Goal: Information Seeking & Learning: Learn about a topic

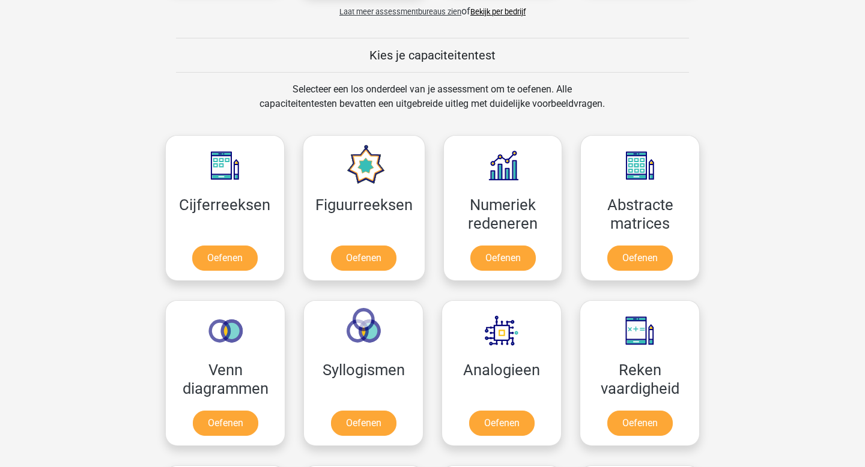
scroll to position [460, 0]
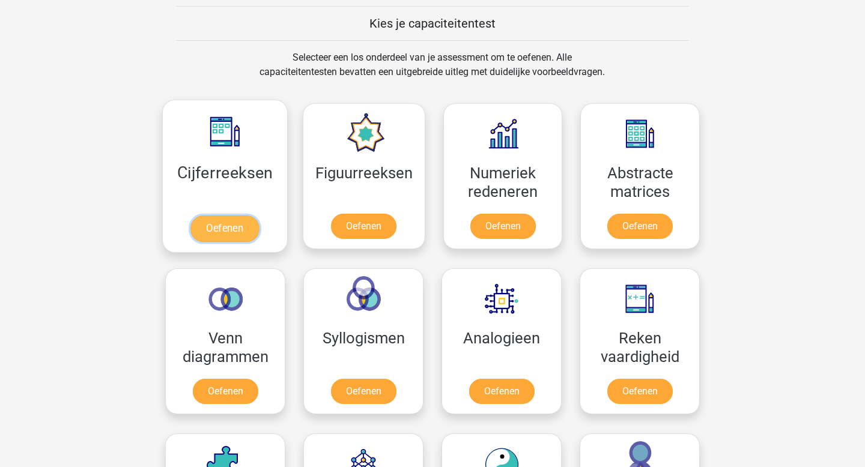
click at [243, 230] on link "Oefenen" at bounding box center [224, 229] width 68 height 26
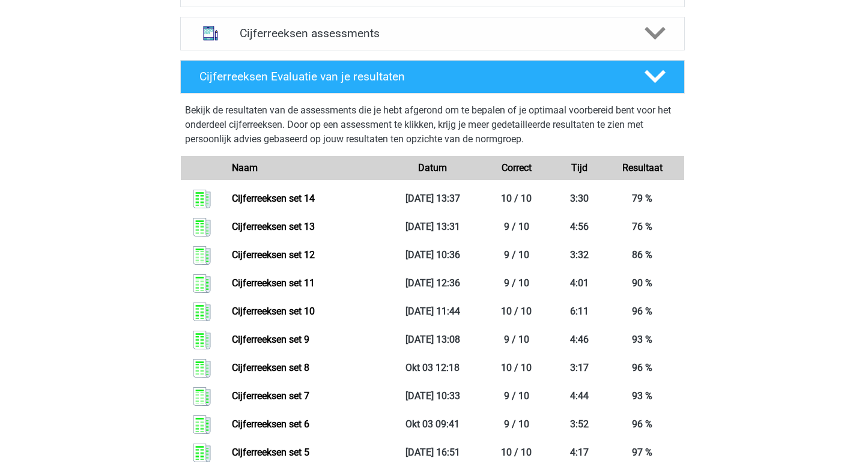
scroll to position [461, 0]
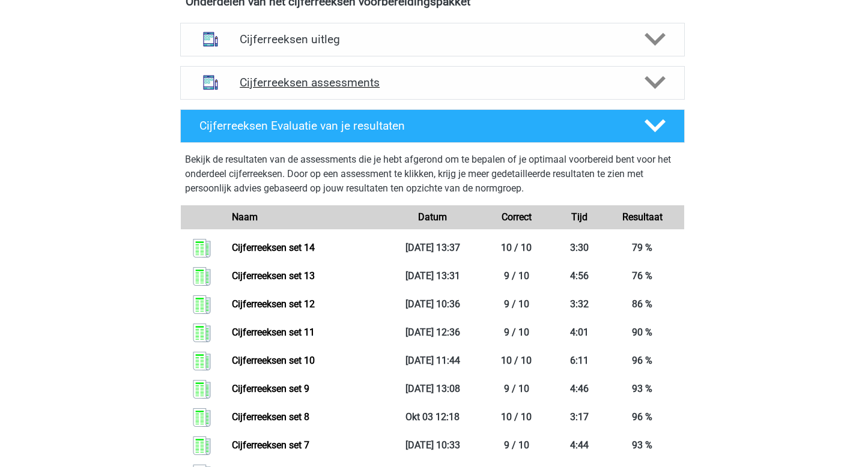
click at [327, 90] on h4 "Cijferreeksen assessments" at bounding box center [433, 83] width 386 height 14
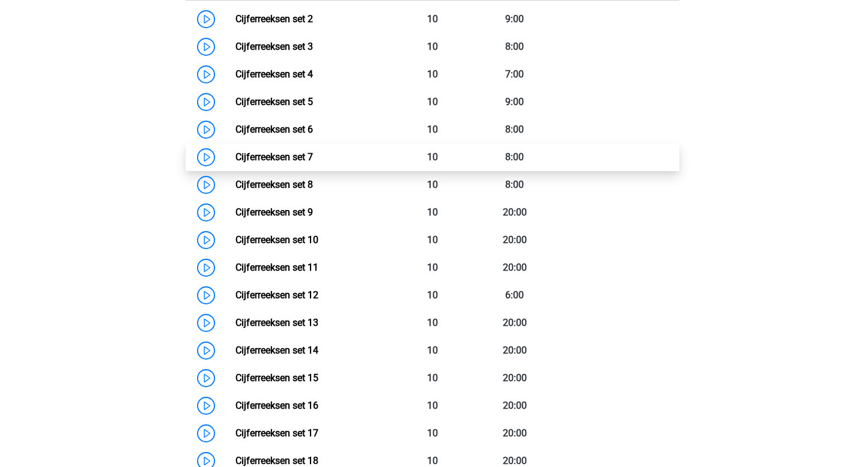
scroll to position [741, 0]
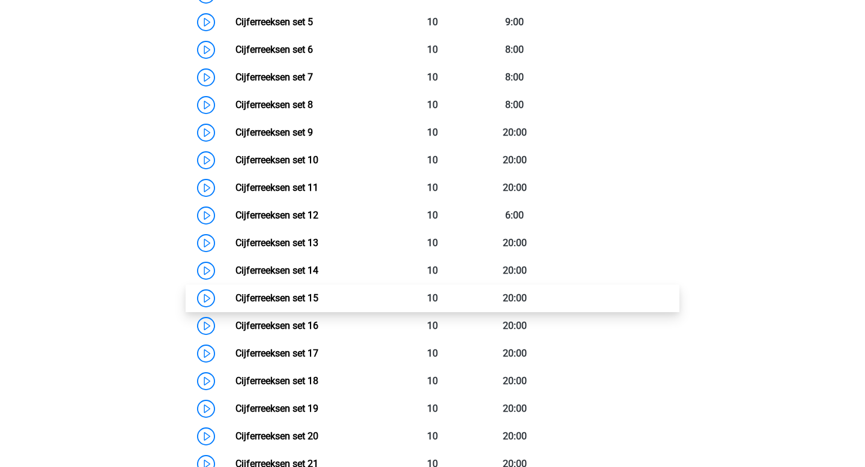
click at [303, 304] on link "Cijferreeksen set 15" at bounding box center [277, 298] width 83 height 11
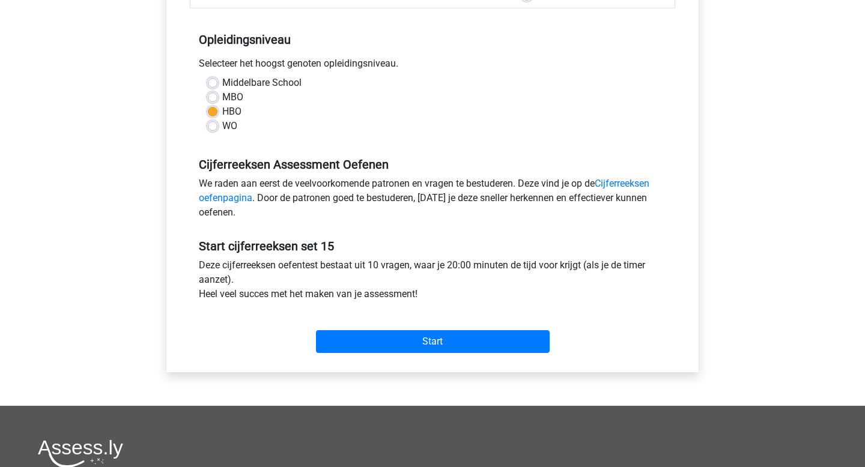
scroll to position [383, 0]
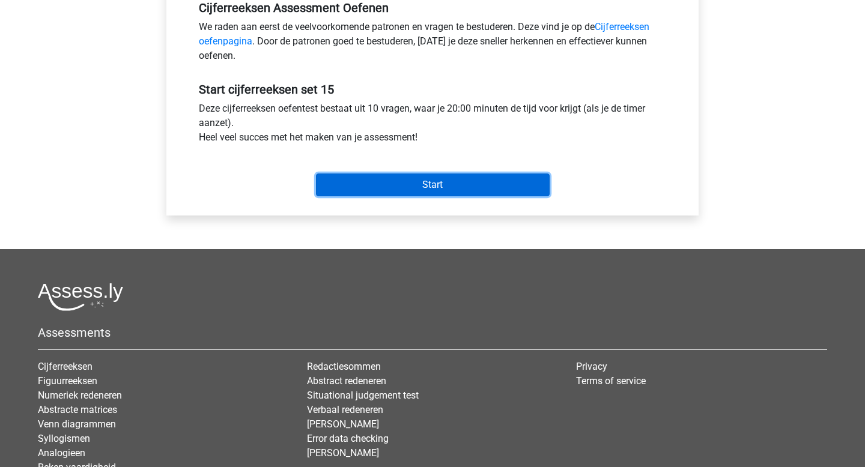
click at [446, 187] on input "Start" at bounding box center [433, 185] width 234 height 23
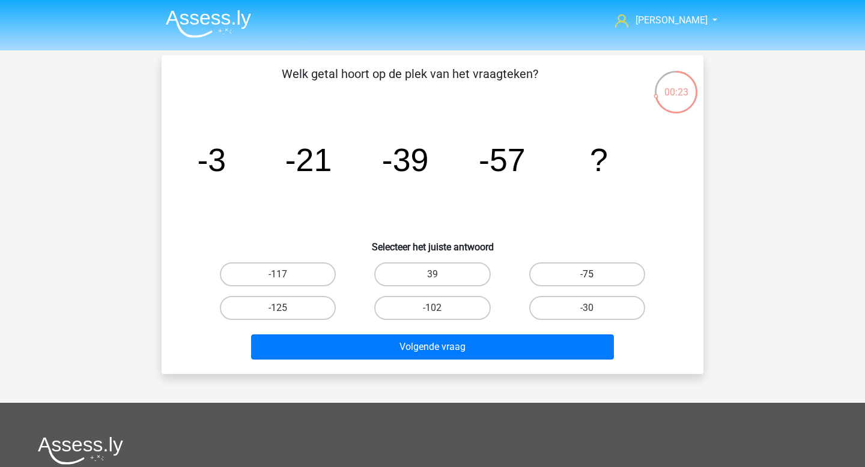
click at [583, 280] on label "-75" at bounding box center [587, 275] width 116 height 24
click at [587, 280] on input "-75" at bounding box center [591, 279] width 8 height 8
radio input "true"
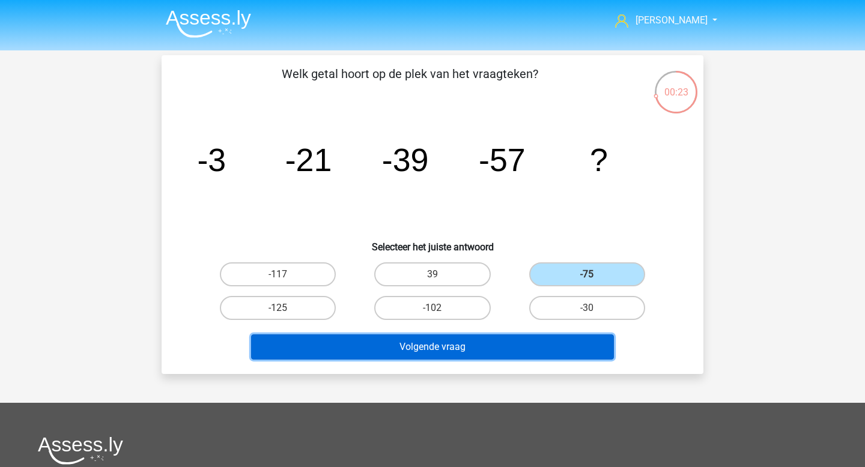
click at [495, 354] on button "Volgende vraag" at bounding box center [432, 347] width 363 height 25
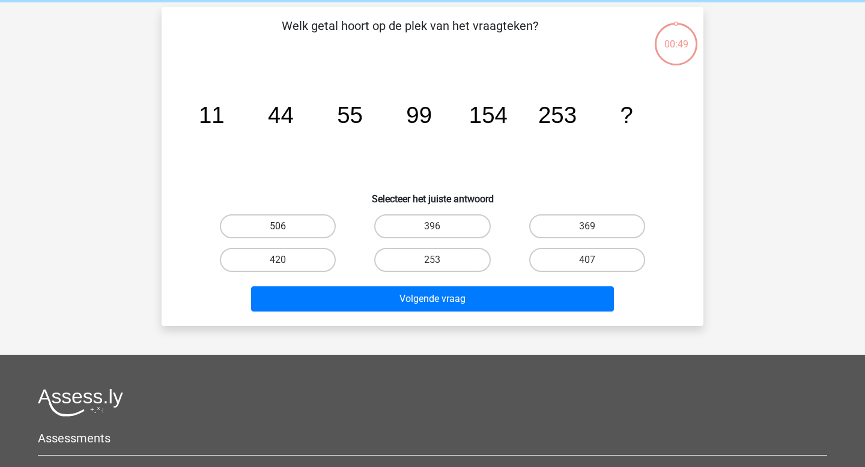
scroll to position [55, 0]
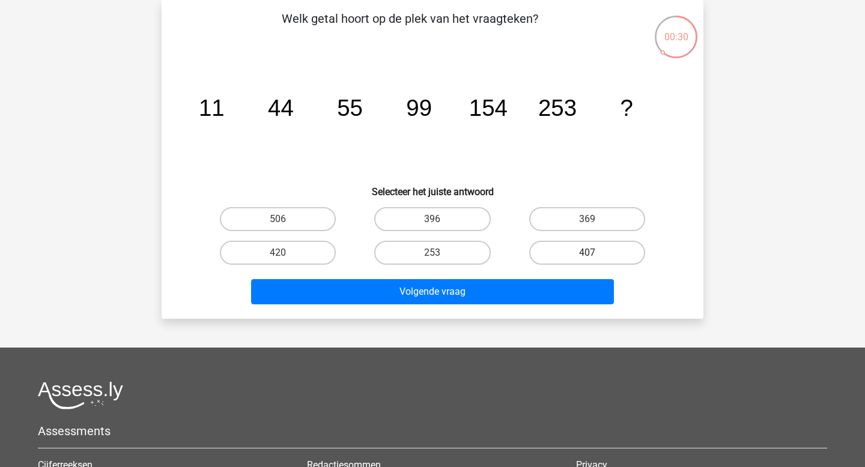
click at [585, 255] on label "407" at bounding box center [587, 253] width 116 height 24
click at [587, 255] on input "407" at bounding box center [591, 257] width 8 height 8
radio input "true"
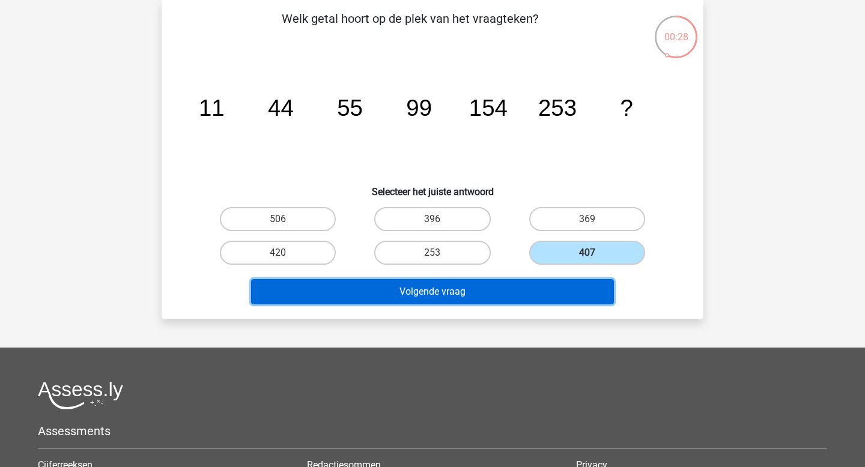
click at [522, 285] on button "Volgende vraag" at bounding box center [432, 291] width 363 height 25
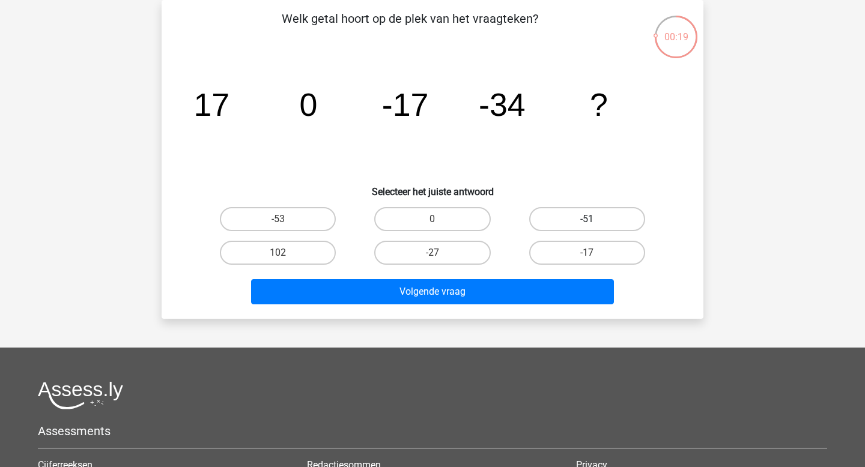
click at [582, 222] on label "-51" at bounding box center [587, 219] width 116 height 24
click at [587, 222] on input "-51" at bounding box center [591, 223] width 8 height 8
radio input "true"
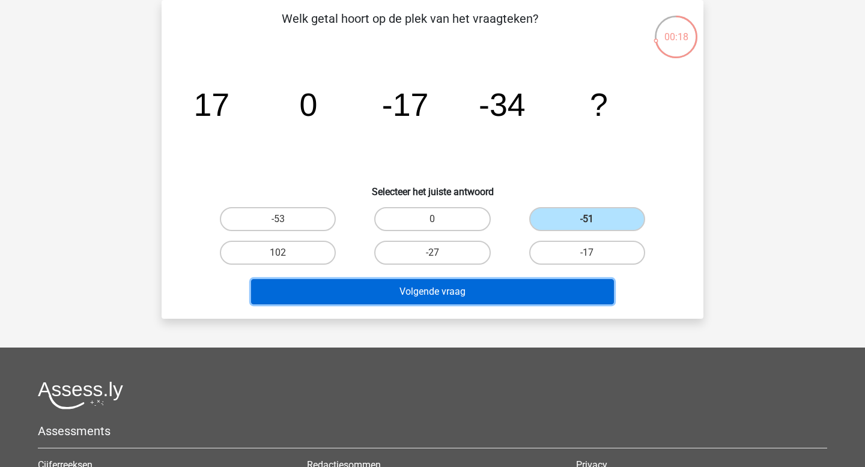
click at [515, 294] on button "Volgende vraag" at bounding box center [432, 291] width 363 height 25
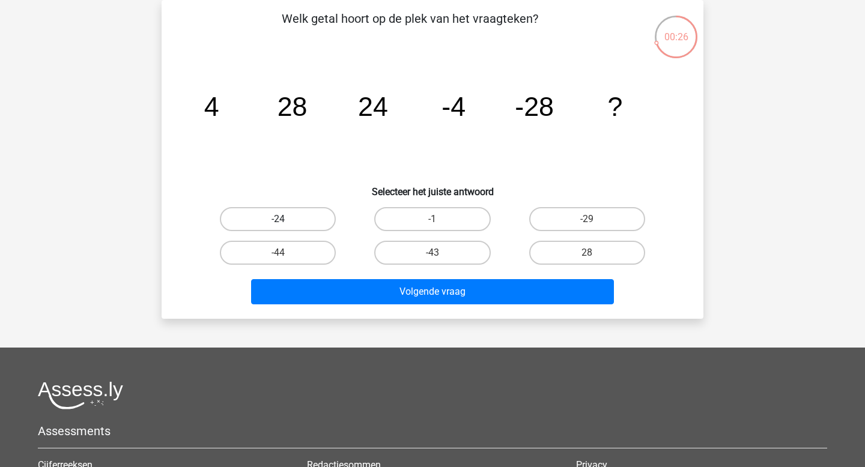
click at [276, 229] on label "-24" at bounding box center [278, 219] width 116 height 24
click at [278, 227] on input "-24" at bounding box center [282, 223] width 8 height 8
radio input "true"
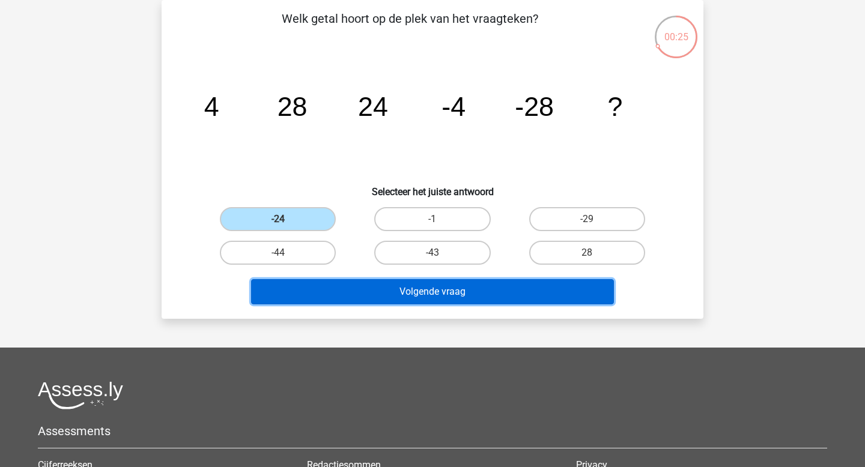
click at [345, 299] on button "Volgende vraag" at bounding box center [432, 291] width 363 height 25
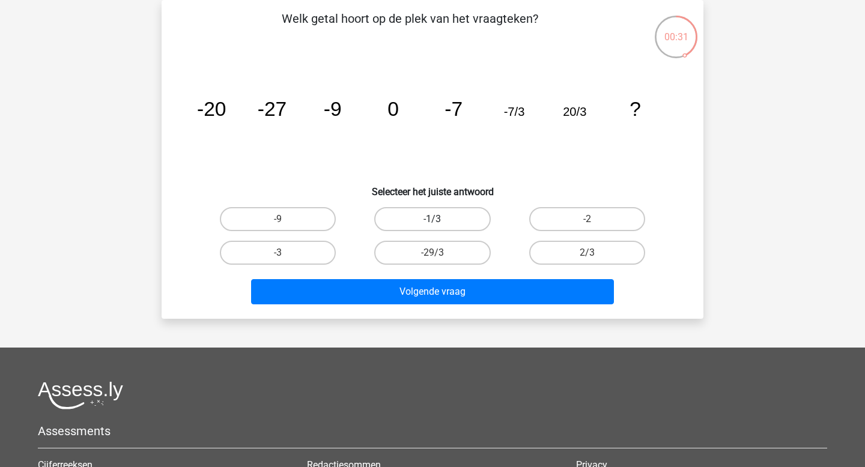
click at [416, 221] on label "-1/3" at bounding box center [432, 219] width 116 height 24
click at [433, 221] on input "-1/3" at bounding box center [437, 223] width 8 height 8
radio input "true"
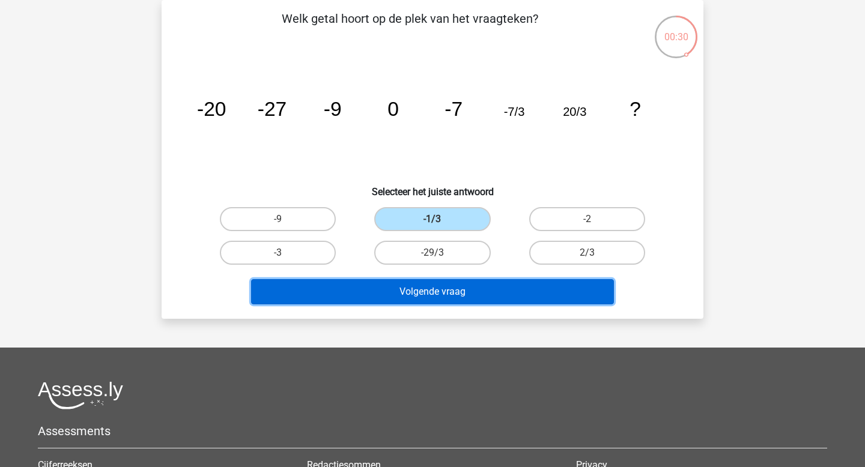
click at [417, 296] on button "Volgende vraag" at bounding box center [432, 291] width 363 height 25
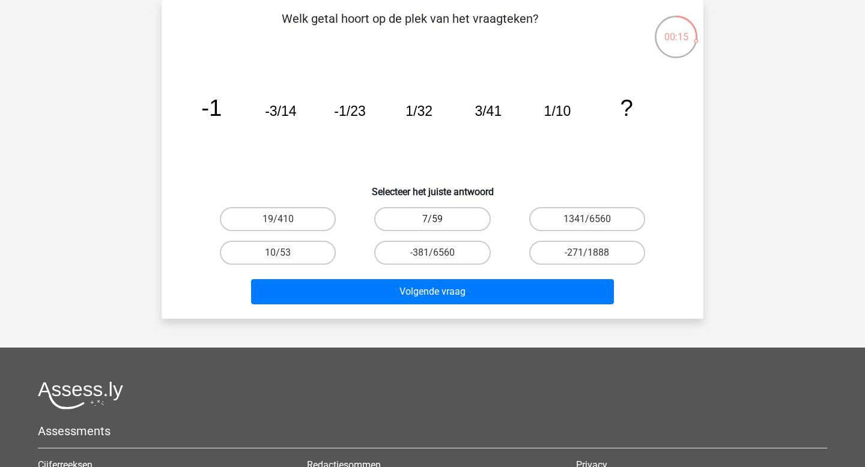
click at [436, 212] on label "7/59" at bounding box center [432, 219] width 116 height 24
click at [436, 219] on input "7/59" at bounding box center [437, 223] width 8 height 8
radio input "true"
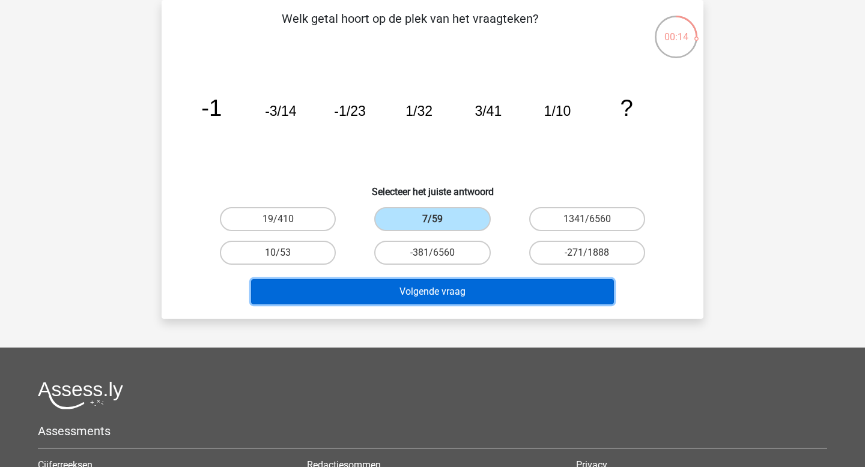
click at [413, 285] on button "Volgende vraag" at bounding box center [432, 291] width 363 height 25
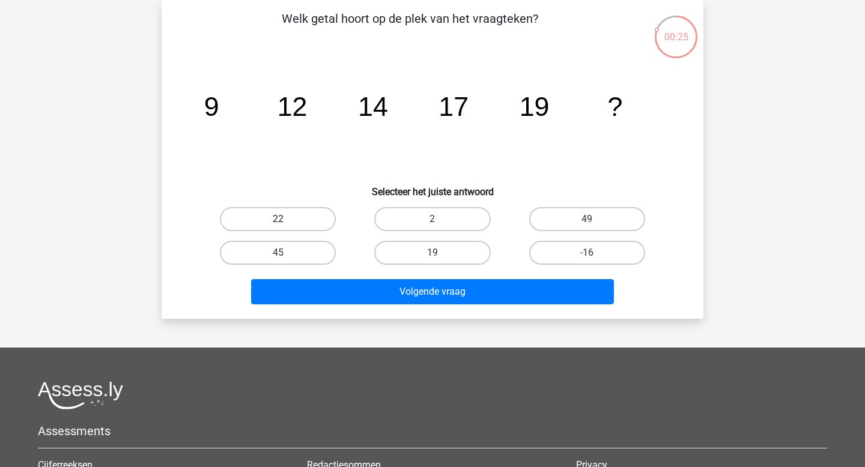
click at [317, 214] on label "22" at bounding box center [278, 219] width 116 height 24
click at [286, 219] on input "22" at bounding box center [282, 223] width 8 height 8
radio input "true"
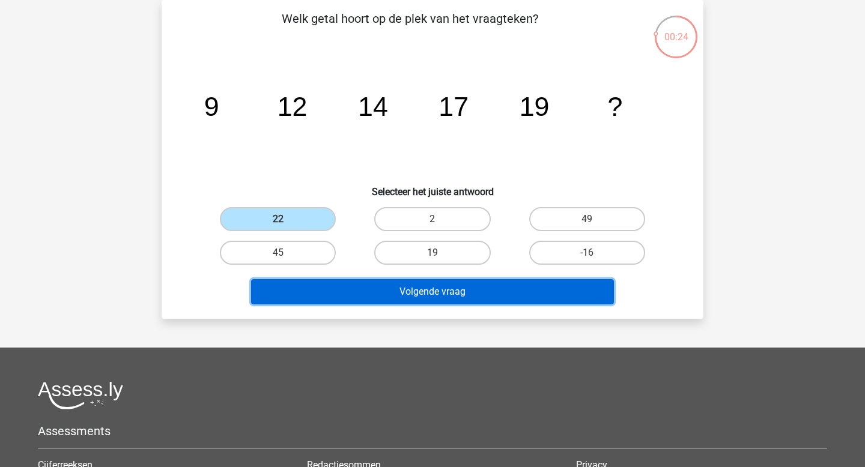
click at [380, 285] on button "Volgende vraag" at bounding box center [432, 291] width 363 height 25
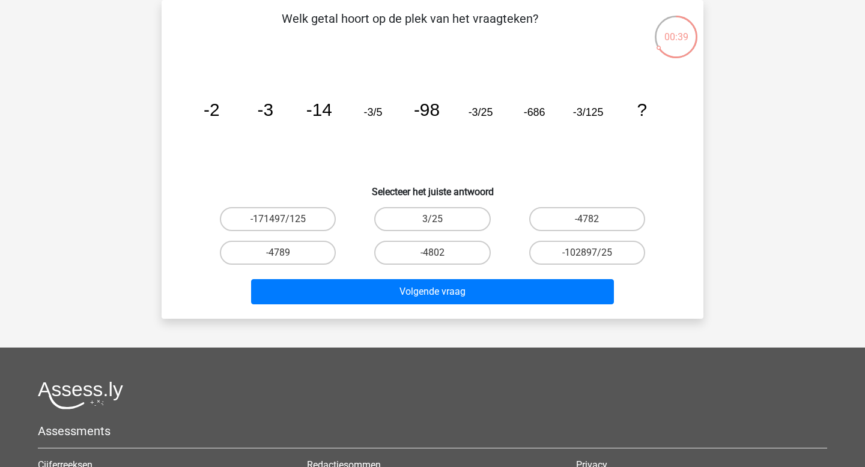
click at [556, 239] on div "-102897/25" at bounding box center [587, 253] width 154 height 34
click at [570, 221] on label "-4782" at bounding box center [587, 219] width 116 height 24
click at [587, 221] on input "-4782" at bounding box center [591, 223] width 8 height 8
radio input "true"
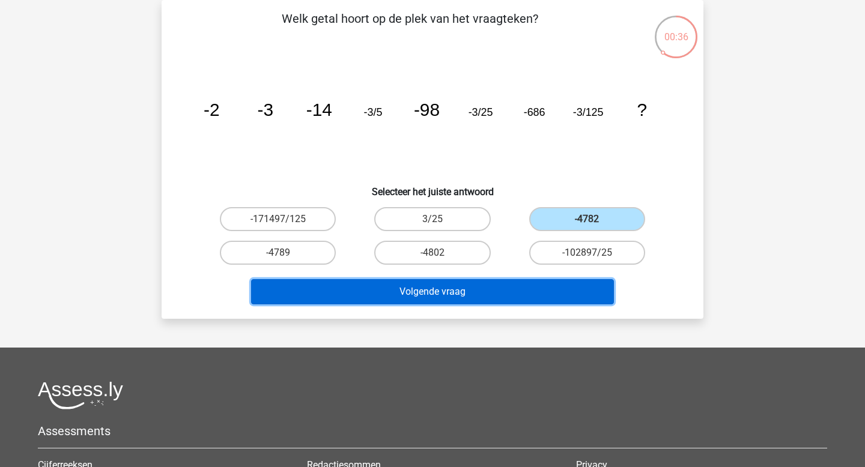
click at [443, 292] on button "Volgende vraag" at bounding box center [432, 291] width 363 height 25
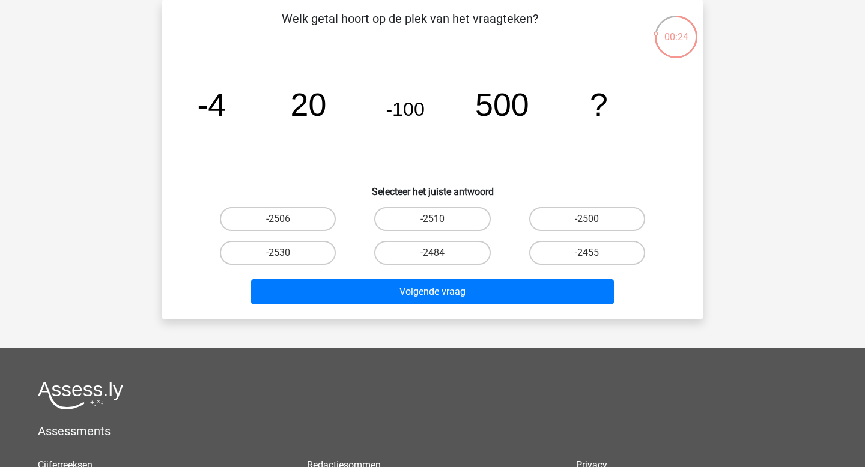
click at [592, 219] on input "-2500" at bounding box center [591, 223] width 8 height 8
radio input "true"
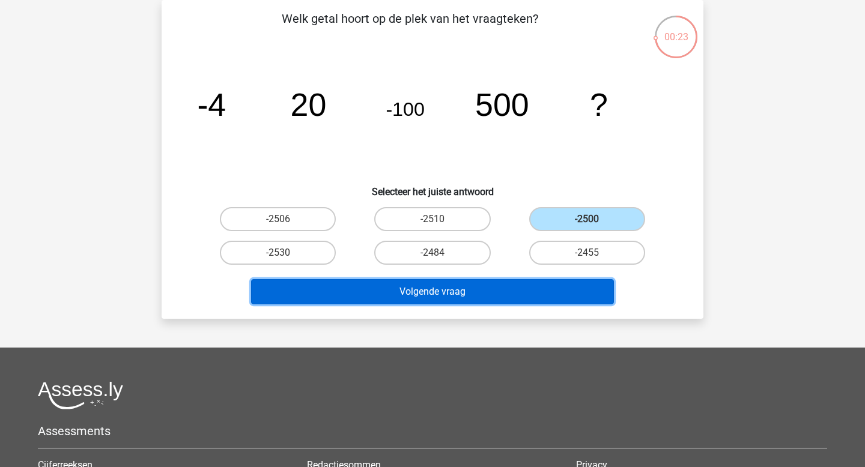
click at [485, 285] on button "Volgende vraag" at bounding box center [432, 291] width 363 height 25
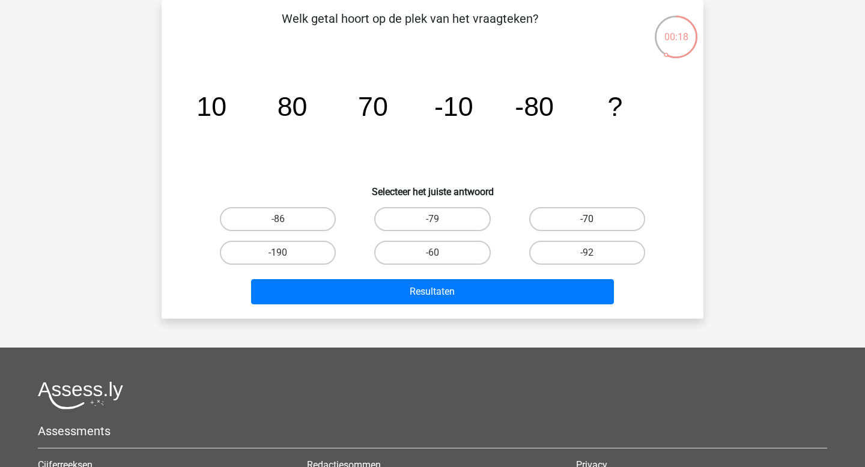
click at [633, 214] on label "-70" at bounding box center [587, 219] width 116 height 24
click at [595, 219] on input "-70" at bounding box center [591, 223] width 8 height 8
radio input "true"
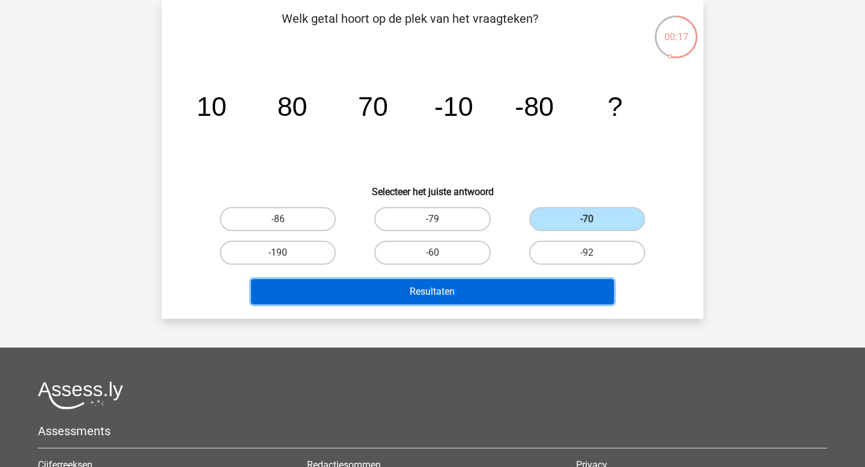
click at [475, 285] on button "Resultaten" at bounding box center [432, 291] width 363 height 25
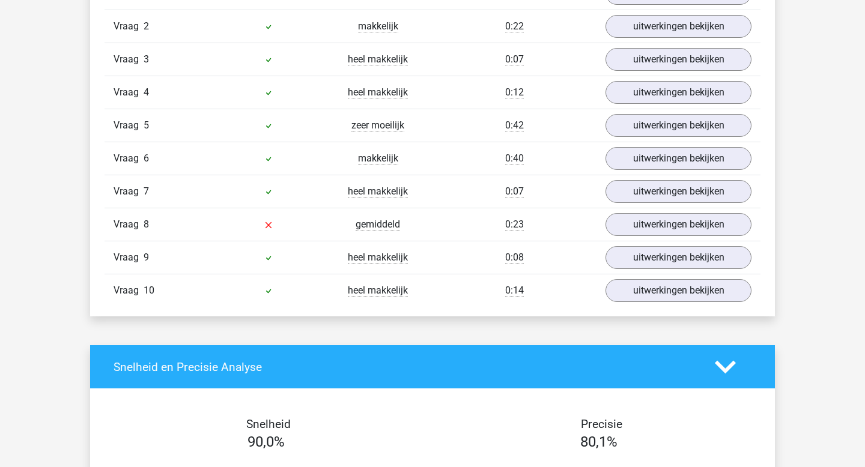
scroll to position [935, 0]
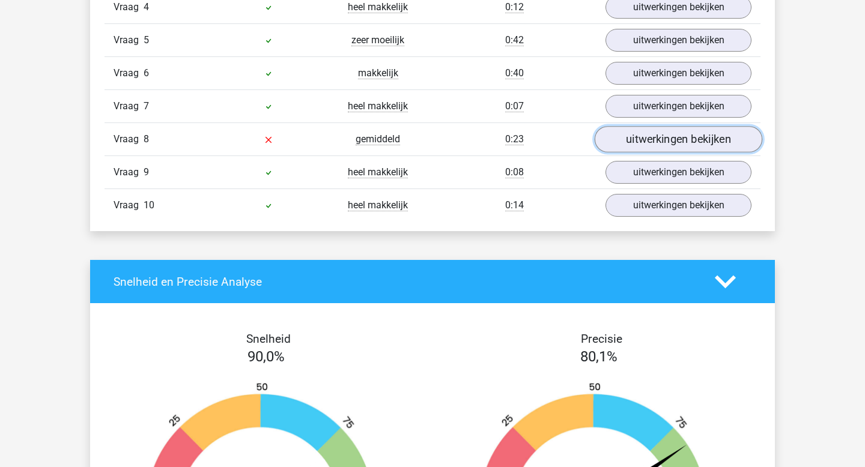
click at [630, 138] on link "uitwerkingen bekijken" at bounding box center [679, 140] width 168 height 26
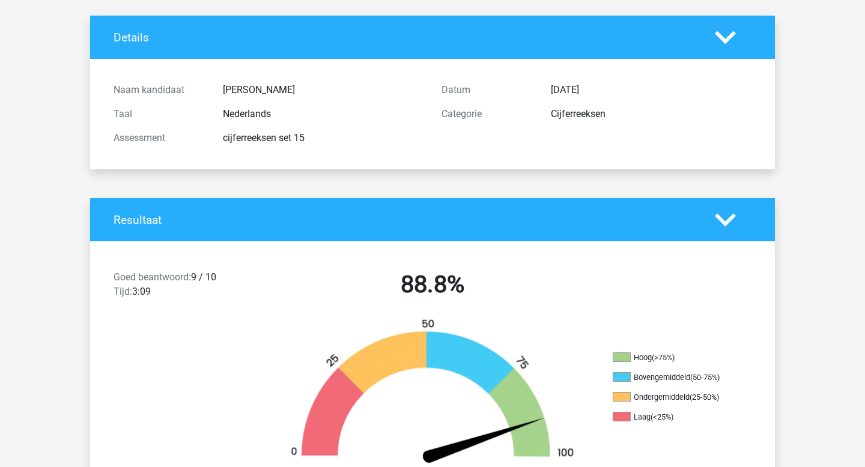
scroll to position [0, 0]
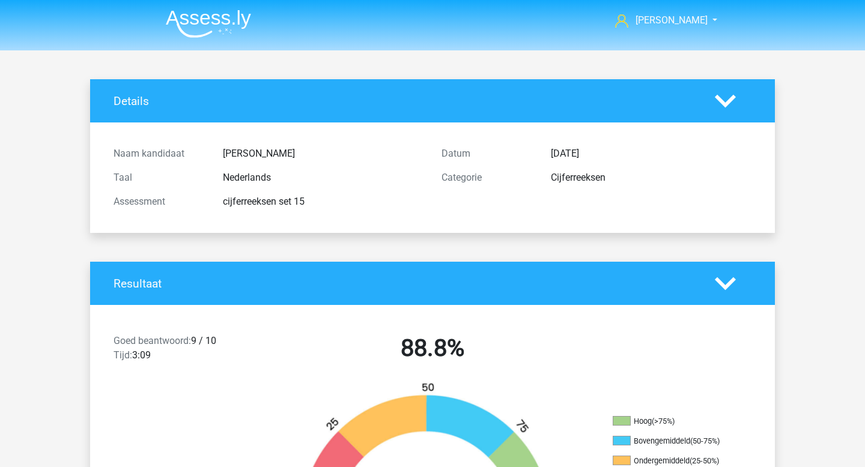
click at [222, 33] on img at bounding box center [208, 24] width 85 height 28
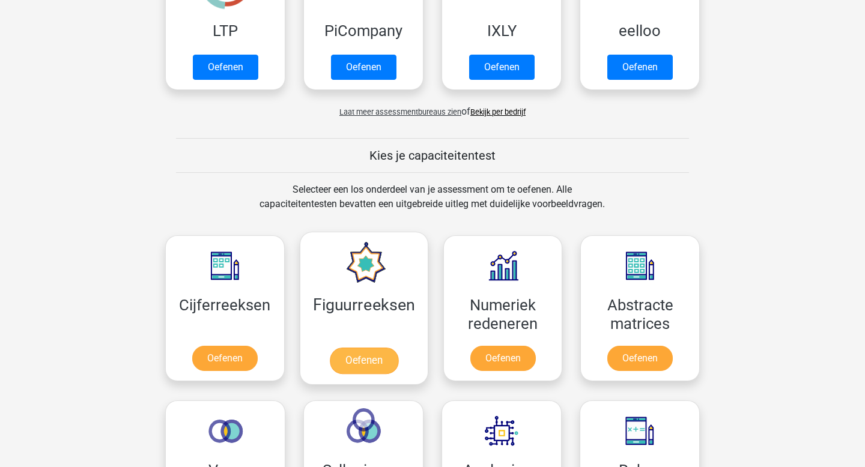
scroll to position [349, 0]
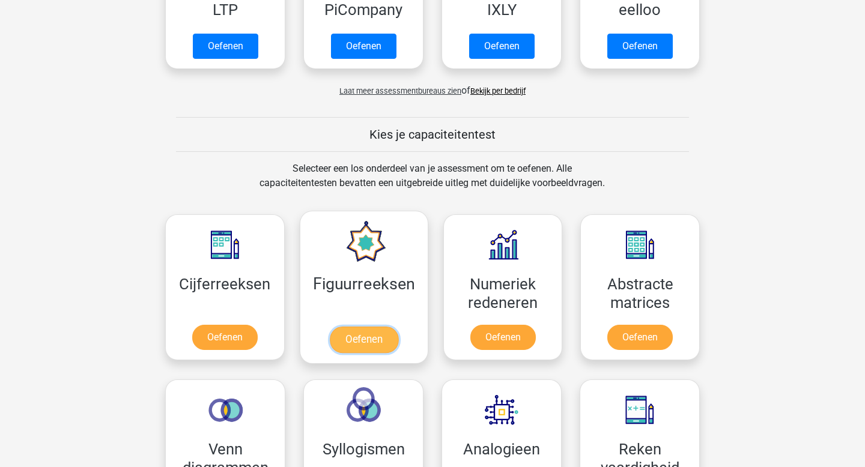
click at [359, 353] on link "Oefenen" at bounding box center [363, 340] width 68 height 26
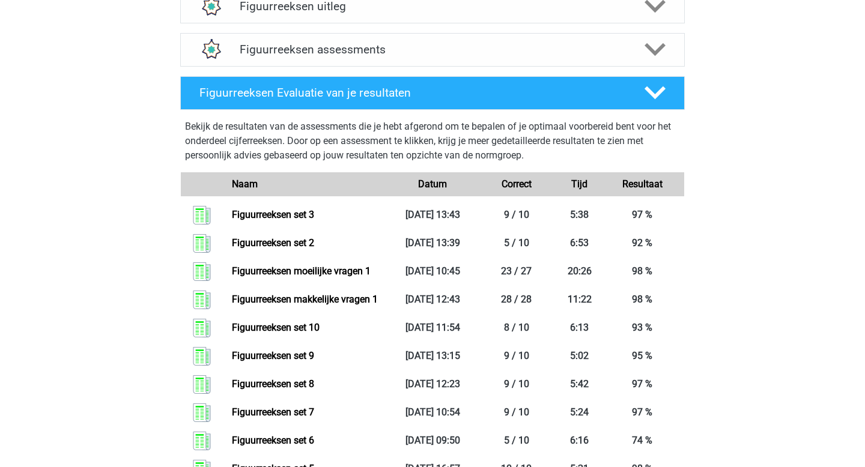
scroll to position [499, 0]
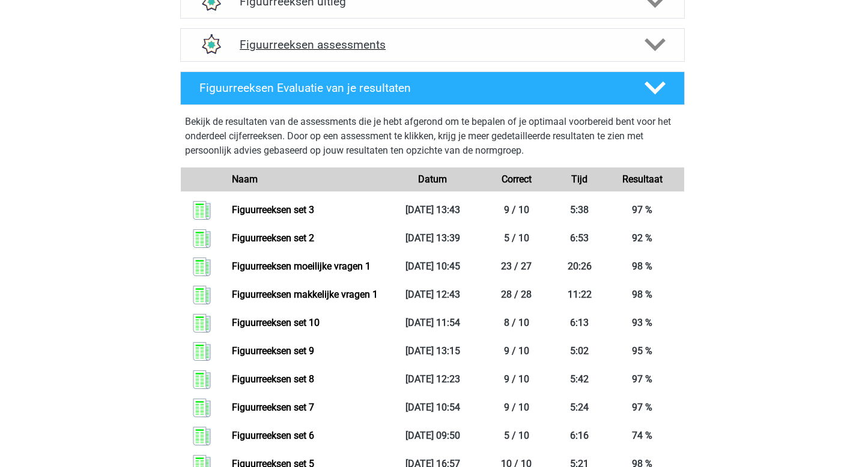
click at [331, 35] on div "Figuurreeksen assessments" at bounding box center [432, 45] width 505 height 34
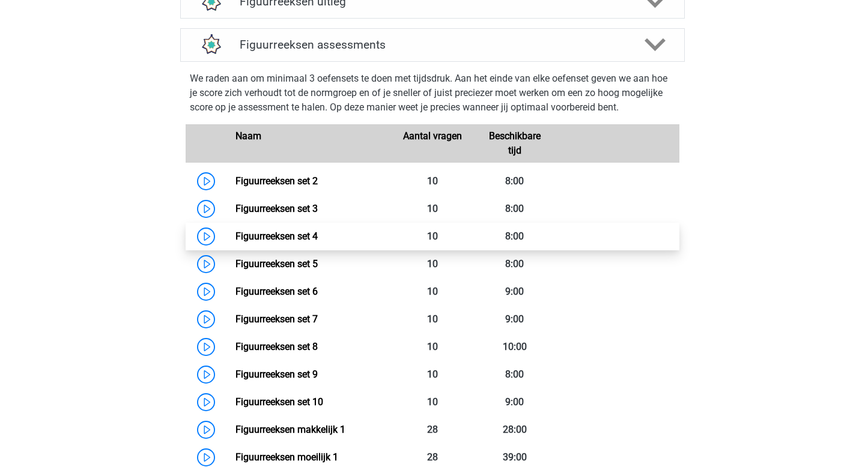
click at [318, 233] on link "Figuurreeksen set 4" at bounding box center [277, 236] width 82 height 11
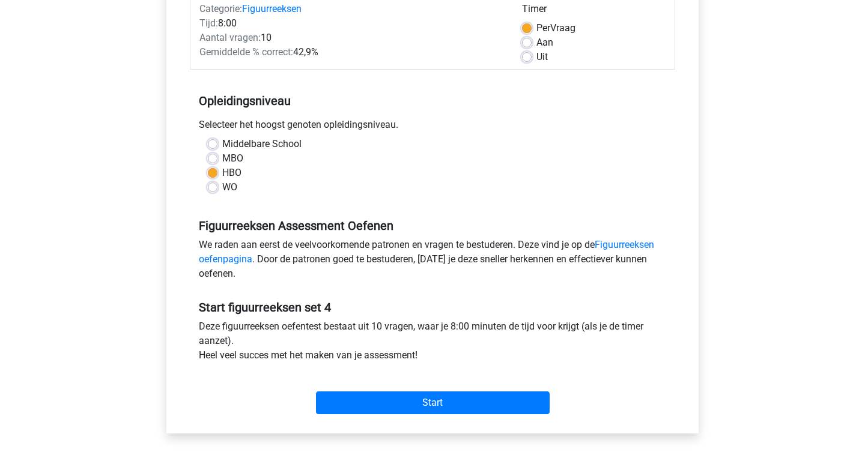
scroll to position [205, 0]
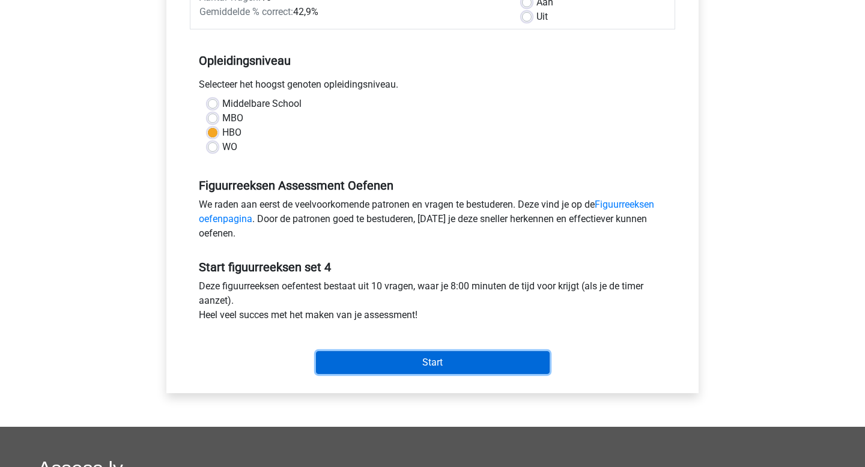
click at [451, 359] on input "Start" at bounding box center [433, 362] width 234 height 23
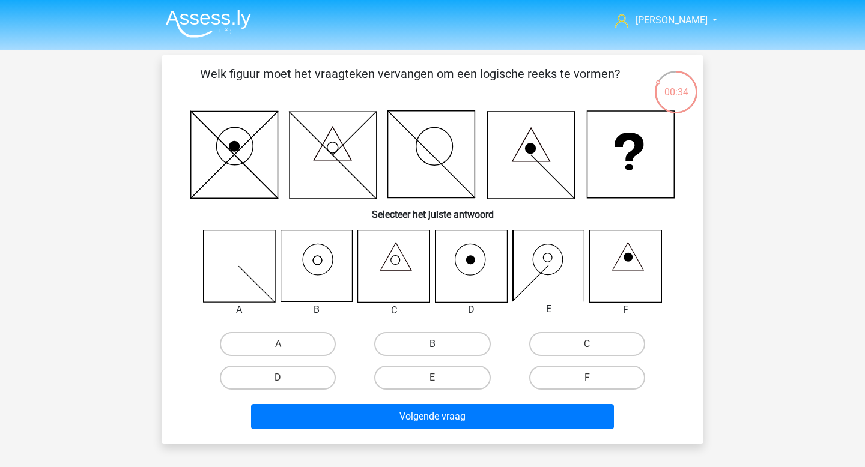
click at [455, 348] on label "B" at bounding box center [432, 344] width 116 height 24
click at [440, 348] on input "B" at bounding box center [437, 348] width 8 height 8
radio input "true"
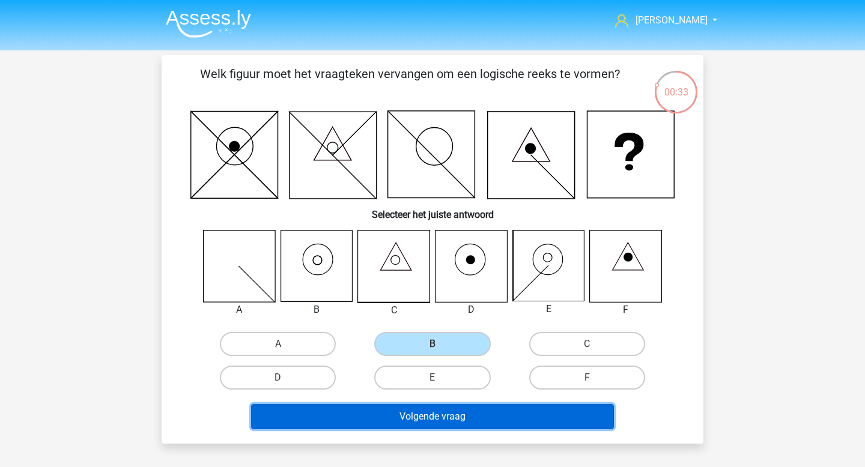
click at [458, 418] on button "Volgende vraag" at bounding box center [432, 416] width 363 height 25
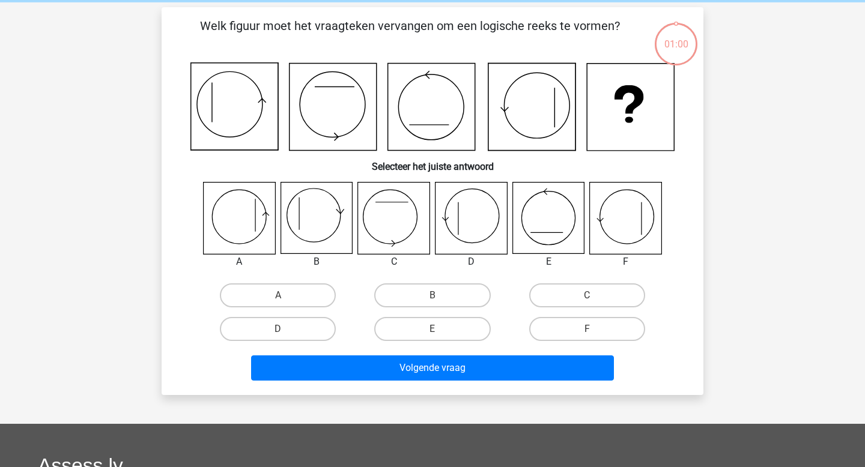
scroll to position [55, 0]
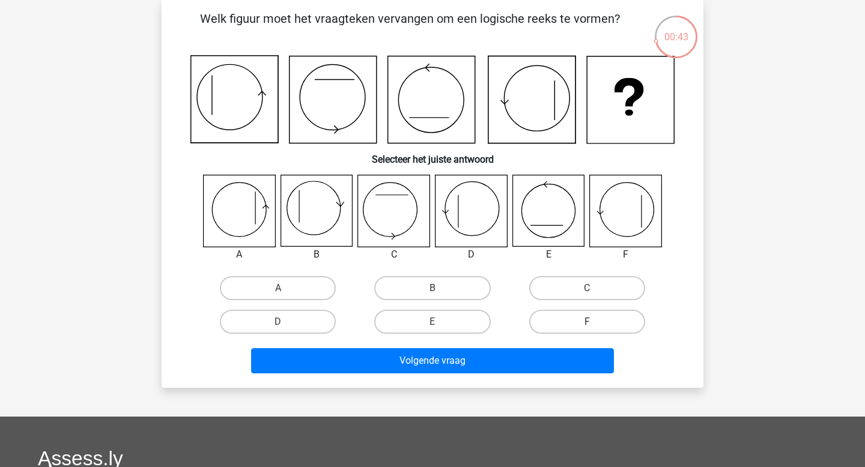
click at [596, 330] on label "F" at bounding box center [587, 322] width 116 height 24
click at [595, 330] on input "F" at bounding box center [591, 326] width 8 height 8
radio input "true"
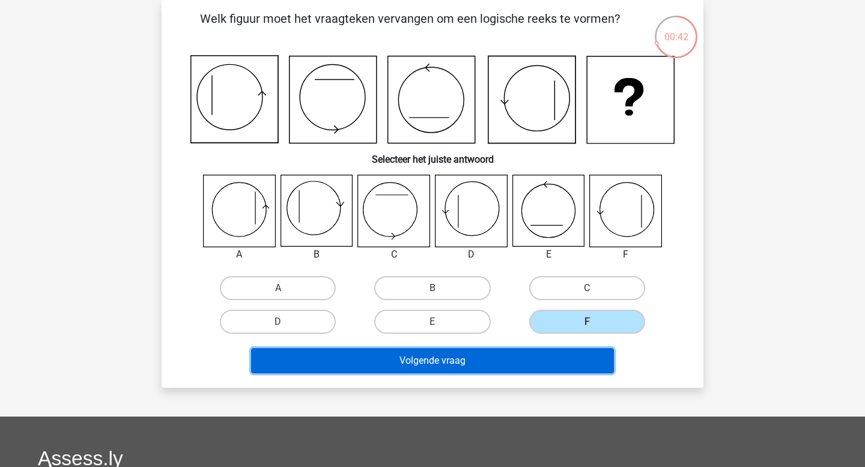
click at [502, 359] on button "Volgende vraag" at bounding box center [432, 360] width 363 height 25
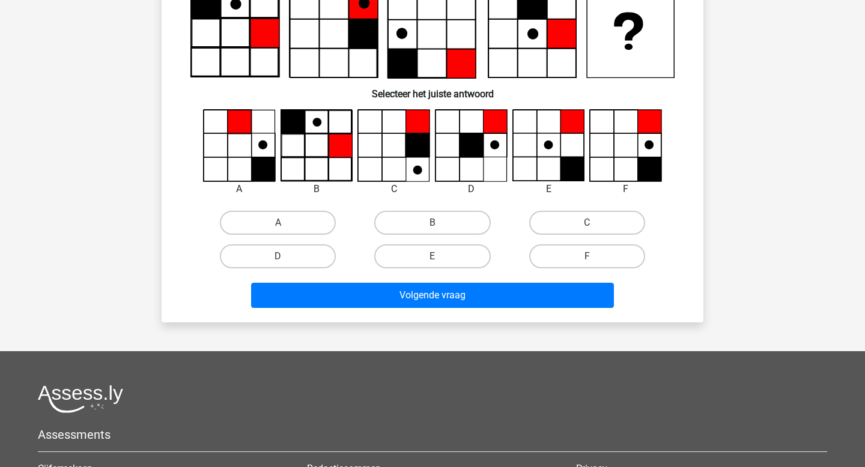
scroll to position [138, 0]
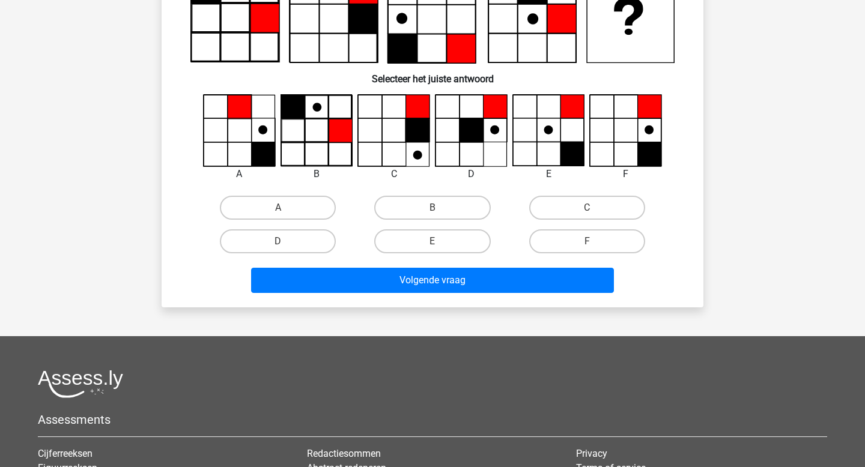
click at [589, 254] on div "F" at bounding box center [587, 242] width 154 height 34
click at [585, 242] on label "F" at bounding box center [587, 242] width 116 height 24
click at [587, 242] on input "F" at bounding box center [591, 246] width 8 height 8
radio input "true"
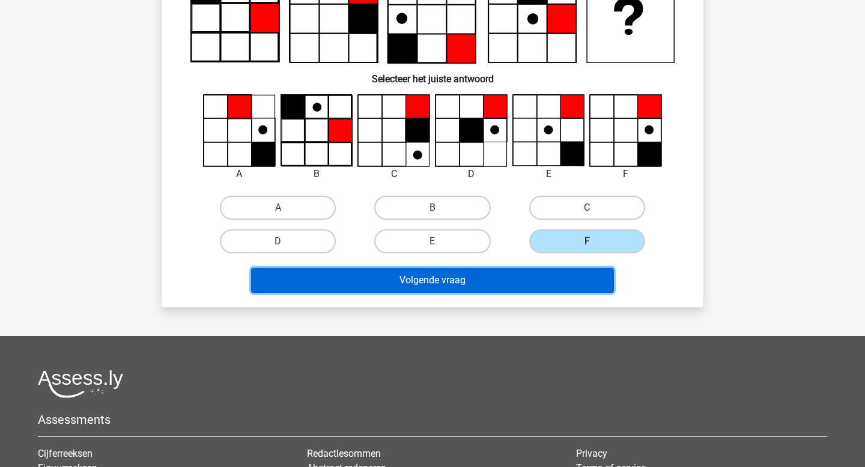
click at [505, 288] on button "Volgende vraag" at bounding box center [432, 280] width 363 height 25
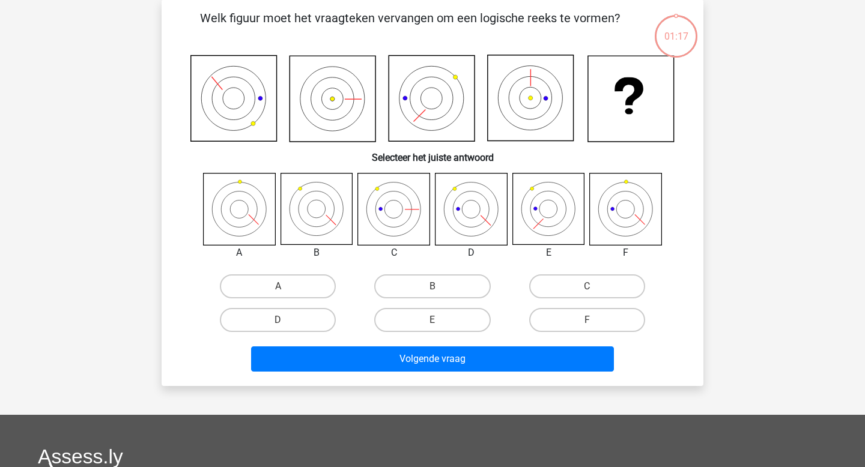
scroll to position [55, 0]
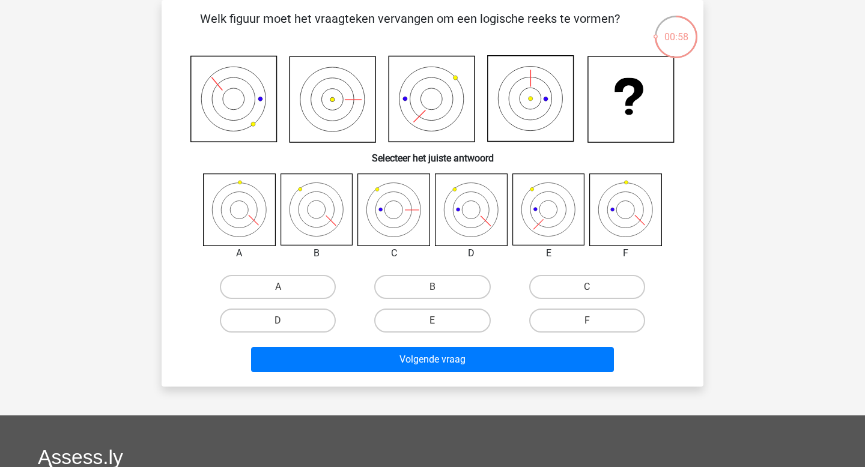
click at [591, 323] on input "F" at bounding box center [591, 325] width 8 height 8
radio input "true"
click at [444, 312] on label "E" at bounding box center [432, 321] width 116 height 24
click at [440, 321] on input "E" at bounding box center [437, 325] width 8 height 8
radio input "true"
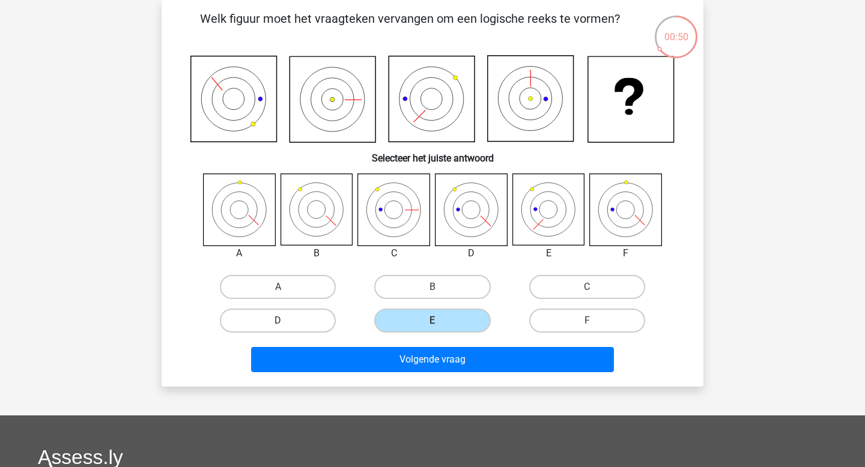
click at [325, 332] on label "D" at bounding box center [278, 321] width 116 height 24
click at [286, 329] on input "D" at bounding box center [282, 325] width 8 height 8
radio input "true"
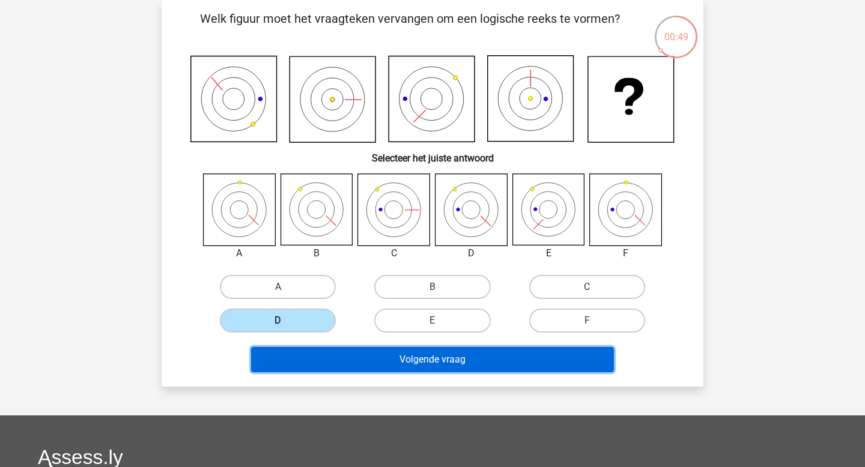
click at [398, 361] on button "Volgende vraag" at bounding box center [432, 359] width 363 height 25
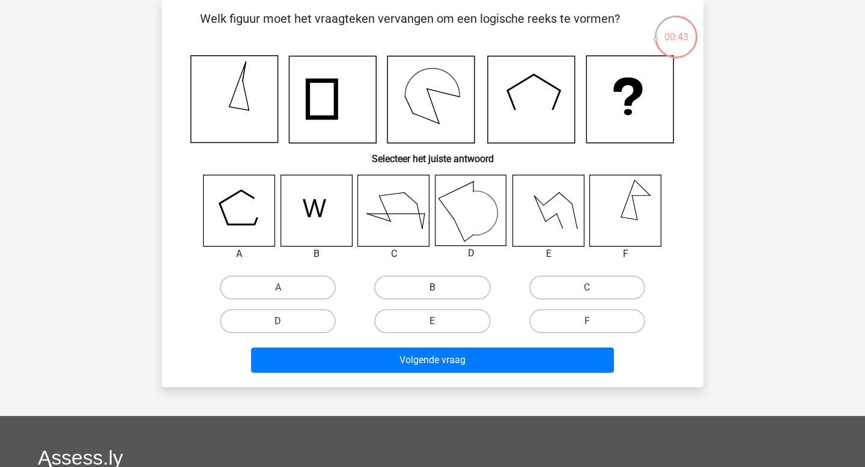
click at [409, 293] on label "B" at bounding box center [432, 288] width 116 height 24
click at [433, 293] on input "B" at bounding box center [437, 292] width 8 height 8
radio input "true"
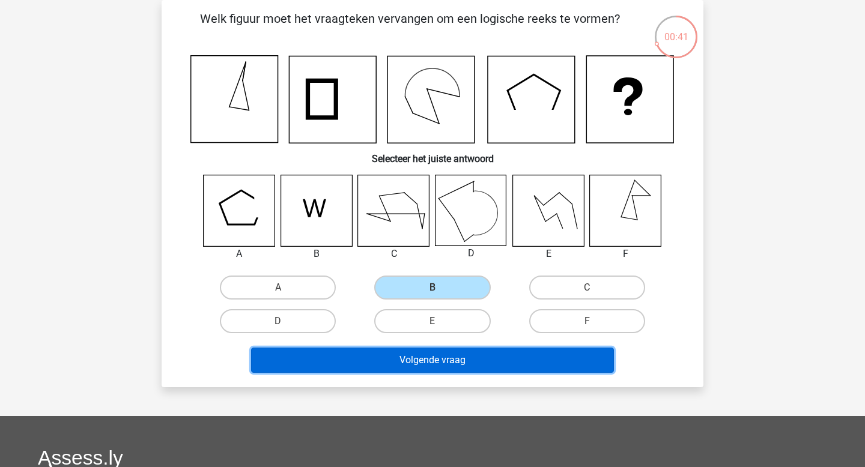
click at [446, 365] on button "Volgende vraag" at bounding box center [432, 360] width 363 height 25
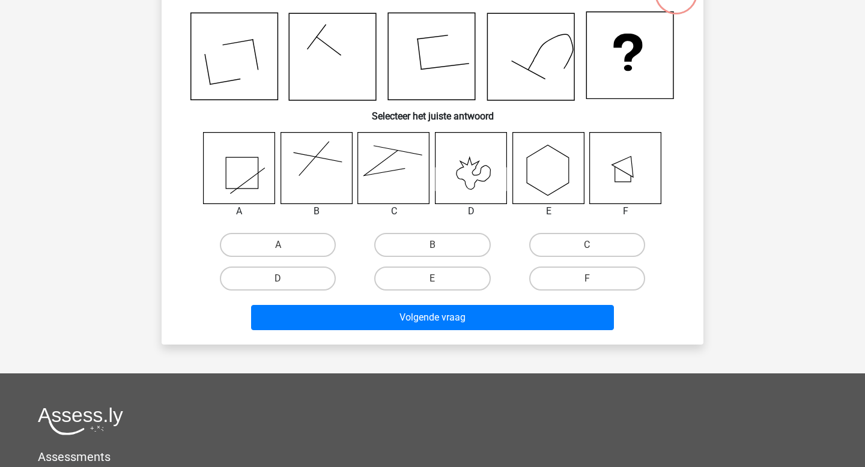
scroll to position [97, 0]
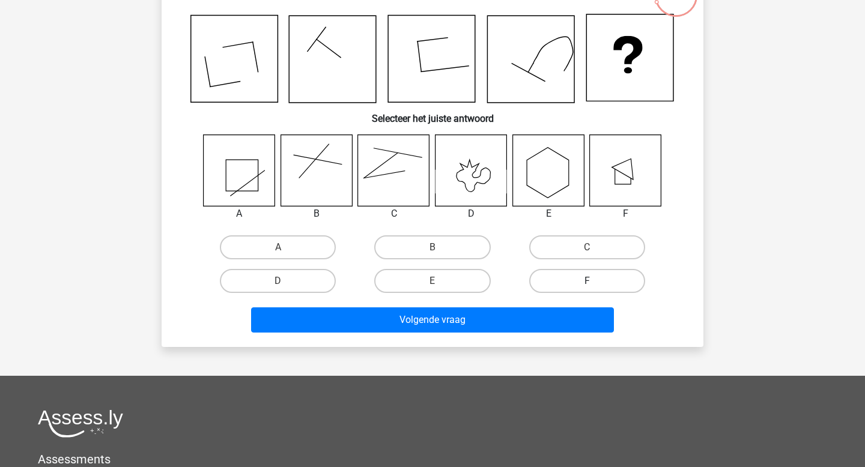
click at [572, 279] on label "F" at bounding box center [587, 281] width 116 height 24
click at [587, 281] on input "F" at bounding box center [591, 285] width 8 height 8
radio input "true"
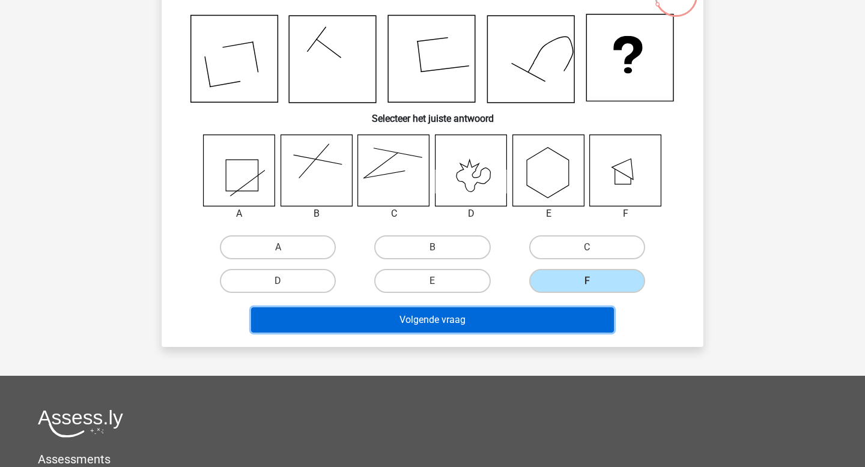
click at [542, 324] on button "Volgende vraag" at bounding box center [432, 320] width 363 height 25
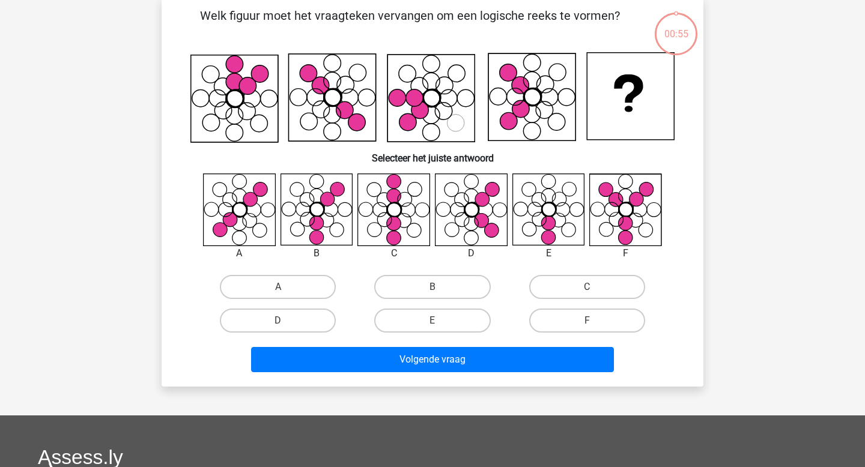
scroll to position [55, 0]
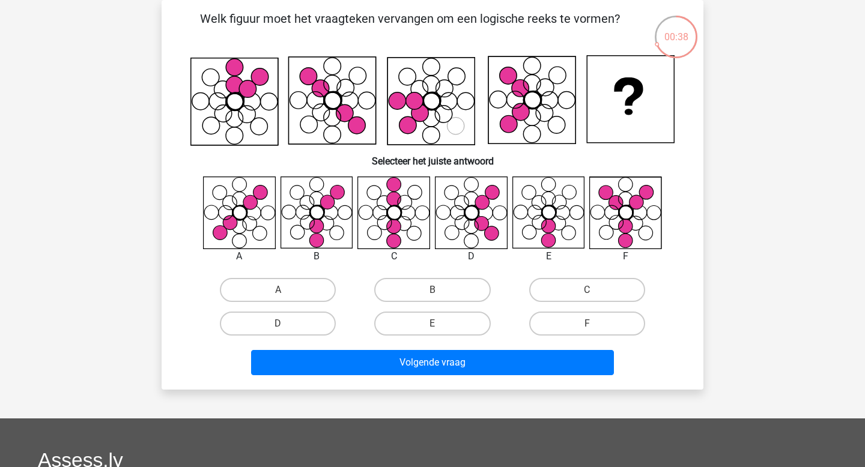
click at [436, 297] on input "B" at bounding box center [437, 294] width 8 height 8
radio input "true"
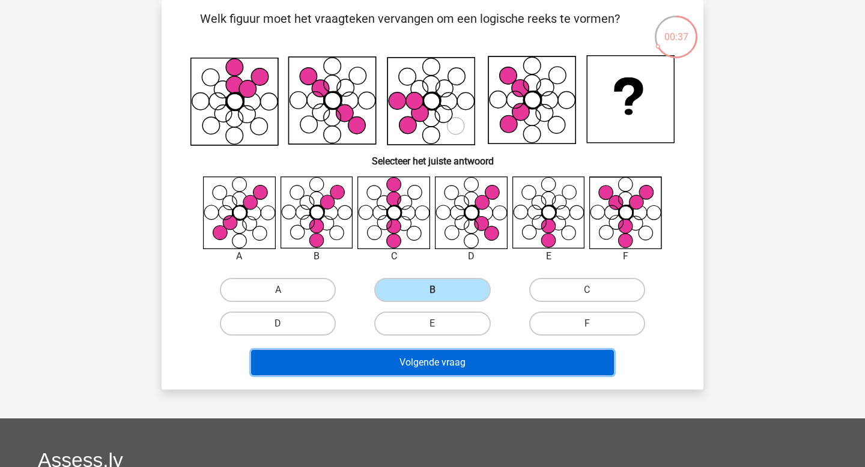
click at [434, 368] on button "Volgende vraag" at bounding box center [432, 362] width 363 height 25
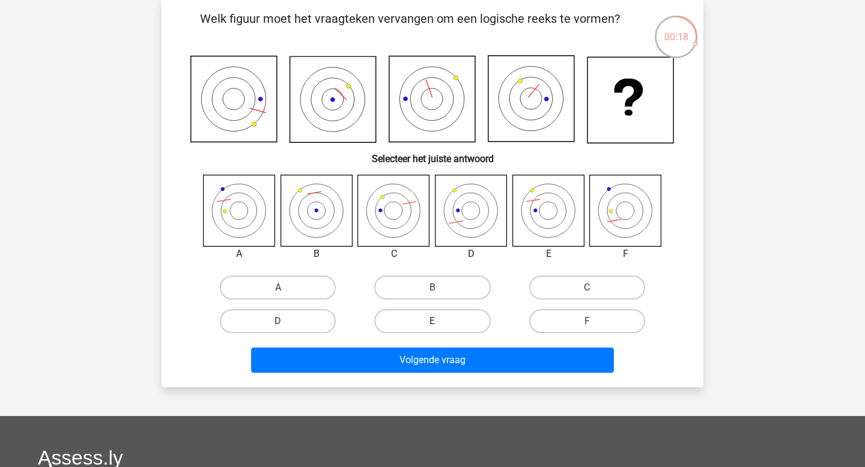
click at [427, 330] on label "E" at bounding box center [432, 321] width 116 height 24
click at [433, 329] on input "E" at bounding box center [437, 325] width 8 height 8
radio input "true"
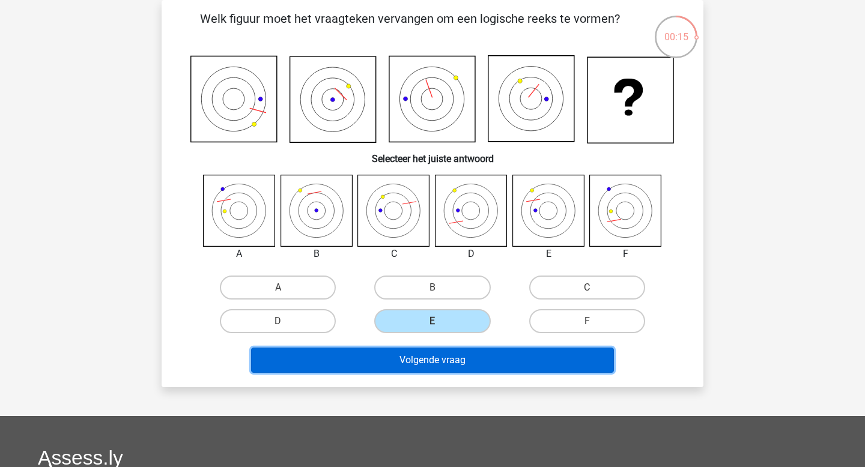
click at [431, 363] on button "Volgende vraag" at bounding box center [432, 360] width 363 height 25
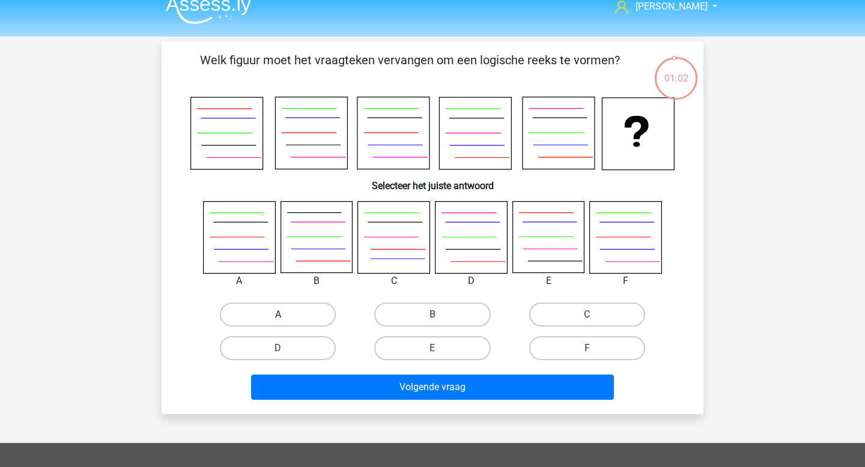
scroll to position [5, 0]
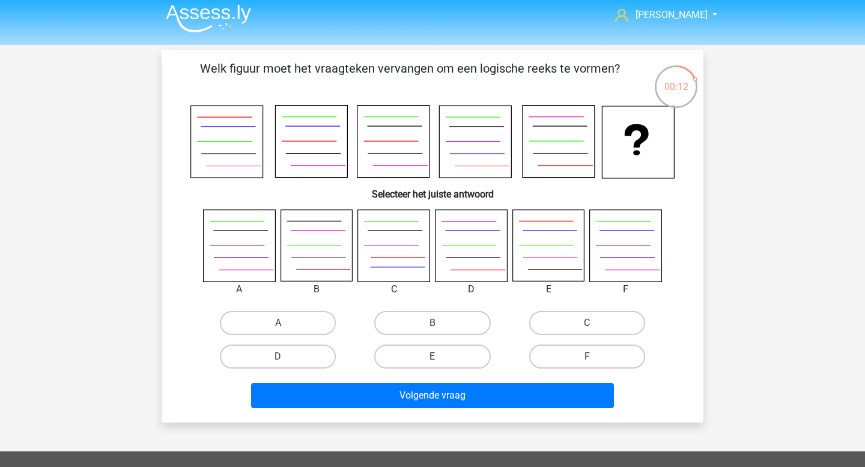
click at [437, 348] on label "E" at bounding box center [432, 357] width 116 height 24
click at [437, 357] on input "E" at bounding box center [437, 361] width 8 height 8
radio input "true"
click at [438, 382] on div "Volgende vraag" at bounding box center [432, 394] width 503 height 40
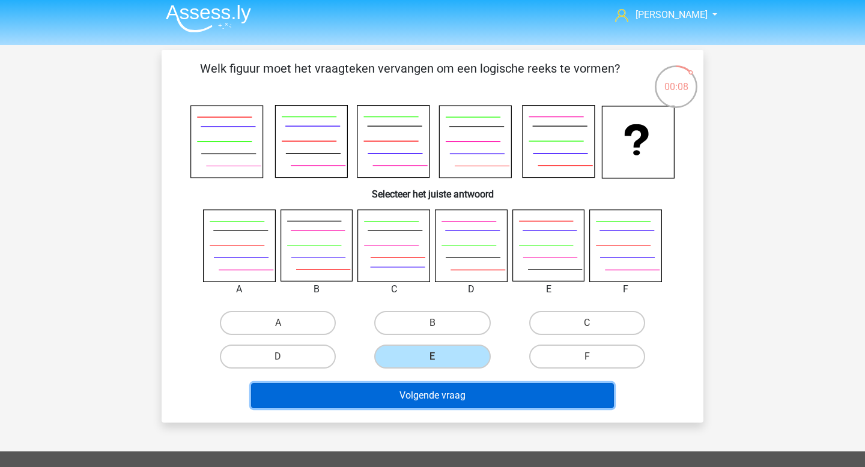
click at [438, 400] on button "Volgende vraag" at bounding box center [432, 395] width 363 height 25
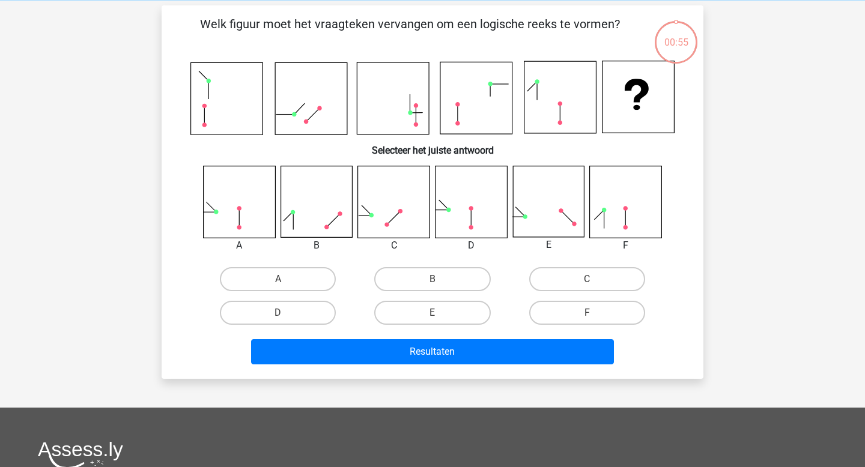
scroll to position [55, 0]
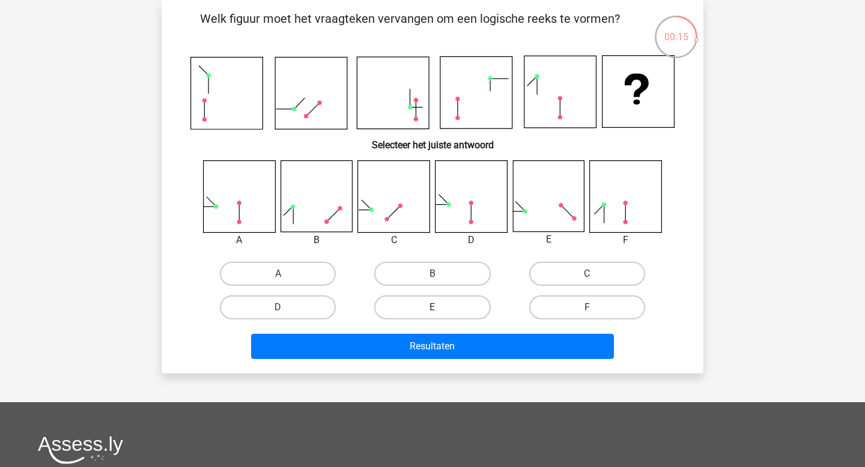
click at [456, 314] on label "E" at bounding box center [432, 308] width 116 height 24
click at [440, 314] on input "E" at bounding box center [437, 312] width 8 height 8
radio input "true"
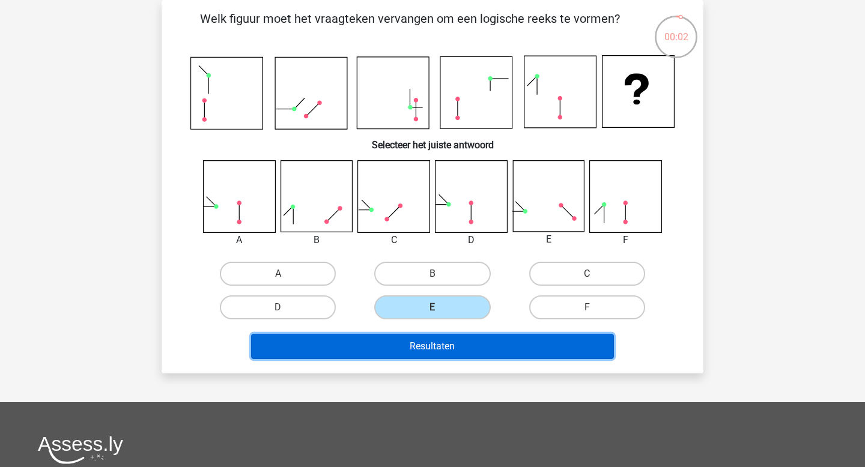
click at [467, 352] on button "Resultaten" at bounding box center [432, 346] width 363 height 25
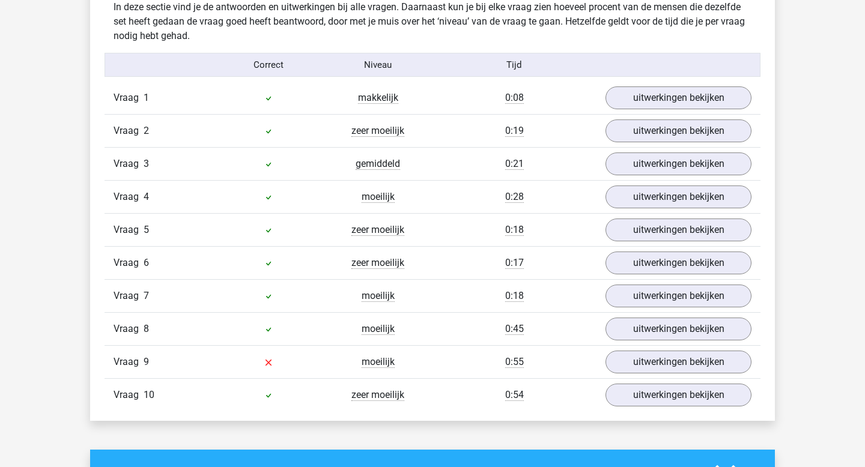
scroll to position [825, 0]
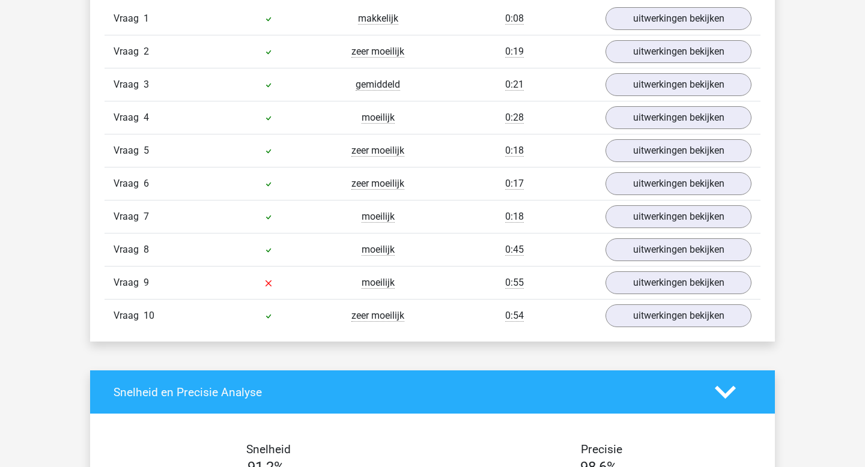
click at [604, 291] on div "uitwerkingen bekijken" at bounding box center [679, 283] width 164 height 23
click at [643, 328] on link "uitwerkingen bekijken" at bounding box center [679, 316] width 168 height 26
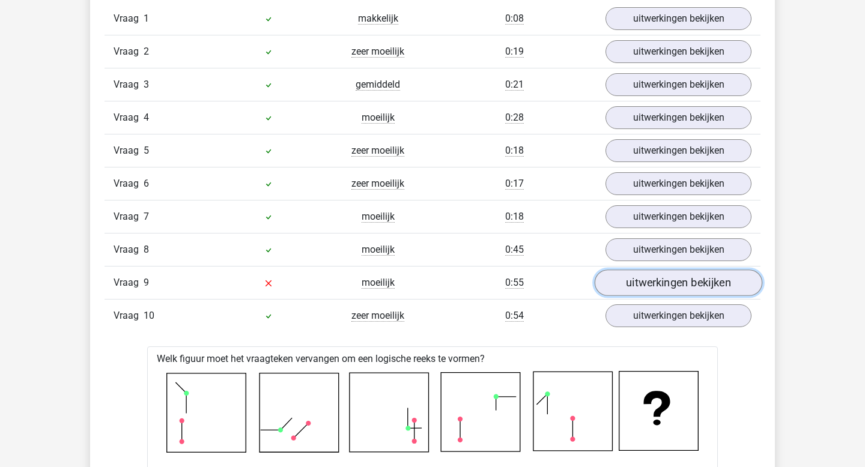
click at [642, 283] on link "uitwerkingen bekijken" at bounding box center [679, 283] width 168 height 26
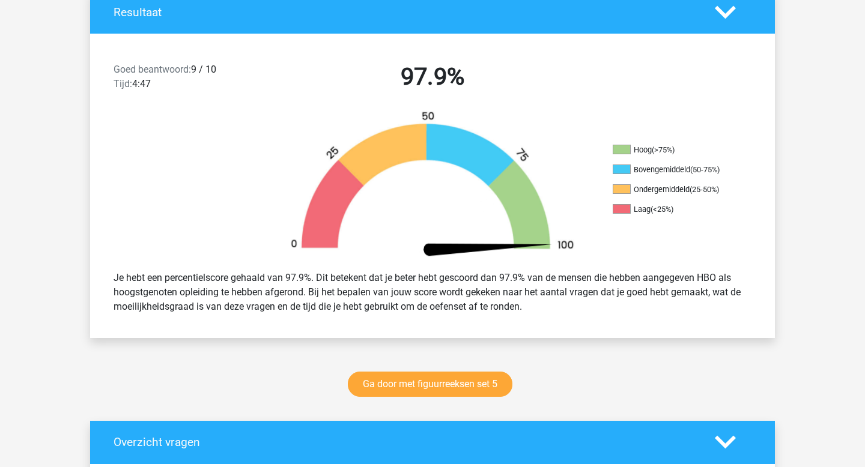
scroll to position [0, 0]
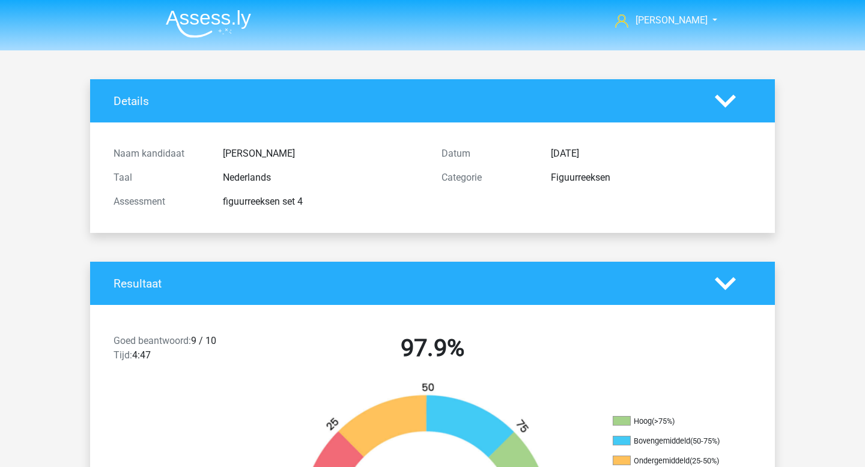
click at [197, 34] on img at bounding box center [208, 24] width 85 height 28
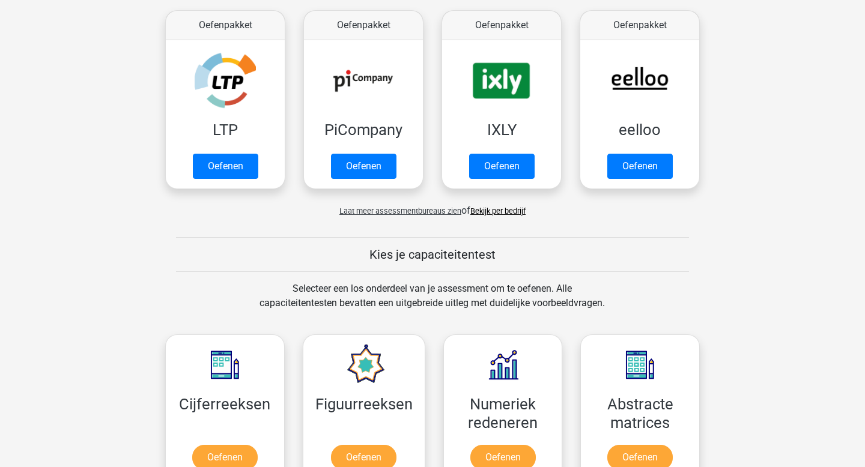
scroll to position [491, 0]
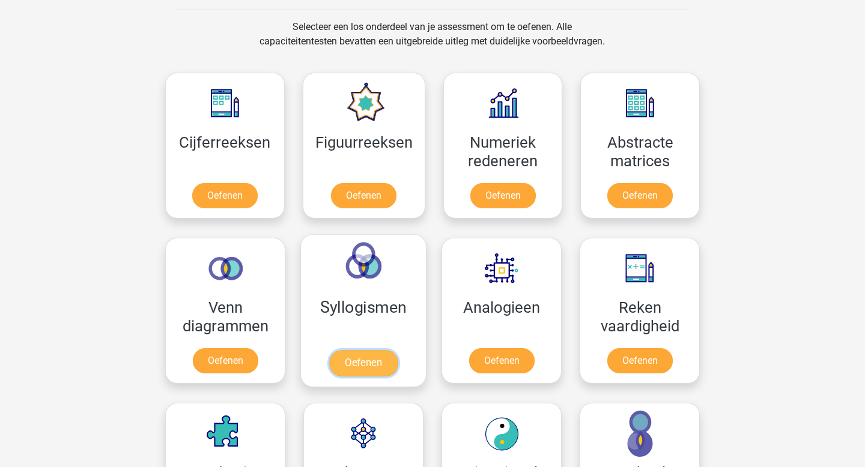
click at [360, 371] on link "Oefenen" at bounding box center [363, 363] width 68 height 26
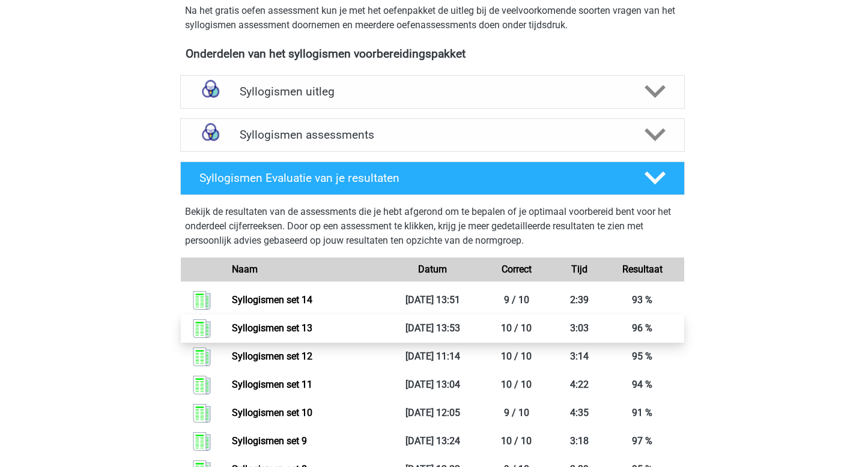
scroll to position [324, 0]
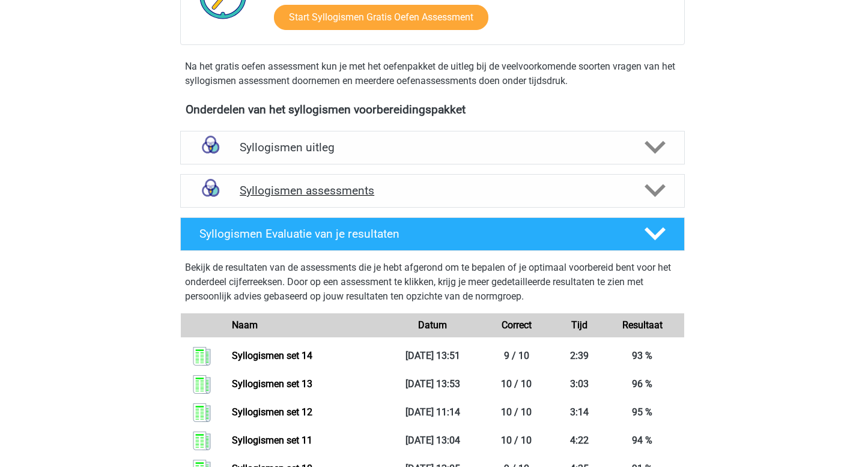
click at [300, 178] on div "Syllogismen assessments" at bounding box center [432, 191] width 505 height 34
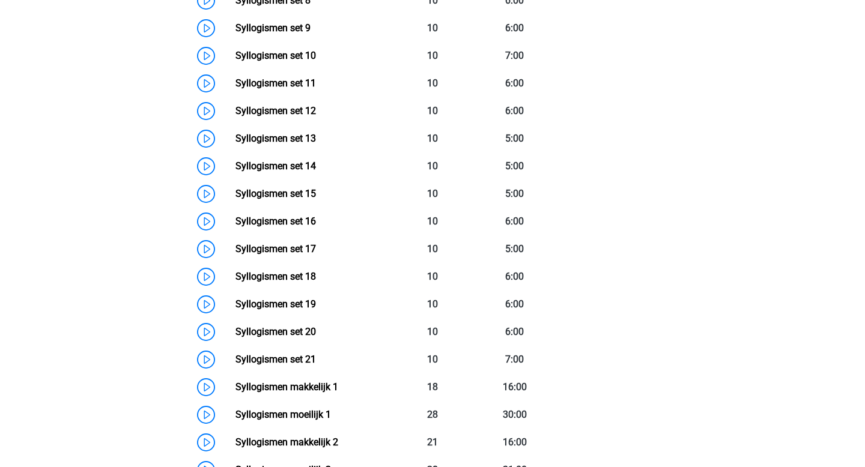
scroll to position [838, 0]
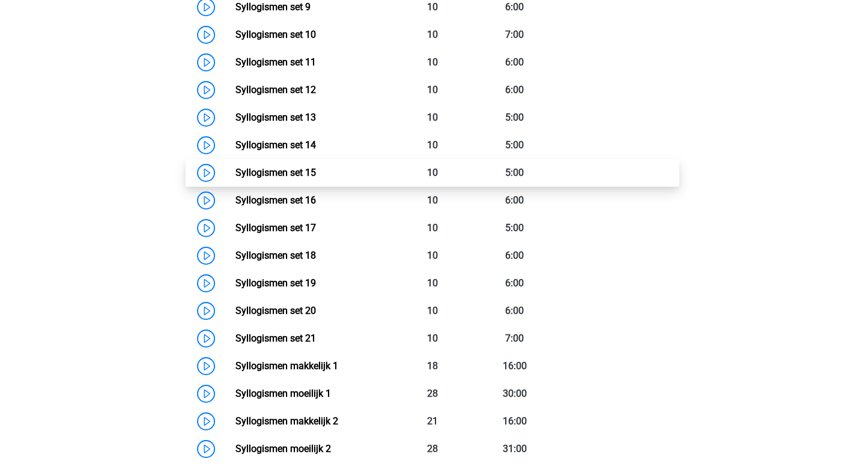
click at [316, 178] on link "Syllogismen set 15" at bounding box center [276, 172] width 81 height 11
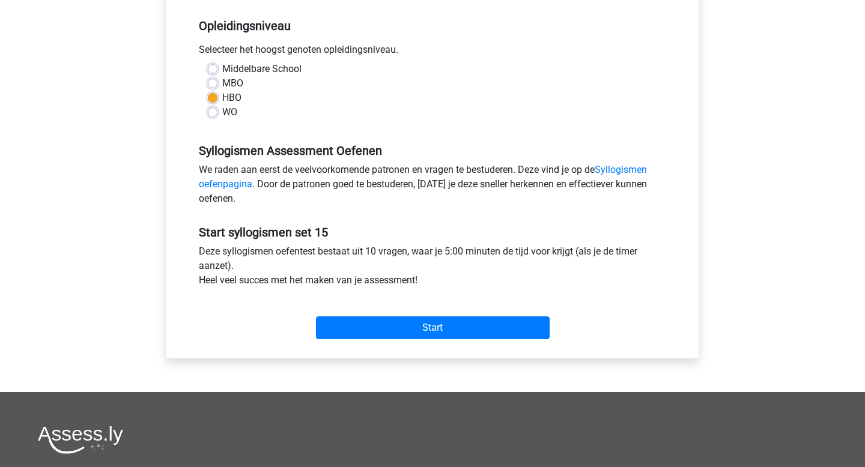
scroll to position [299, 0]
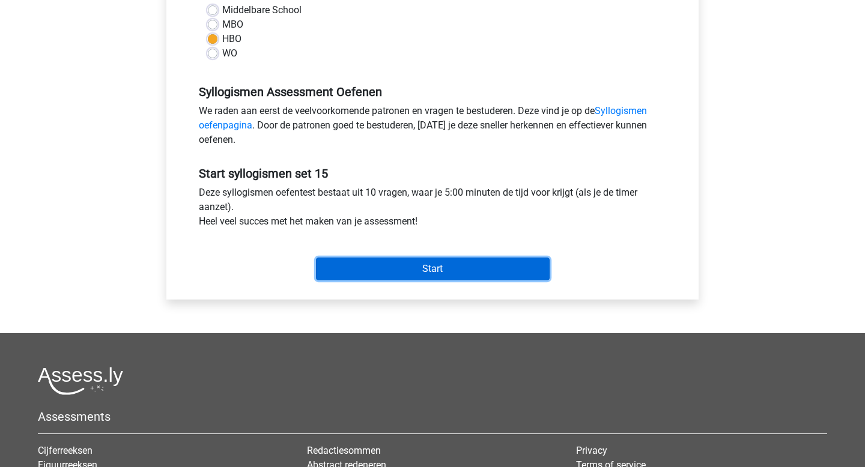
click at [365, 277] on input "Start" at bounding box center [433, 269] width 234 height 23
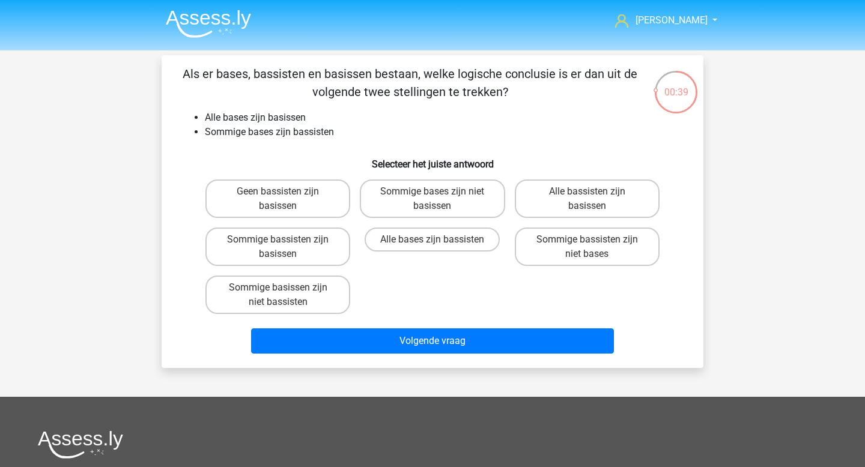
click at [308, 271] on div "Sommige basissen zijn niet bassisten" at bounding box center [278, 295] width 154 height 48
click at [310, 250] on label "Sommige bassisten zijn basissen" at bounding box center [277, 247] width 145 height 38
click at [286, 248] on input "Sommige bassisten zijn basissen" at bounding box center [282, 244] width 8 height 8
radio input "true"
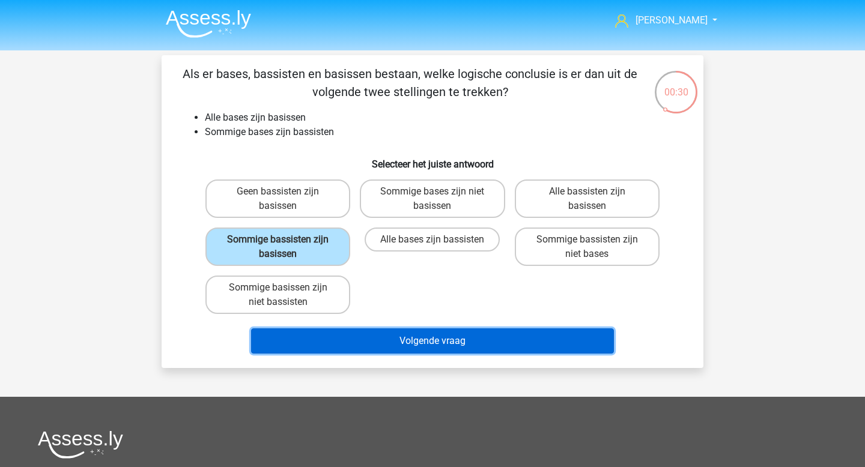
click at [412, 339] on button "Volgende vraag" at bounding box center [432, 341] width 363 height 25
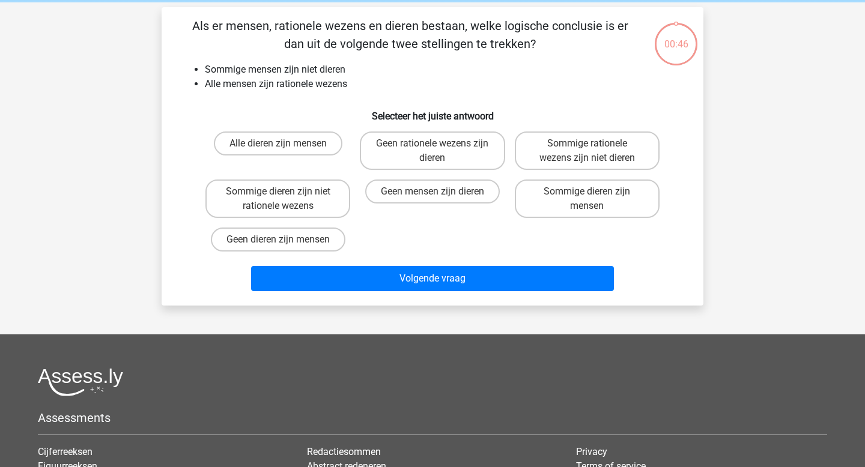
scroll to position [55, 0]
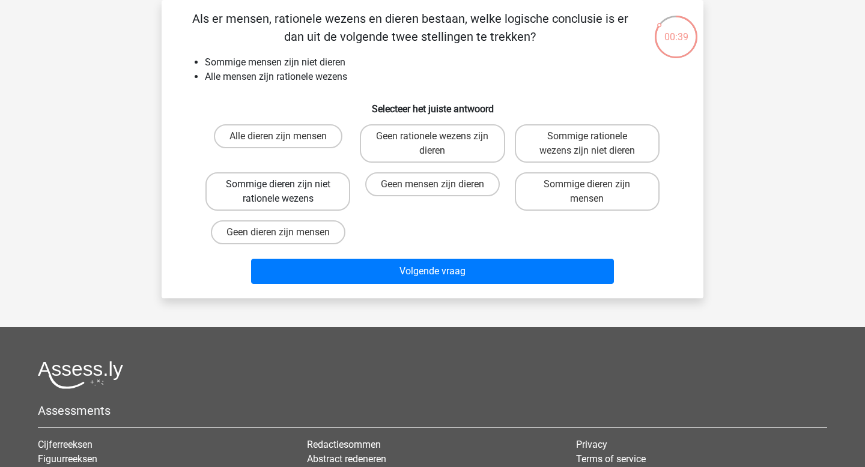
click at [293, 188] on label "Sommige dieren zijn niet rationele wezens" at bounding box center [277, 191] width 145 height 38
click at [286, 188] on input "Sommige dieren zijn niet rationele wezens" at bounding box center [282, 188] width 8 height 8
radio input "true"
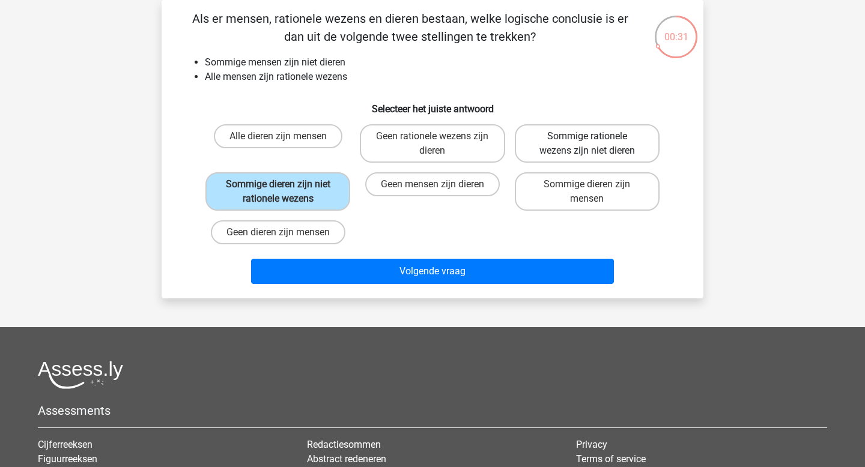
click at [622, 144] on label "Sommige rationele wezens zijn niet dieren" at bounding box center [587, 143] width 145 height 38
click at [595, 144] on input "Sommige rationele wezens zijn niet dieren" at bounding box center [591, 140] width 8 height 8
radio input "true"
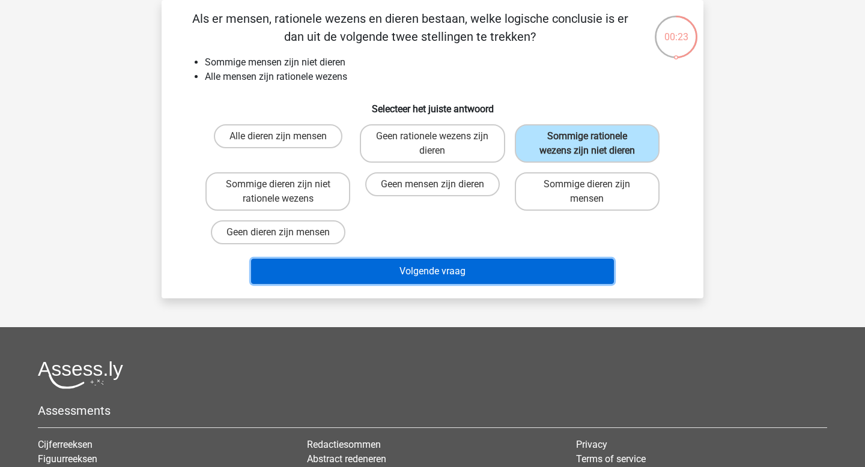
click at [446, 276] on button "Volgende vraag" at bounding box center [432, 271] width 363 height 25
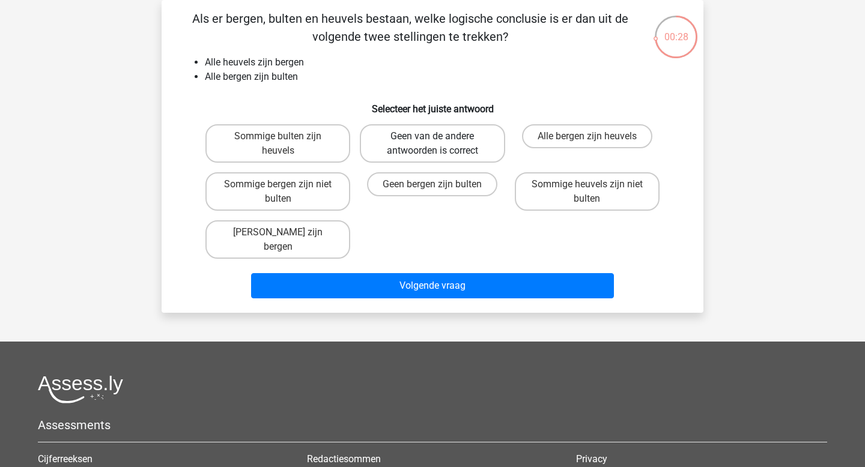
click at [431, 147] on label "Geen van de andere antwoorden is correct" at bounding box center [432, 143] width 145 height 38
click at [433, 144] on input "Geen van de andere antwoorden is correct" at bounding box center [437, 140] width 8 height 8
radio input "true"
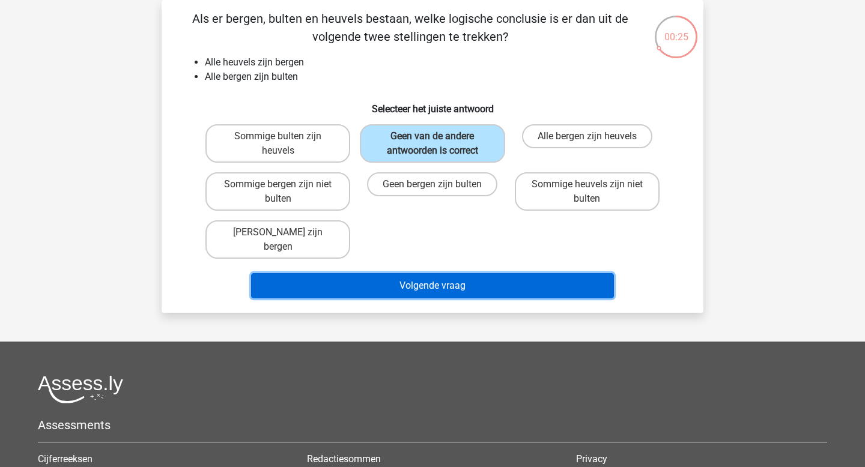
click at [415, 273] on button "Volgende vraag" at bounding box center [432, 285] width 363 height 25
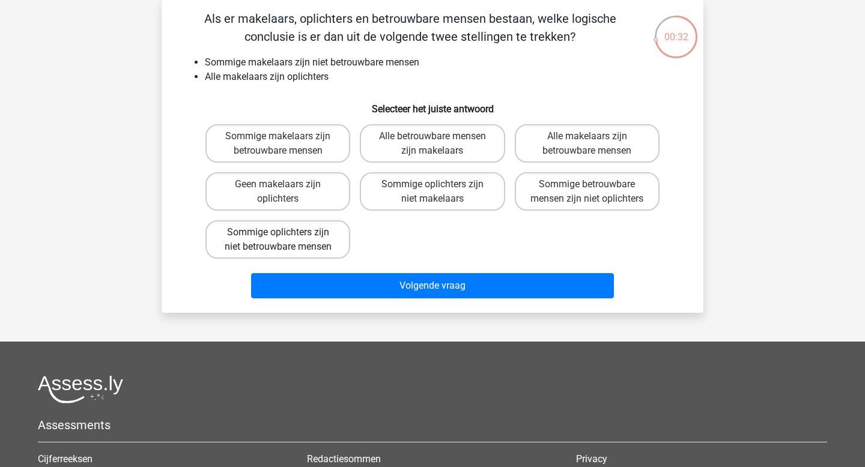
click at [308, 252] on label "Sommige oplichters zijn niet betrouwbare mensen" at bounding box center [277, 239] width 145 height 38
click at [286, 240] on input "Sommige oplichters zijn niet betrouwbare mensen" at bounding box center [282, 237] width 8 height 8
radio input "true"
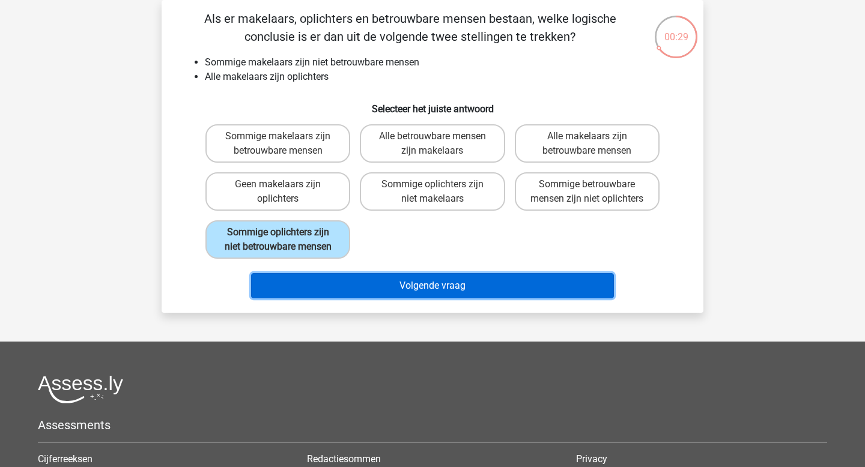
click at [396, 299] on button "Volgende vraag" at bounding box center [432, 285] width 363 height 25
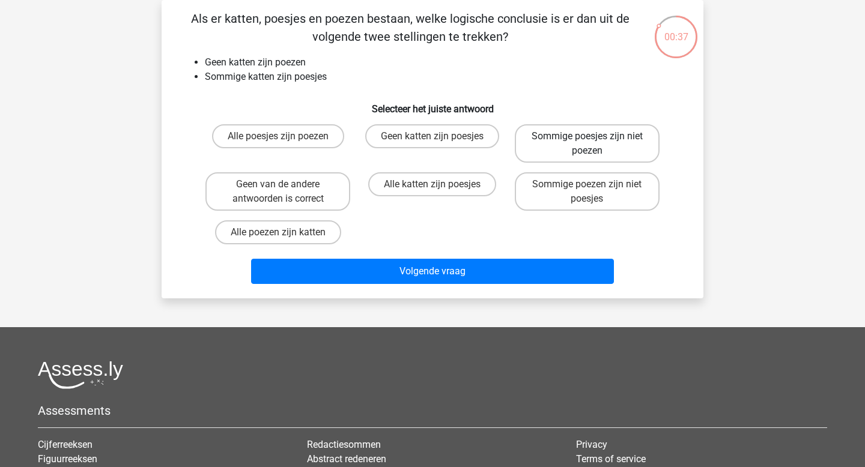
click at [588, 151] on label "Sommige poesjes zijn niet poezen" at bounding box center [587, 143] width 145 height 38
click at [588, 144] on input "Sommige poesjes zijn niet poezen" at bounding box center [591, 140] width 8 height 8
radio input "true"
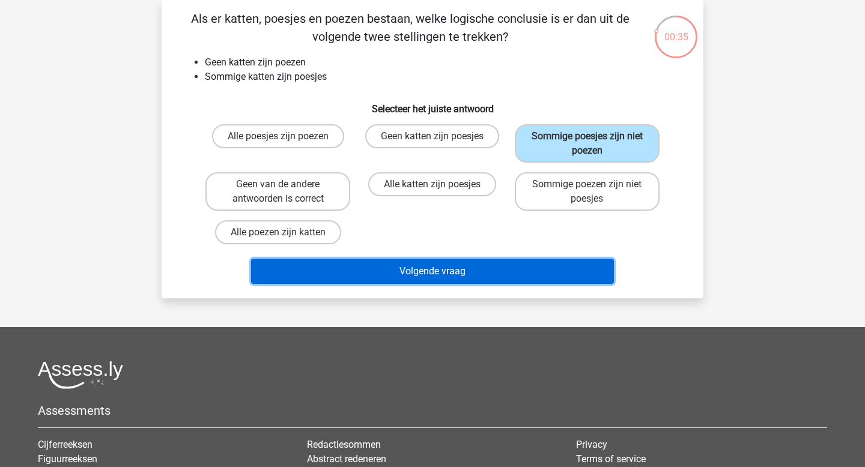
click at [492, 270] on button "Volgende vraag" at bounding box center [432, 271] width 363 height 25
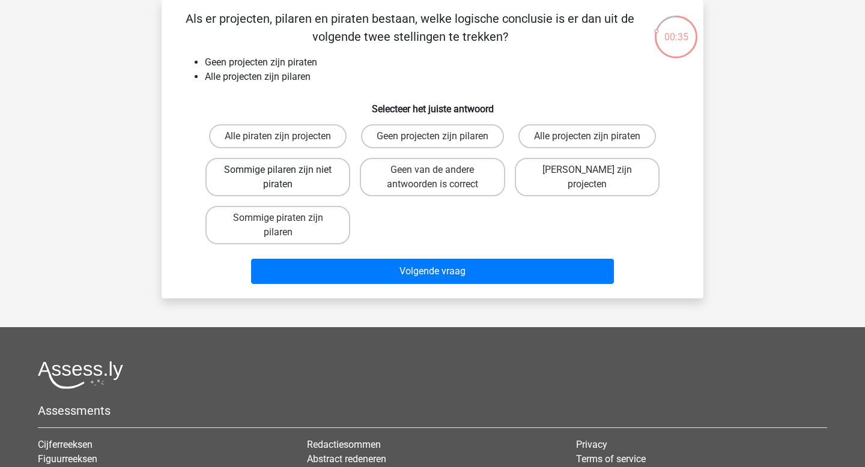
click at [318, 174] on label "Sommige pilaren zijn niet piraten" at bounding box center [277, 177] width 145 height 38
click at [286, 174] on input "Sommige pilaren zijn niet piraten" at bounding box center [282, 174] width 8 height 8
radio input "true"
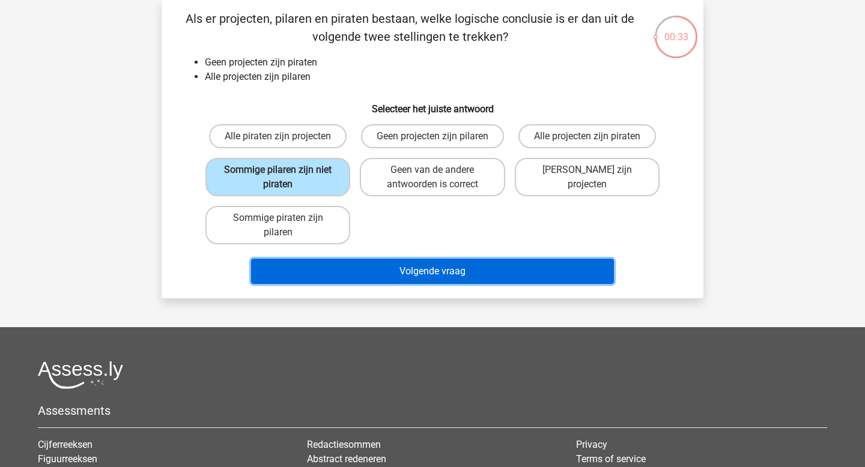
click at [472, 278] on button "Volgende vraag" at bounding box center [432, 271] width 363 height 25
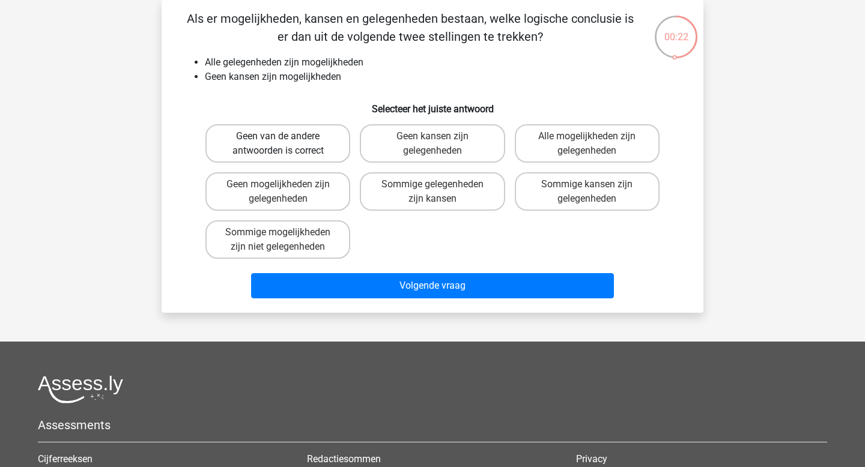
click at [301, 144] on label "Geen van de andere antwoorden is correct" at bounding box center [277, 143] width 145 height 38
click at [286, 144] on input "Geen van de andere antwoorden is correct" at bounding box center [282, 140] width 8 height 8
radio input "true"
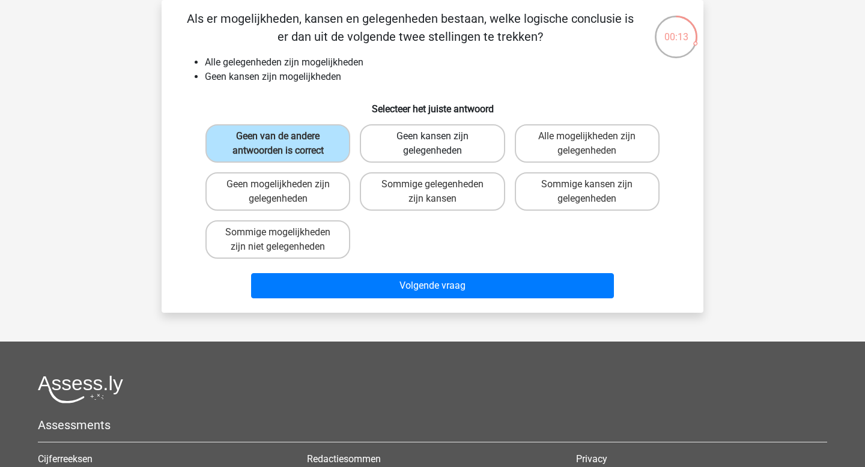
click at [445, 139] on label "Geen kansen zijn gelegenheden" at bounding box center [432, 143] width 145 height 38
click at [440, 139] on input "Geen kansen zijn gelegenheden" at bounding box center [437, 140] width 8 height 8
radio input "true"
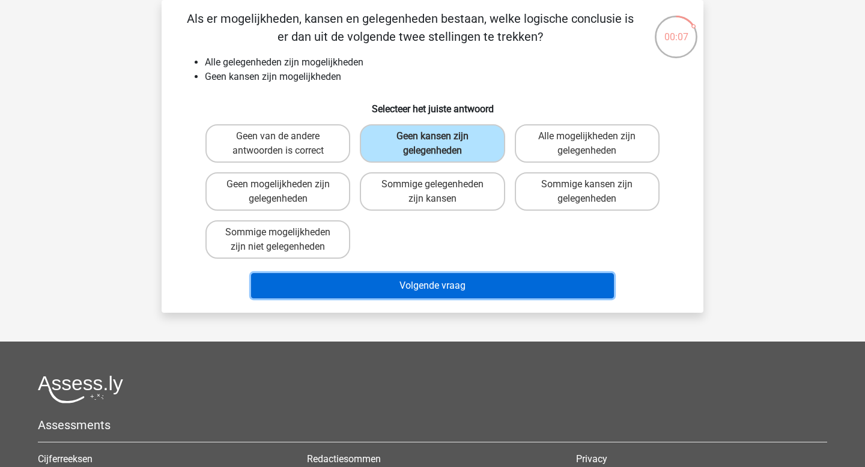
click at [420, 278] on button "Volgende vraag" at bounding box center [432, 285] width 363 height 25
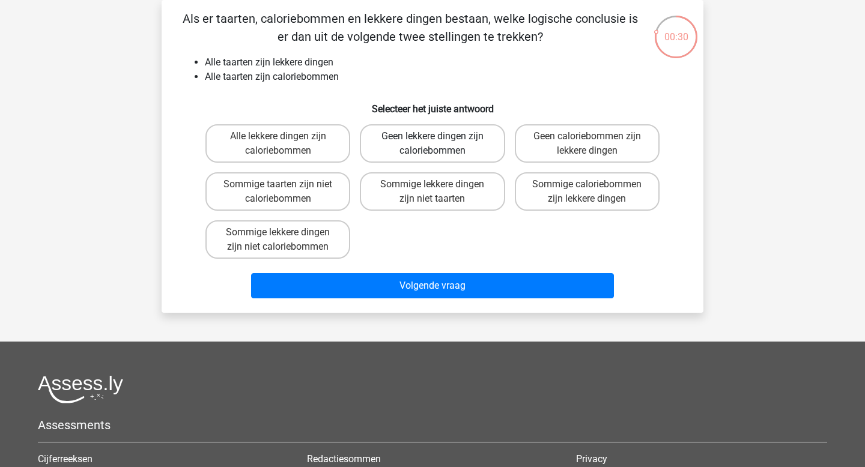
click at [467, 155] on label "Geen lekkere dingen zijn caloriebommen" at bounding box center [432, 143] width 145 height 38
click at [440, 144] on input "Geen lekkere dingen zijn caloriebommen" at bounding box center [437, 140] width 8 height 8
radio input "true"
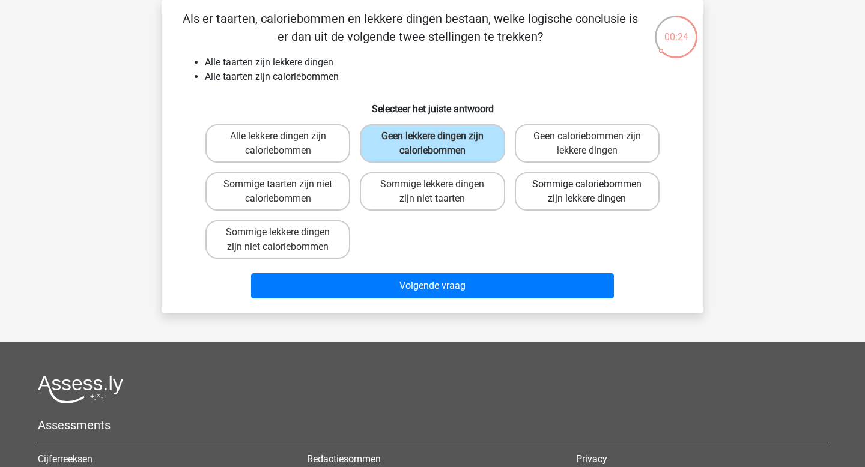
click at [603, 208] on label "Sommige caloriebommen zijn lekkere dingen" at bounding box center [587, 191] width 145 height 38
click at [595, 192] on input "Sommige caloriebommen zijn lekkere dingen" at bounding box center [591, 188] width 8 height 8
radio input "true"
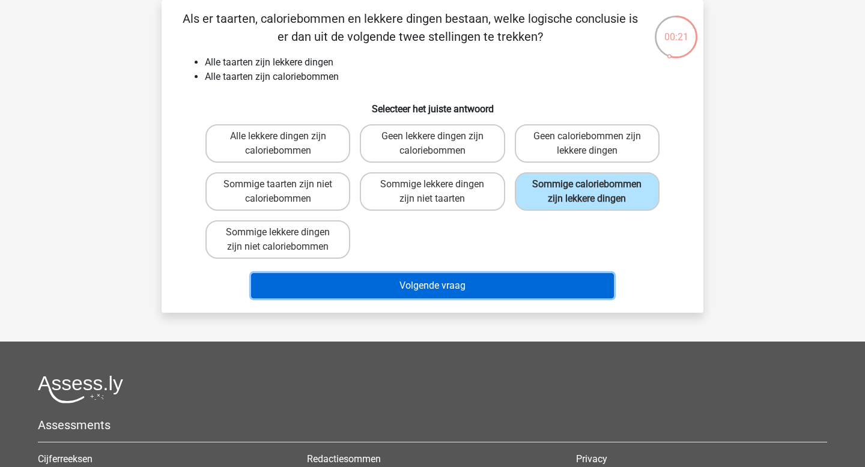
click at [449, 285] on button "Volgende vraag" at bounding box center [432, 285] width 363 height 25
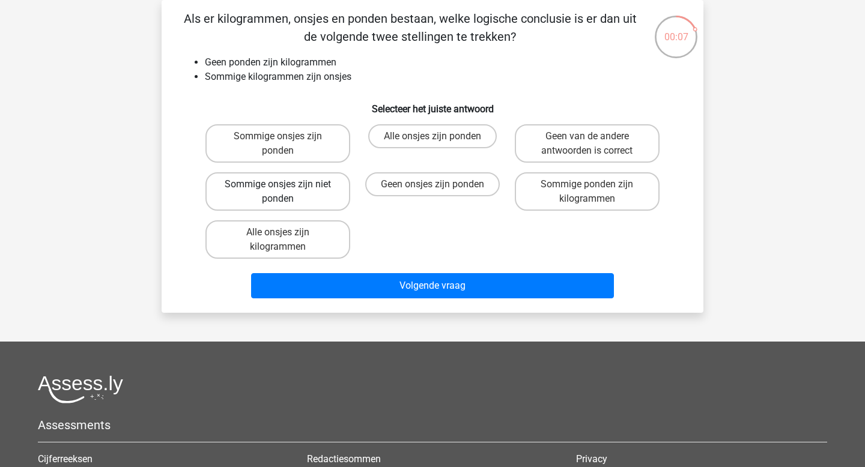
click at [328, 201] on label "Sommige onsjes zijn niet ponden" at bounding box center [277, 191] width 145 height 38
click at [286, 192] on input "Sommige onsjes zijn niet ponden" at bounding box center [282, 188] width 8 height 8
radio input "true"
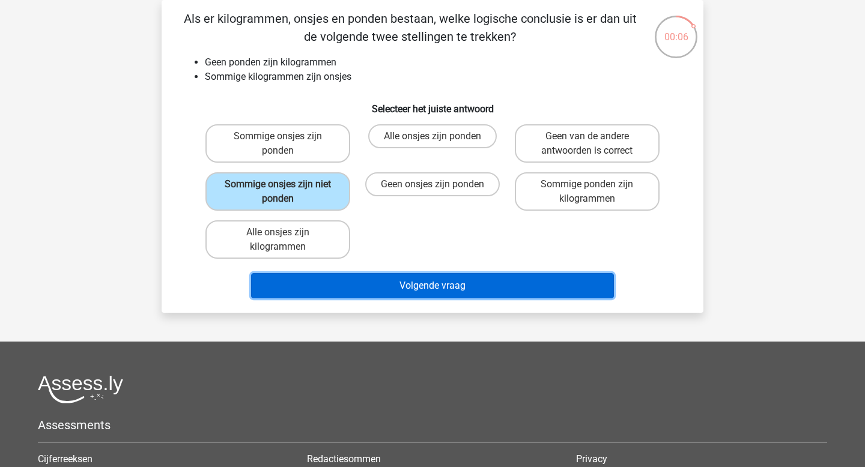
click at [411, 292] on button "Volgende vraag" at bounding box center [432, 285] width 363 height 25
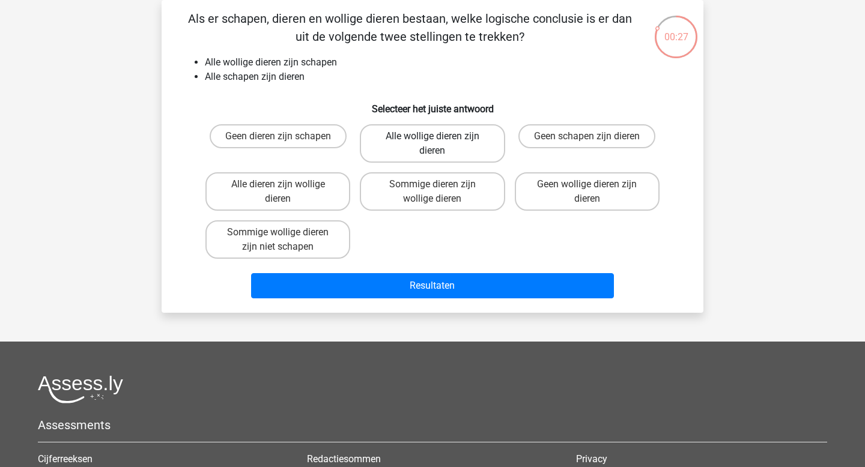
click at [474, 146] on label "Alle wollige dieren zijn dieren" at bounding box center [432, 143] width 145 height 38
click at [440, 144] on input "Alle wollige dieren zijn dieren" at bounding box center [437, 140] width 8 height 8
radio input "true"
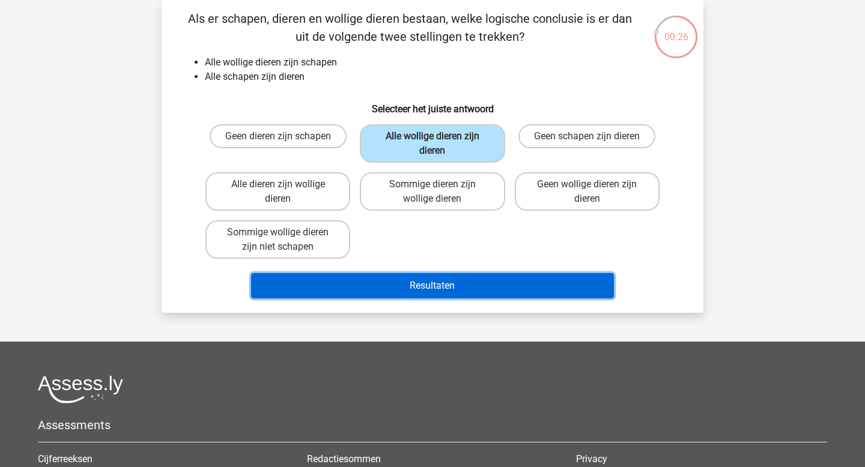
click at [423, 282] on button "Resultaten" at bounding box center [432, 285] width 363 height 25
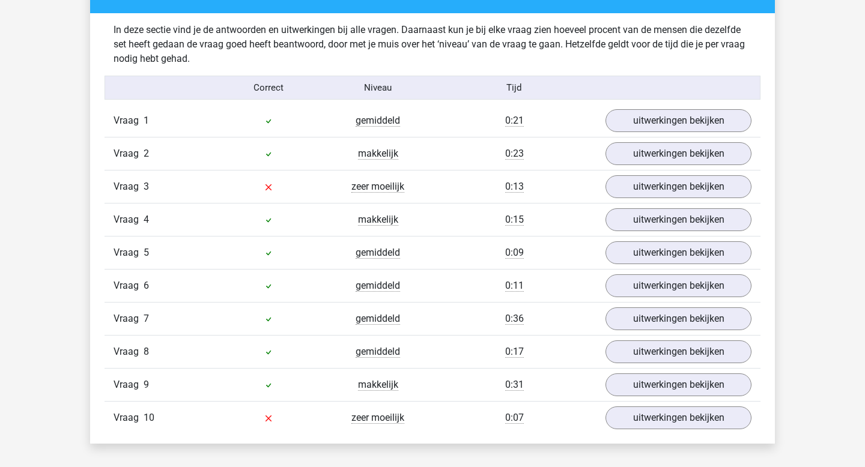
scroll to position [811, 0]
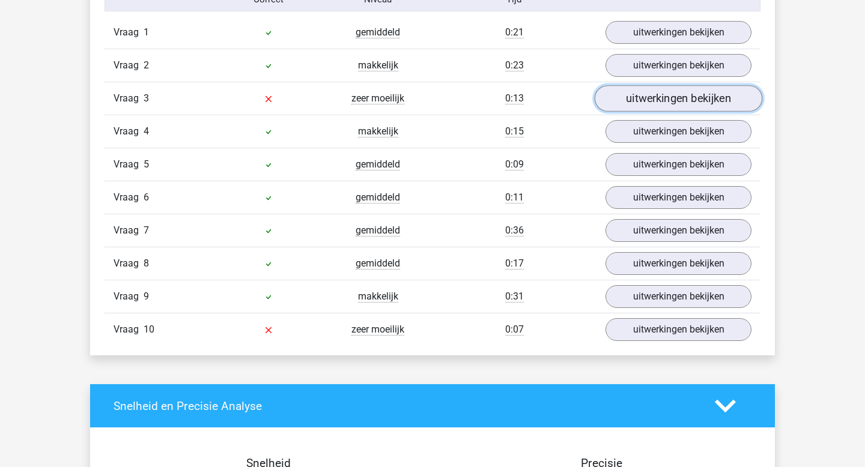
click at [651, 103] on link "uitwerkingen bekijken" at bounding box center [679, 99] width 168 height 26
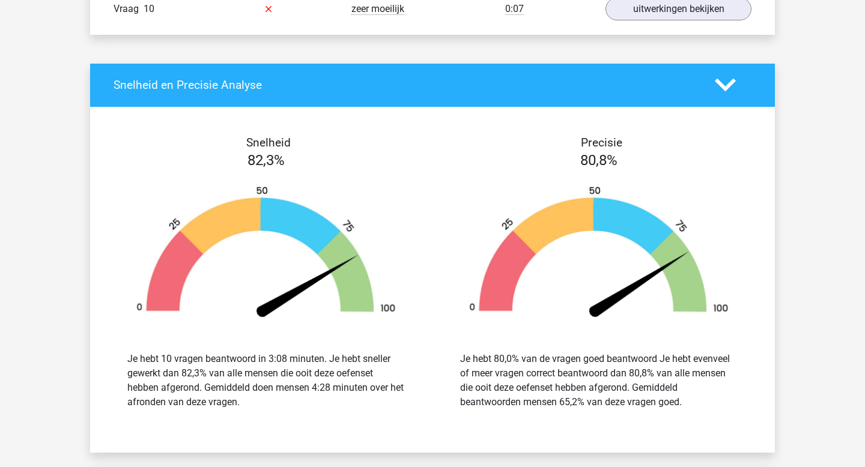
scroll to position [1357, 0]
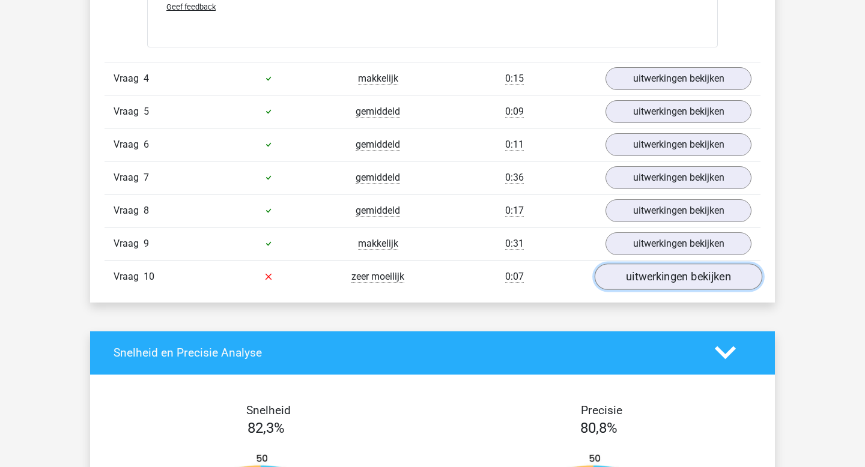
click at [649, 269] on link "uitwerkingen bekijken" at bounding box center [679, 277] width 168 height 26
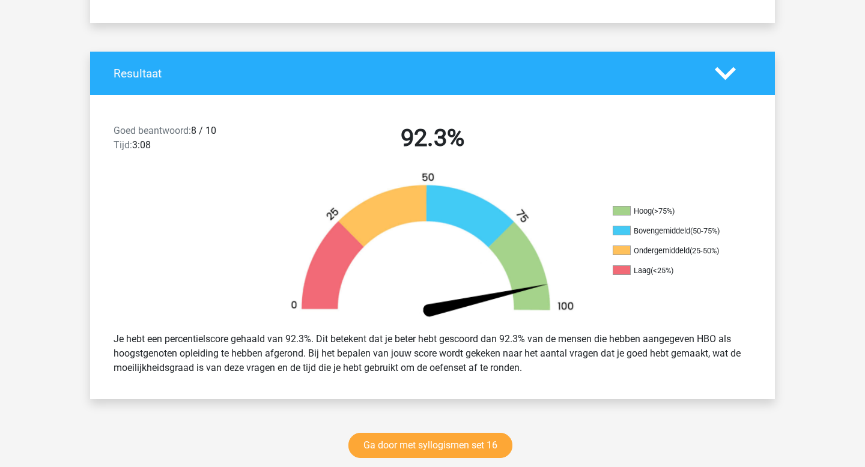
scroll to position [0, 0]
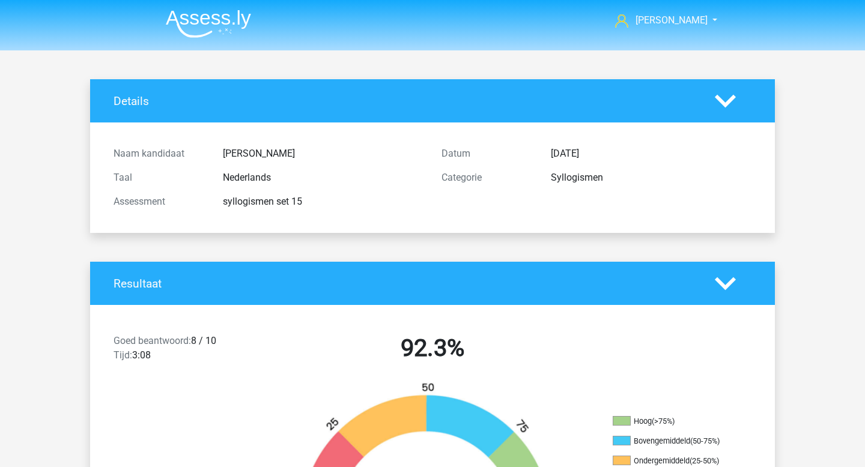
click at [204, 25] on img at bounding box center [208, 24] width 85 height 28
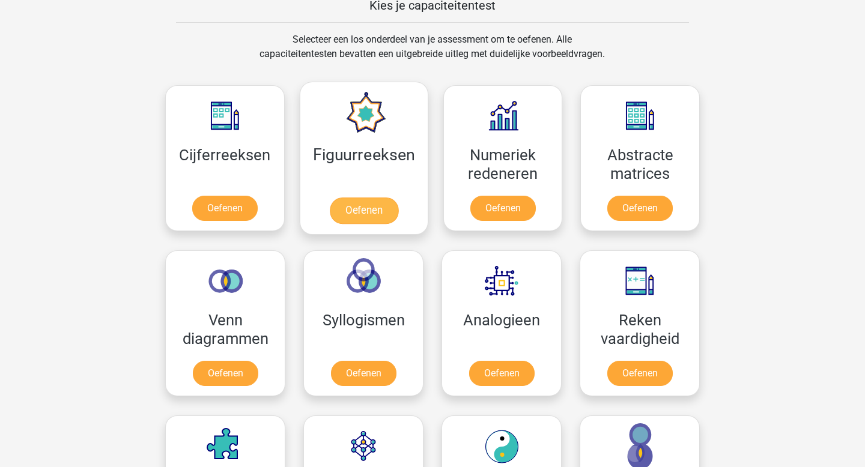
scroll to position [598, 0]
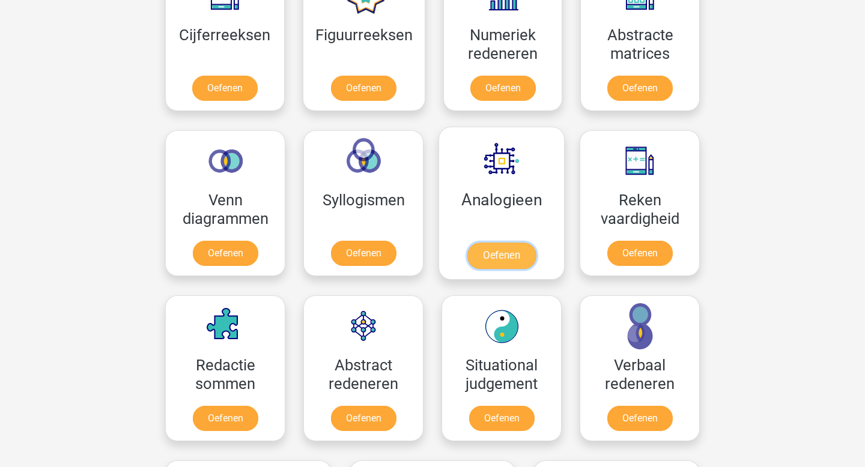
click at [510, 257] on link "Oefenen" at bounding box center [501, 256] width 68 height 26
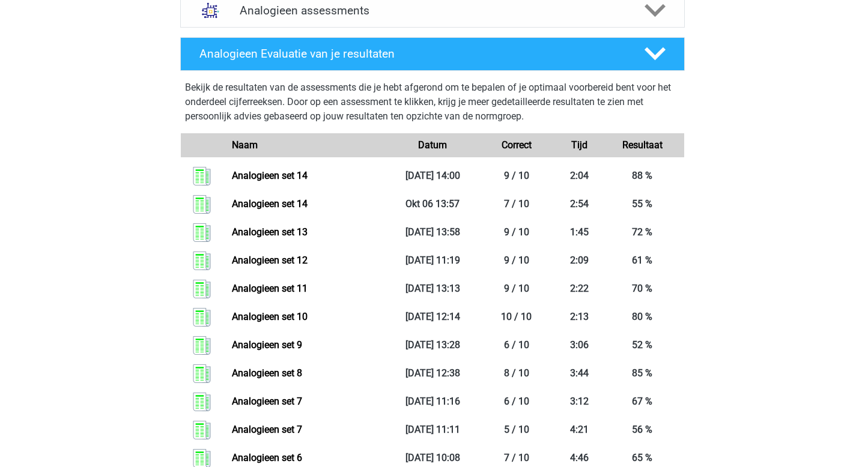
scroll to position [467, 0]
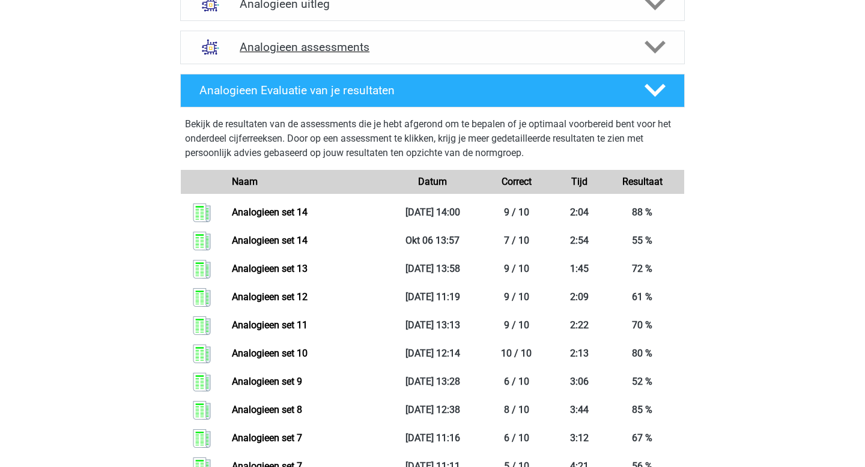
click at [366, 51] on h4 "Analogieen assessments" at bounding box center [433, 47] width 386 height 14
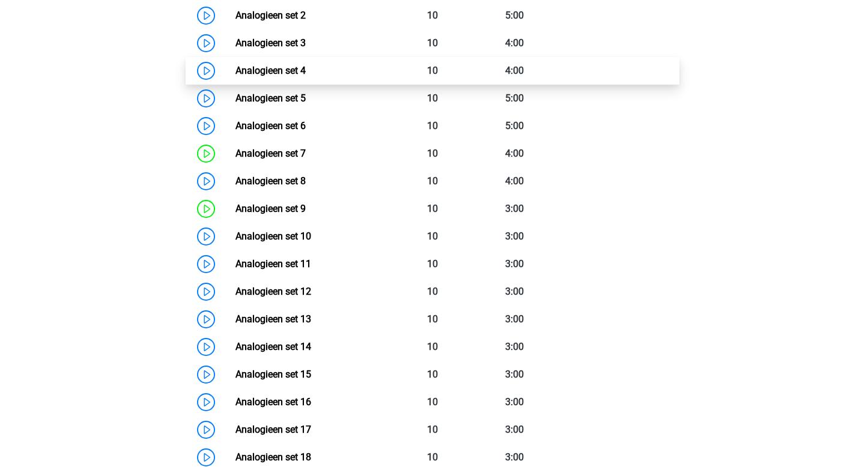
scroll to position [652, 0]
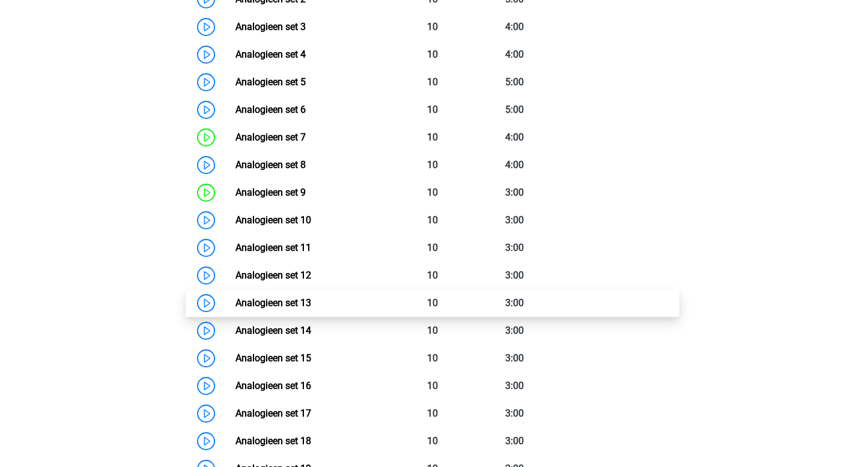
click at [311, 306] on link "Analogieen set 13" at bounding box center [274, 302] width 76 height 11
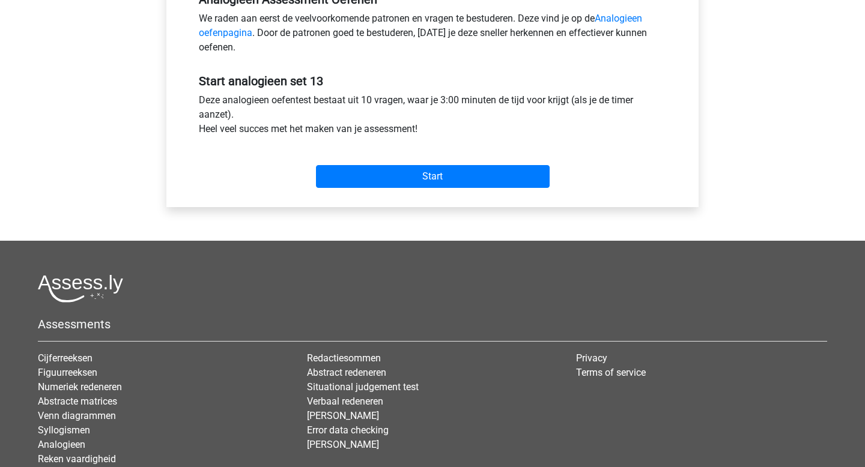
scroll to position [482, 0]
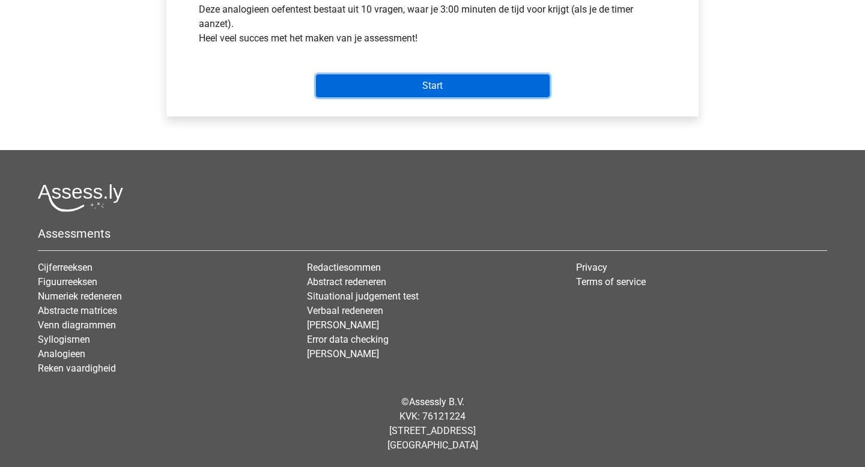
click at [412, 82] on input "Start" at bounding box center [433, 86] width 234 height 23
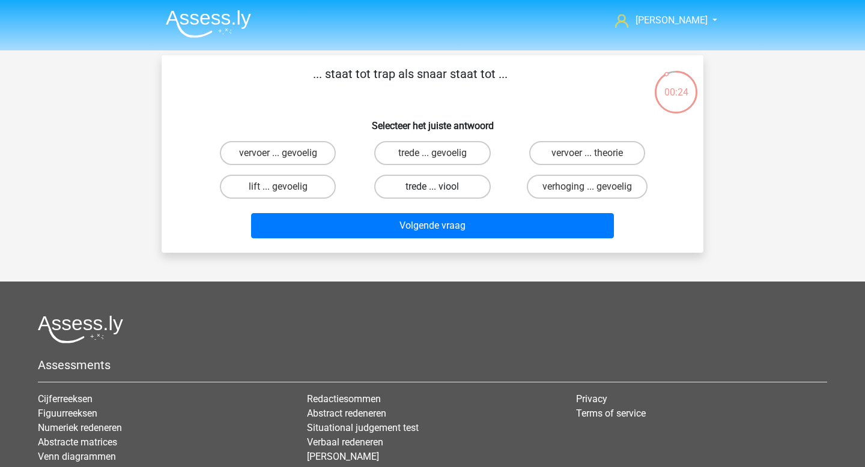
click at [408, 183] on label "trede ... viool" at bounding box center [432, 187] width 116 height 24
click at [433, 187] on input "trede ... viool" at bounding box center [437, 191] width 8 height 8
radio input "true"
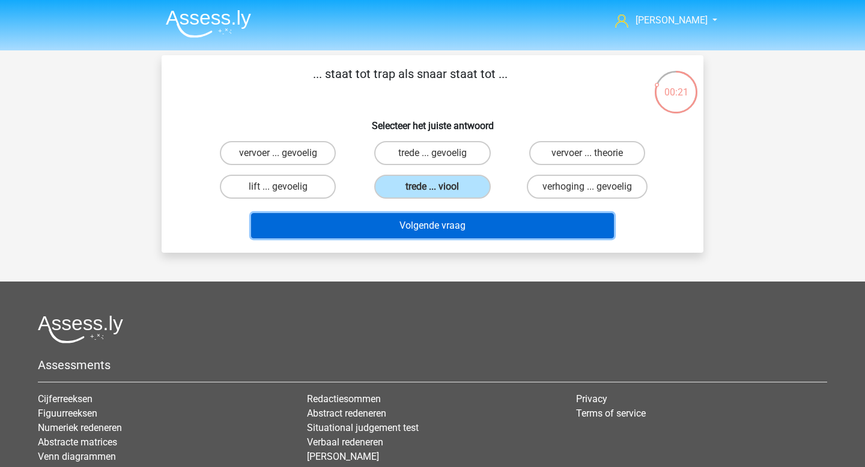
click at [418, 225] on button "Volgende vraag" at bounding box center [432, 225] width 363 height 25
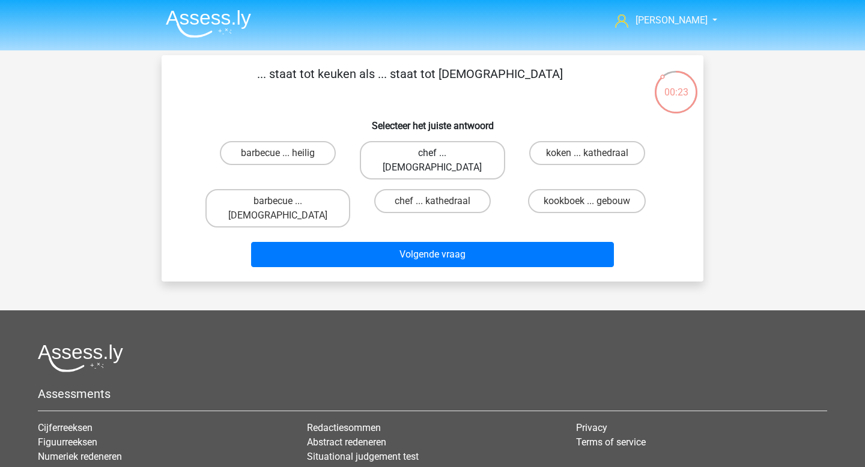
click at [467, 163] on label "chef ... priester" at bounding box center [432, 160] width 145 height 38
click at [440, 161] on input "chef ... priester" at bounding box center [437, 157] width 8 height 8
radio input "true"
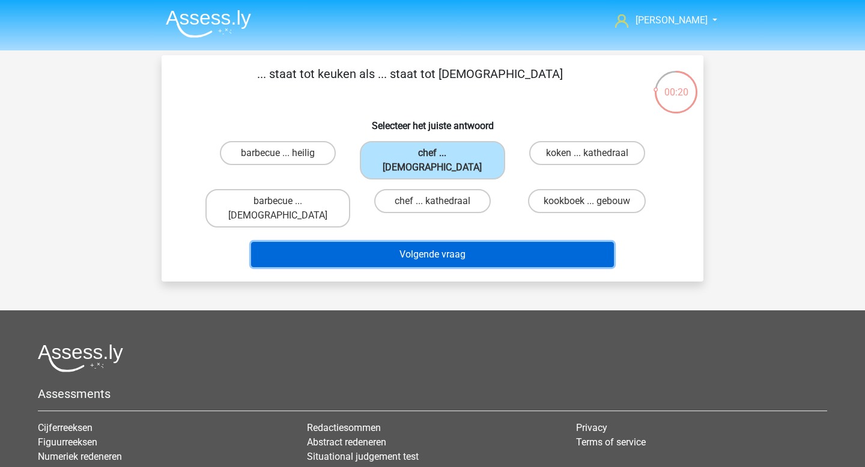
click at [457, 242] on button "Volgende vraag" at bounding box center [432, 254] width 363 height 25
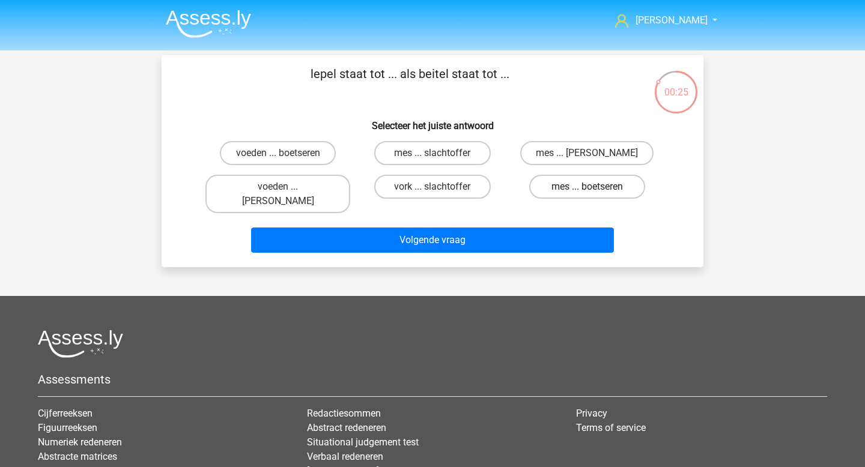
click at [597, 190] on label "mes ... boetseren" at bounding box center [587, 187] width 116 height 24
click at [595, 190] on input "mes ... boetseren" at bounding box center [591, 191] width 8 height 8
radio input "true"
click at [305, 154] on label "voeden ... boetseren" at bounding box center [278, 153] width 116 height 24
click at [286, 154] on input "voeden ... boetseren" at bounding box center [282, 157] width 8 height 8
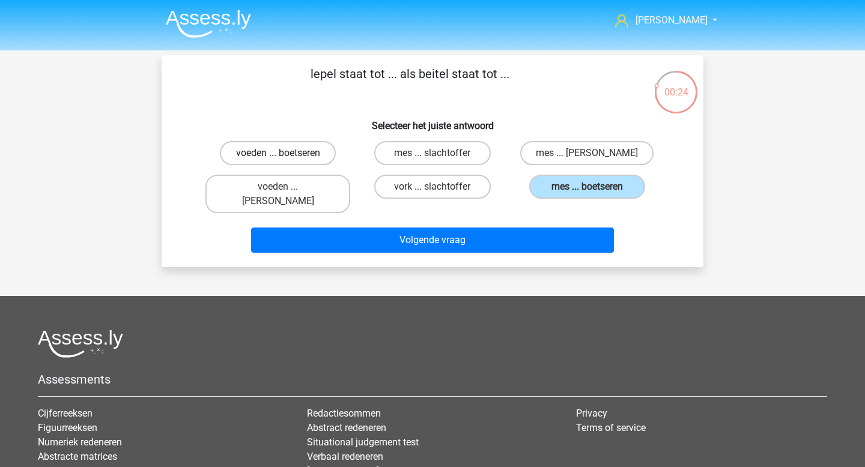
radio input "true"
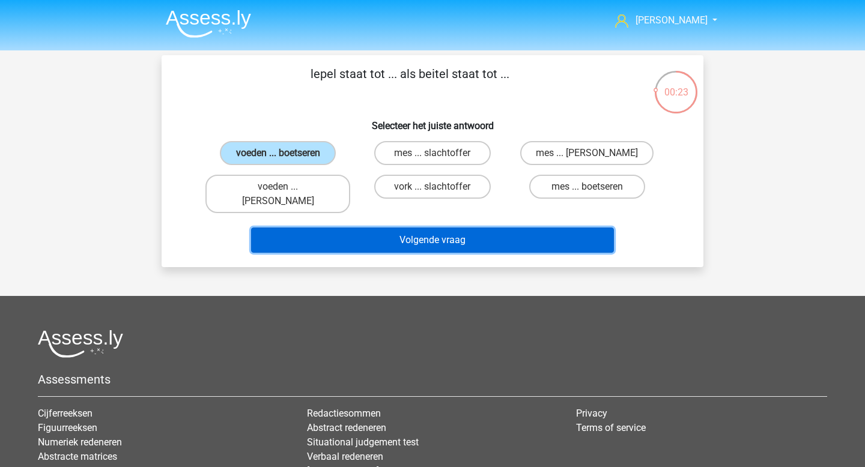
click at [342, 228] on button "Volgende vraag" at bounding box center [432, 240] width 363 height 25
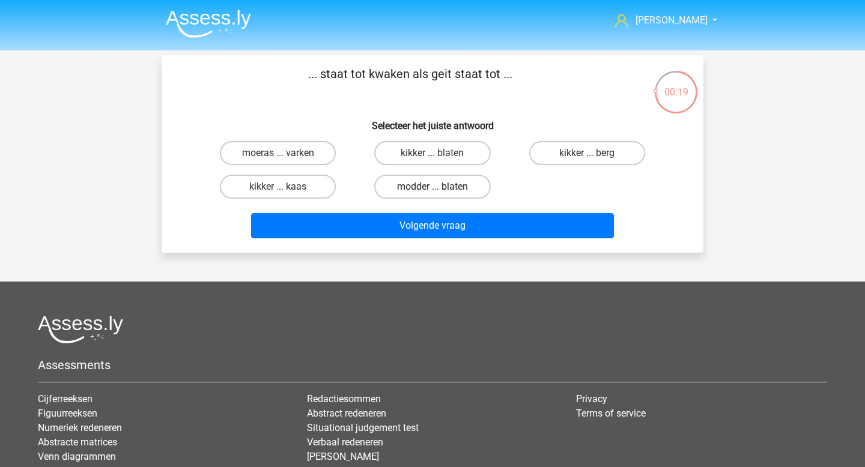
click at [461, 190] on label "modder ... blaten" at bounding box center [432, 187] width 116 height 24
click at [440, 190] on input "modder ... blaten" at bounding box center [437, 191] width 8 height 8
radio input "true"
click at [458, 156] on label "kikker ... blaten" at bounding box center [432, 153] width 116 height 24
click at [440, 156] on input "kikker ... blaten" at bounding box center [437, 157] width 8 height 8
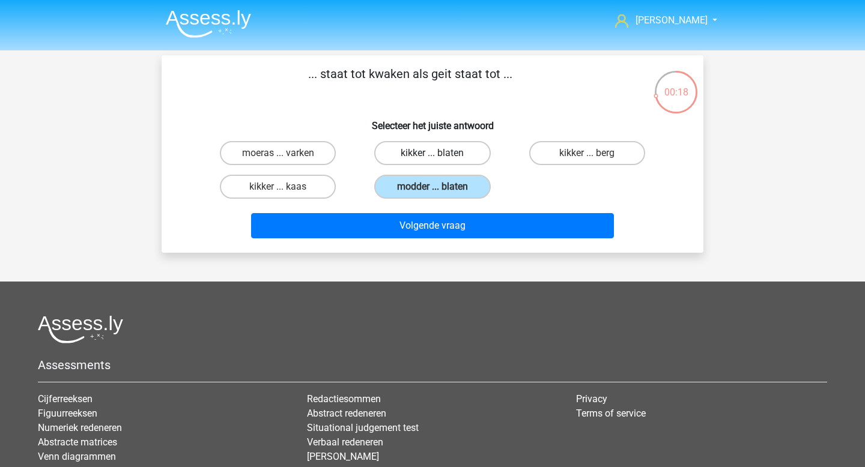
radio input "true"
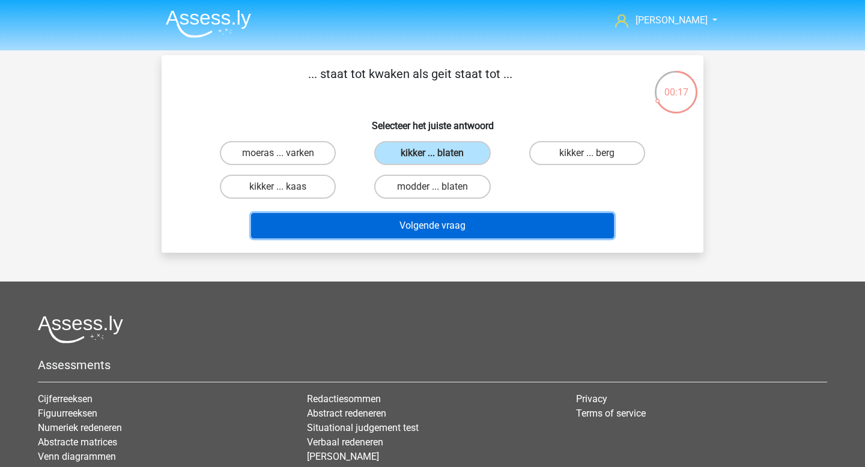
click at [477, 226] on button "Volgende vraag" at bounding box center [432, 225] width 363 height 25
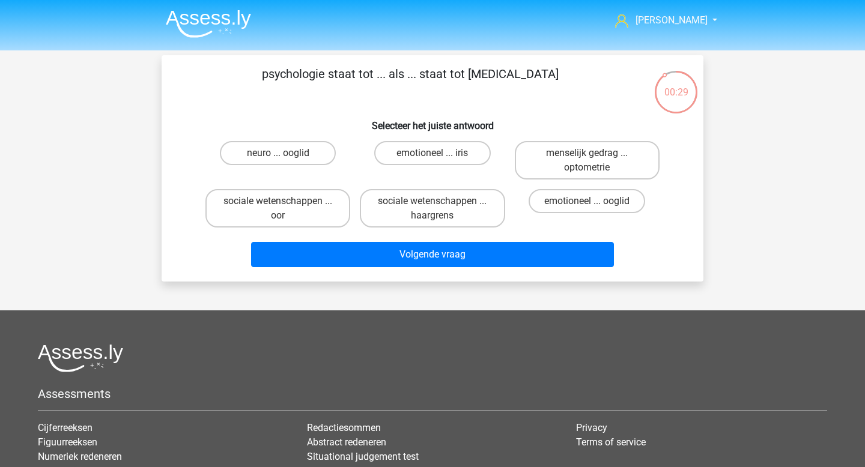
click at [218, 8] on li at bounding box center [203, 21] width 95 height 33
click at [213, 16] on img at bounding box center [208, 24] width 85 height 28
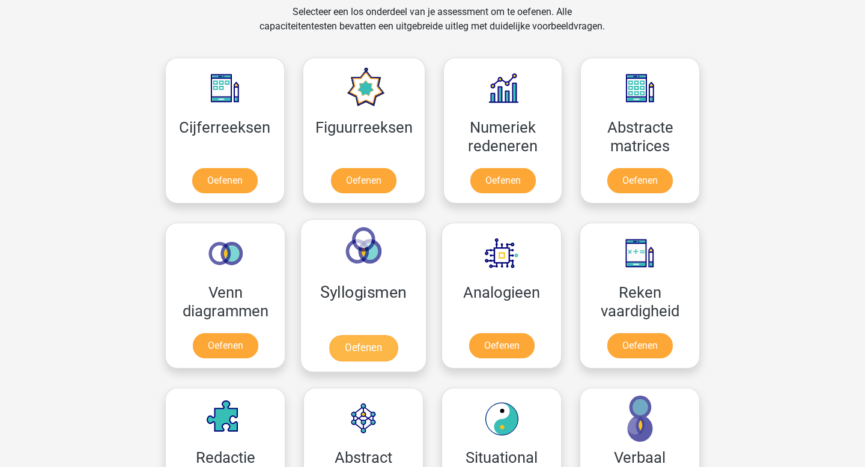
scroll to position [528, 0]
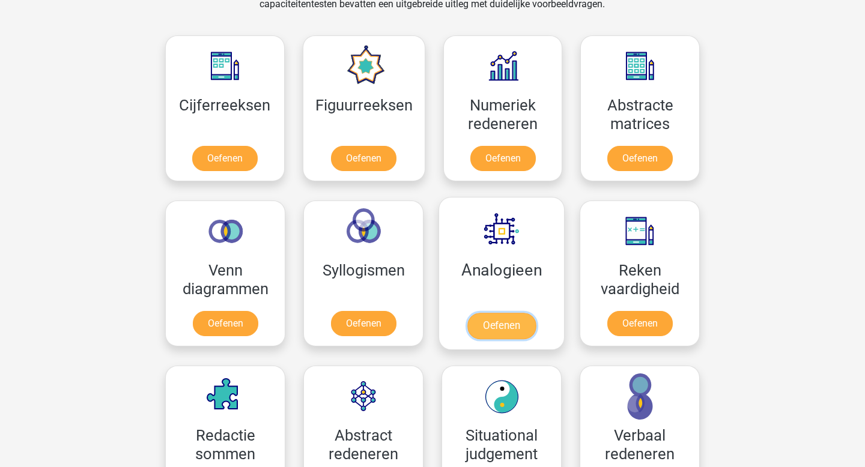
click at [506, 334] on link "Oefenen" at bounding box center [501, 326] width 68 height 26
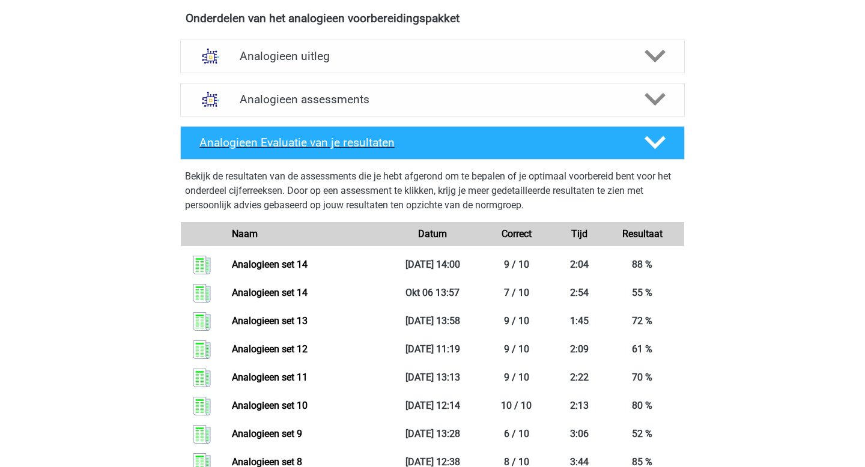
scroll to position [412, 0]
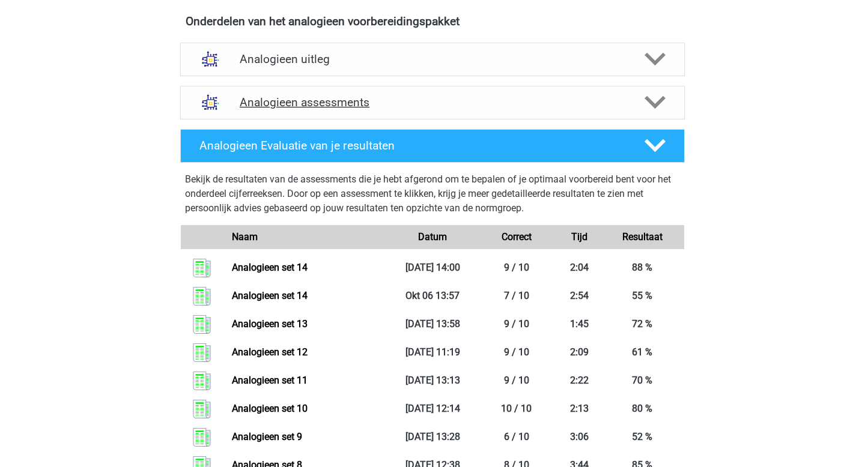
click at [326, 101] on h4 "Analogieen assessments" at bounding box center [433, 103] width 386 height 14
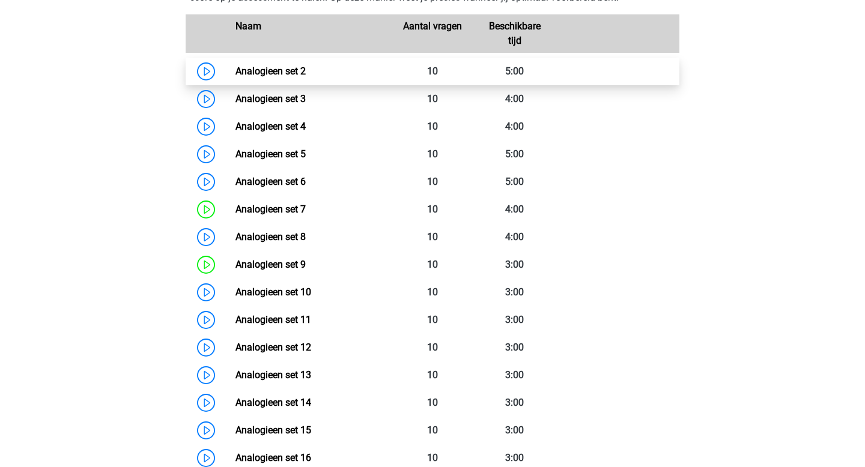
scroll to position [633, 0]
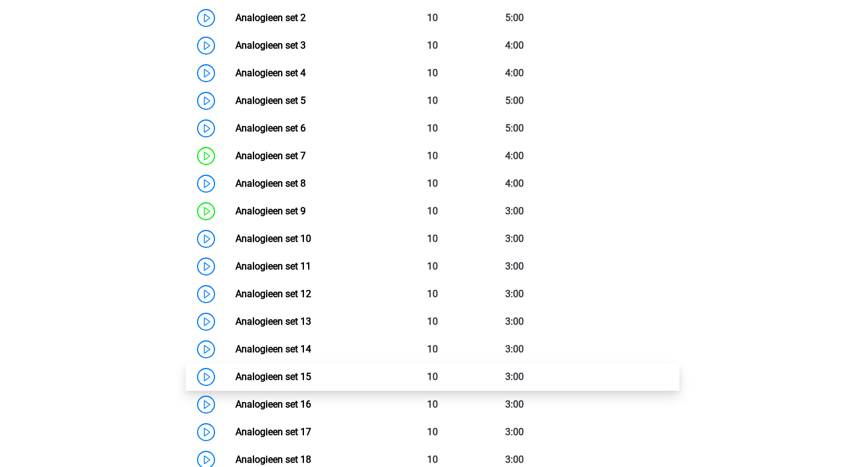
click at [306, 381] on link "Analogieen set 15" at bounding box center [274, 376] width 76 height 11
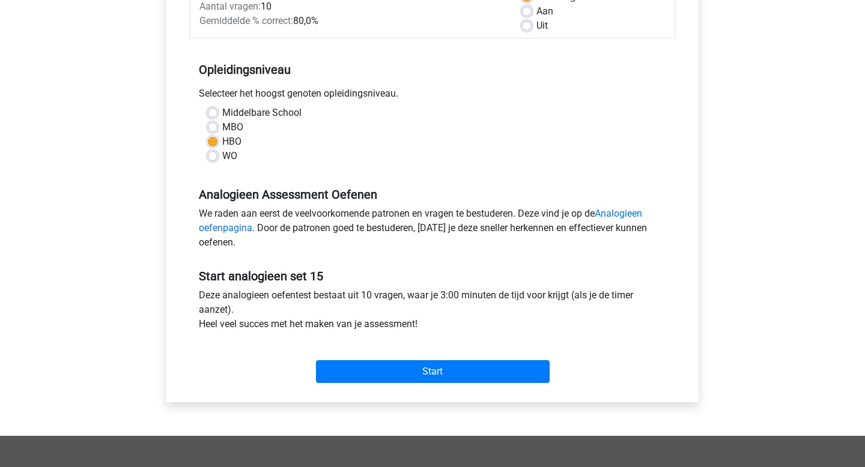
scroll to position [314, 0]
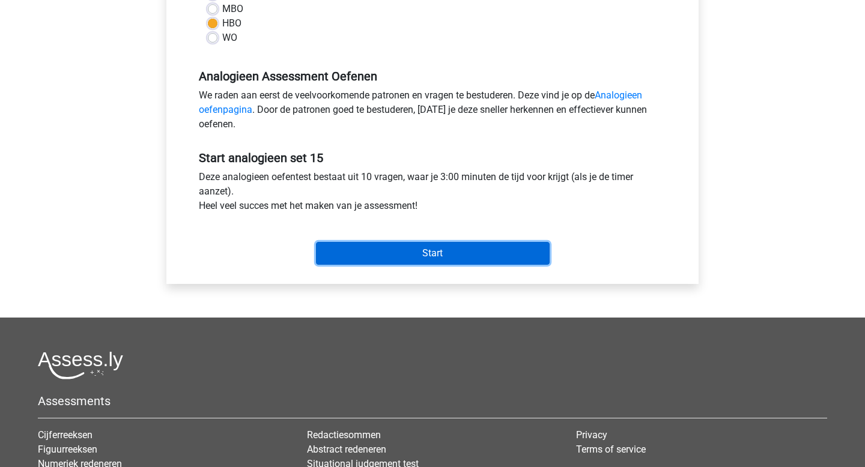
click at [421, 257] on input "Start" at bounding box center [433, 253] width 234 height 23
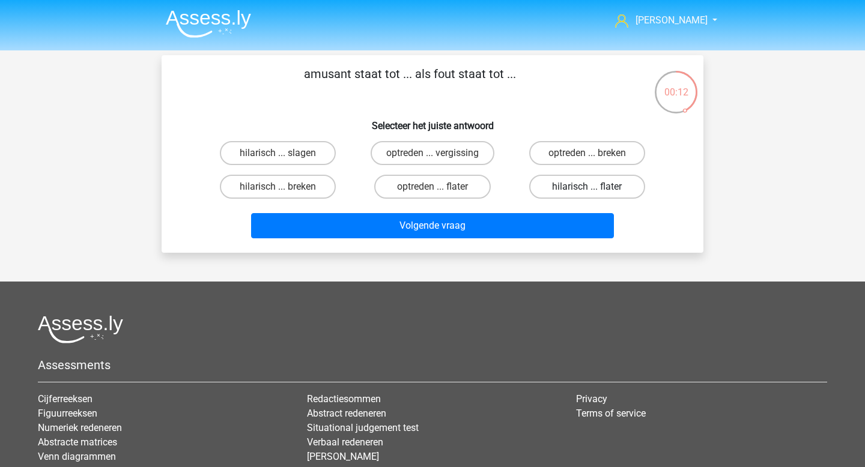
click at [576, 177] on label "hilarisch ... flater" at bounding box center [587, 187] width 116 height 24
click at [587, 187] on input "hilarisch ... flater" at bounding box center [591, 191] width 8 height 8
radio input "true"
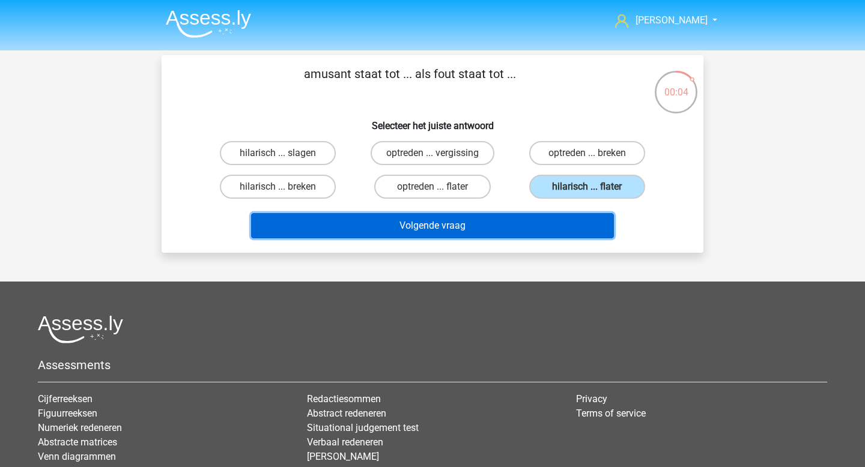
click at [496, 227] on button "Volgende vraag" at bounding box center [432, 225] width 363 height 25
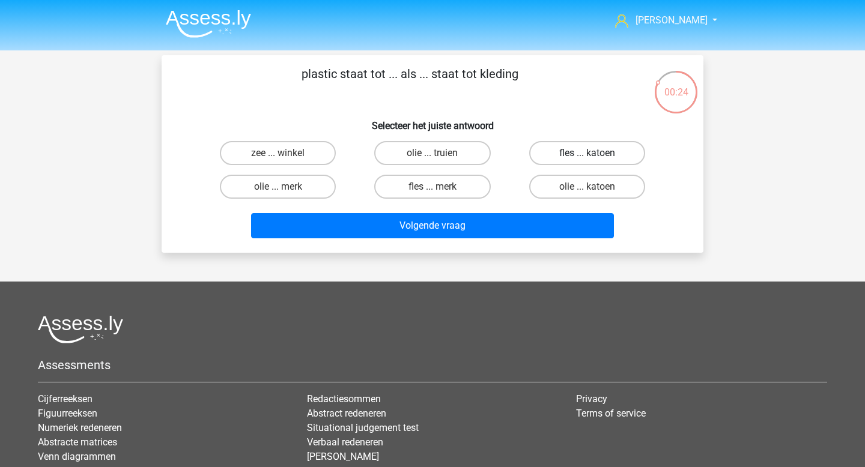
click at [622, 160] on label "fles ... katoen" at bounding box center [587, 153] width 116 height 24
click at [595, 160] on input "fles ... katoen" at bounding box center [591, 157] width 8 height 8
radio input "true"
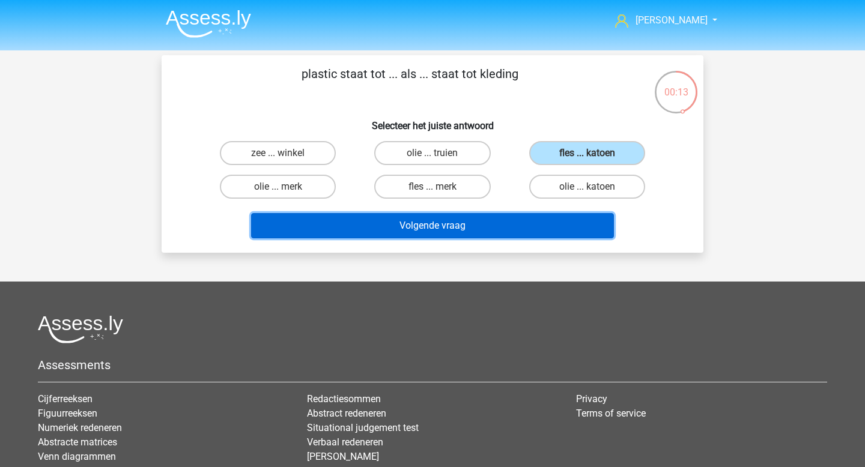
click at [512, 226] on button "Volgende vraag" at bounding box center [432, 225] width 363 height 25
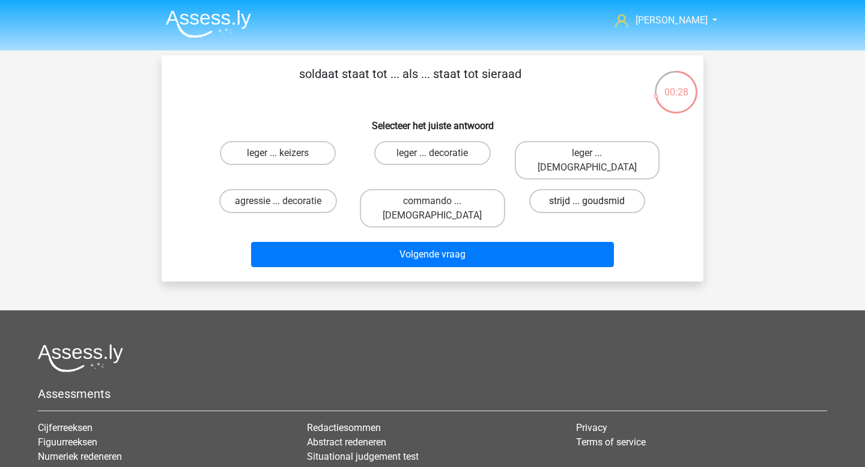
click at [601, 189] on label "strijd ... goudsmid" at bounding box center [587, 201] width 116 height 24
click at [595, 201] on input "strijd ... goudsmid" at bounding box center [591, 205] width 8 height 8
radio input "true"
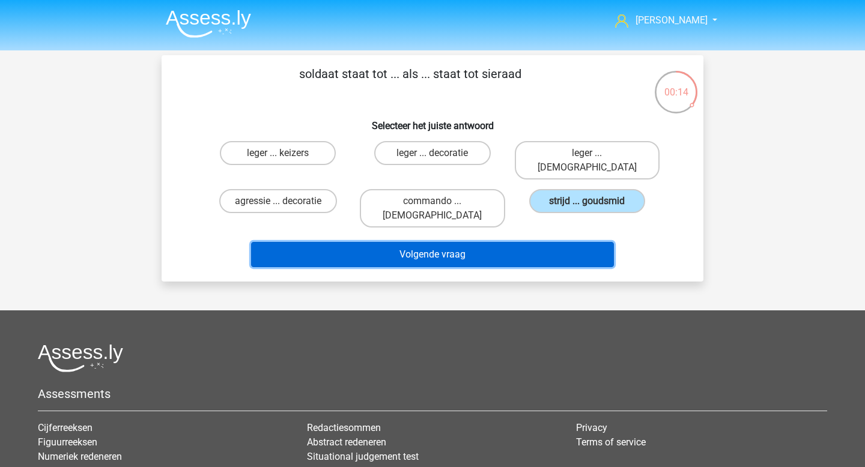
click at [505, 242] on button "Volgende vraag" at bounding box center [432, 254] width 363 height 25
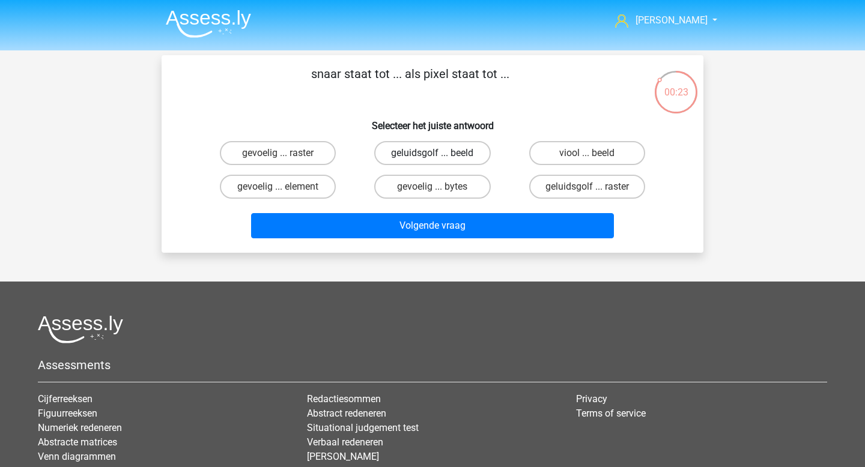
click at [455, 157] on label "geluidsgolf ... beeld" at bounding box center [432, 153] width 116 height 24
click at [440, 157] on input "geluidsgolf ... beeld" at bounding box center [437, 157] width 8 height 8
radio input "true"
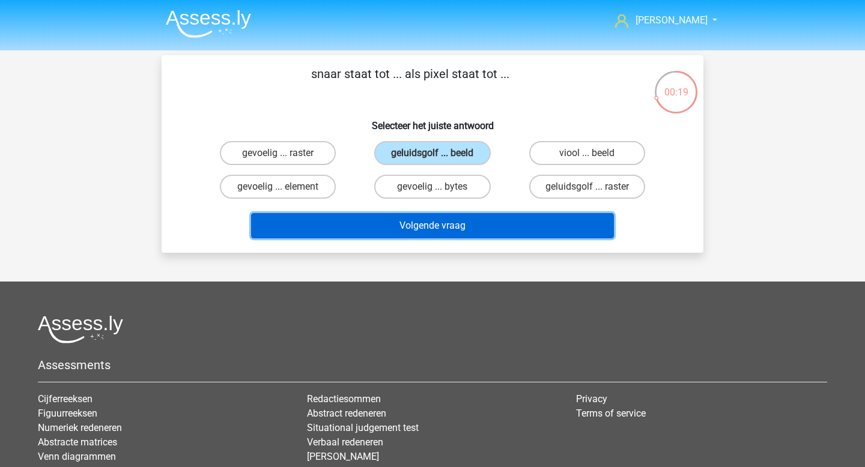
click at [515, 228] on button "Volgende vraag" at bounding box center [432, 225] width 363 height 25
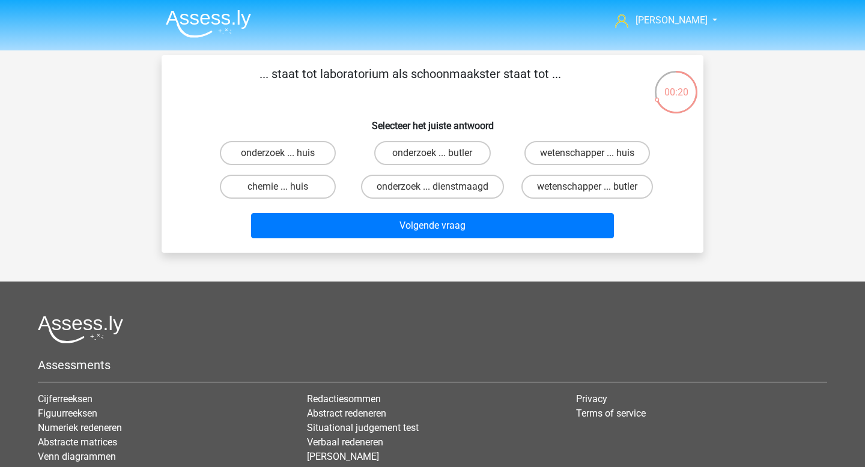
click at [588, 156] on input "wetenschapper ... huis" at bounding box center [591, 157] width 8 height 8
radio input "true"
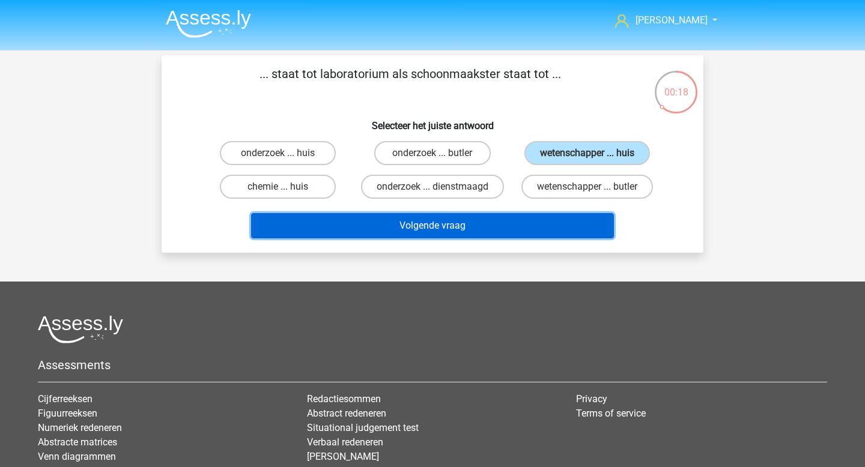
click at [546, 222] on button "Volgende vraag" at bounding box center [432, 225] width 363 height 25
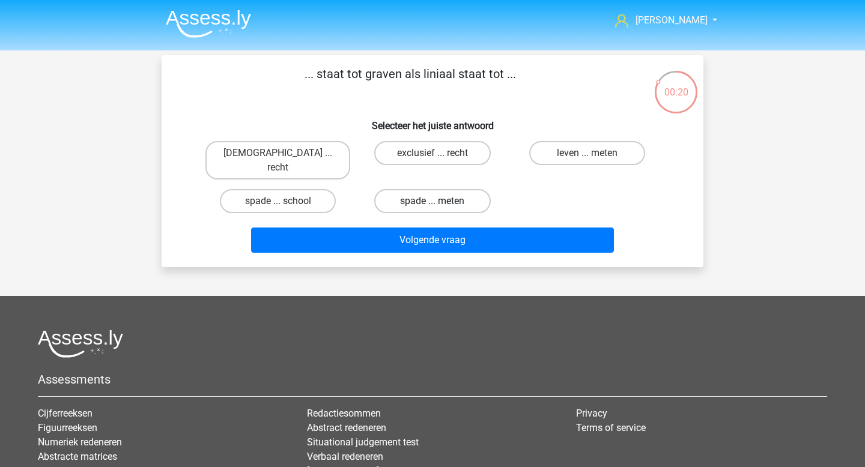
click at [418, 194] on label "spade ... meten" at bounding box center [432, 201] width 116 height 24
click at [433, 201] on input "spade ... meten" at bounding box center [437, 205] width 8 height 8
radio input "true"
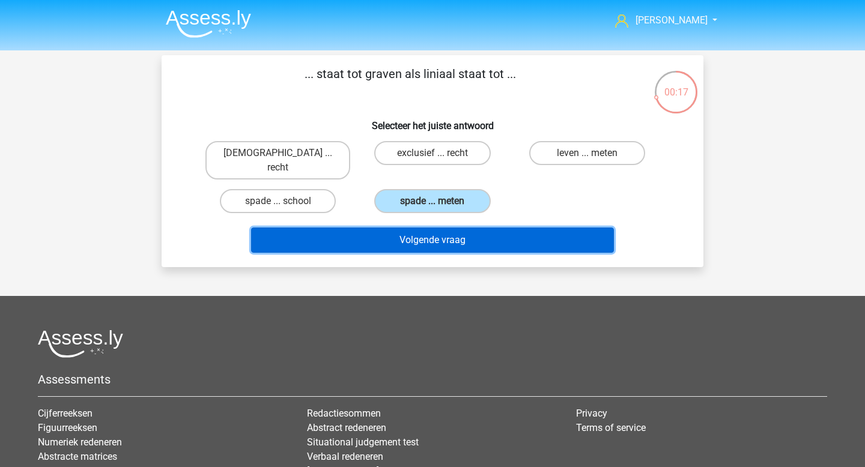
click at [439, 229] on button "Volgende vraag" at bounding box center [432, 240] width 363 height 25
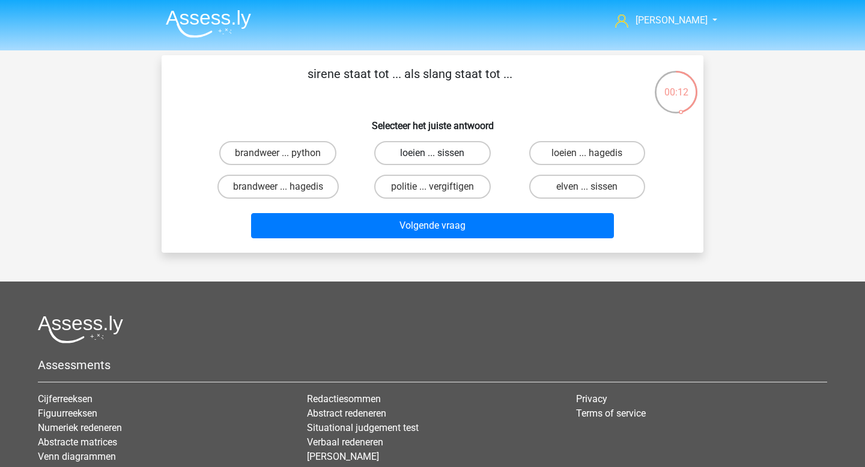
click at [456, 163] on label "loeien ... sissen" at bounding box center [432, 153] width 116 height 24
click at [440, 161] on input "loeien ... sissen" at bounding box center [437, 157] width 8 height 8
radio input "true"
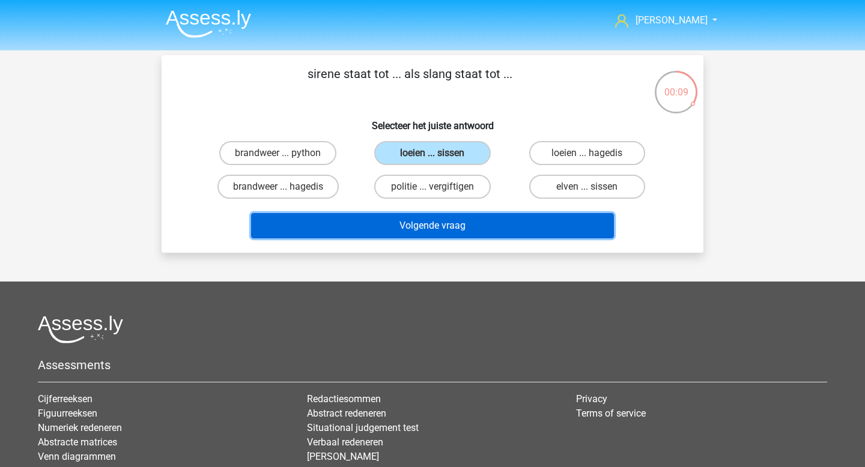
click at [543, 224] on button "Volgende vraag" at bounding box center [432, 225] width 363 height 25
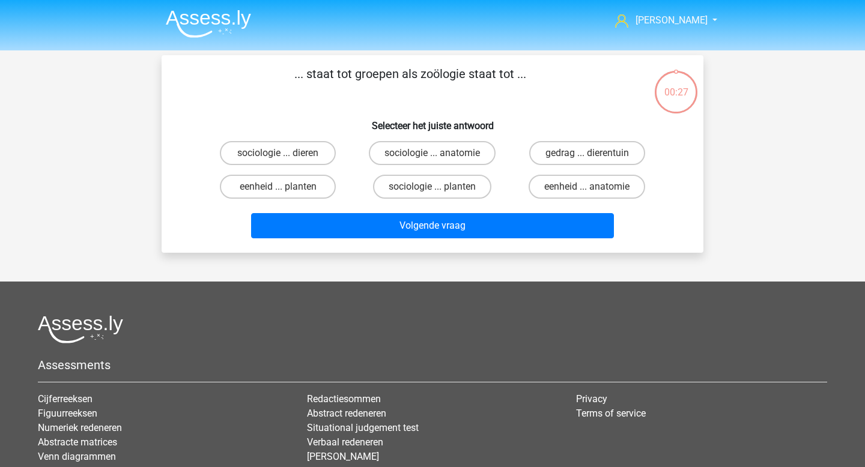
scroll to position [55, 0]
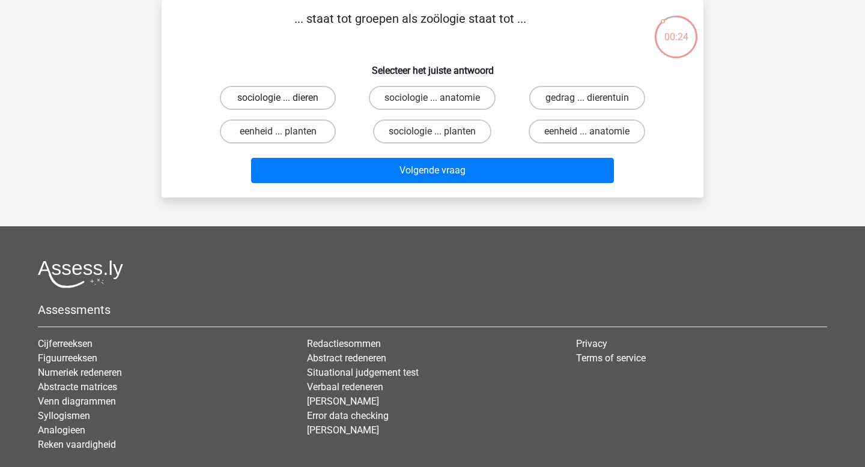
click at [326, 105] on label "sociologie ... dieren" at bounding box center [278, 98] width 116 height 24
click at [286, 105] on input "sociologie ... dieren" at bounding box center [282, 102] width 8 height 8
radio input "true"
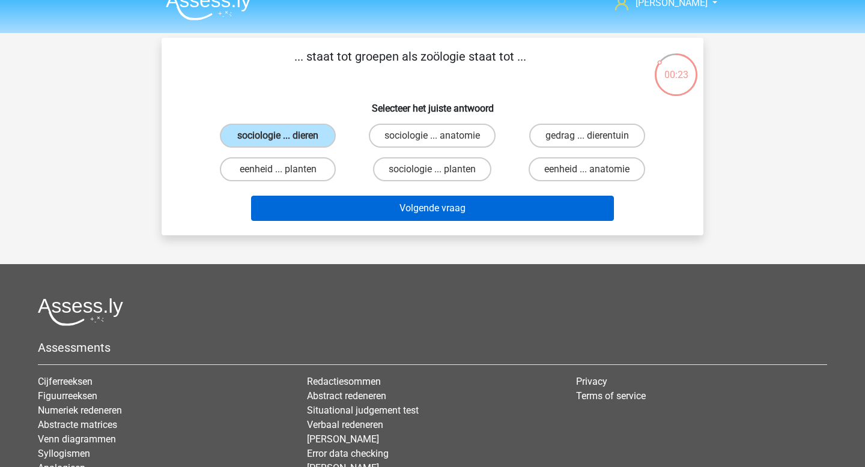
scroll to position [0, 0]
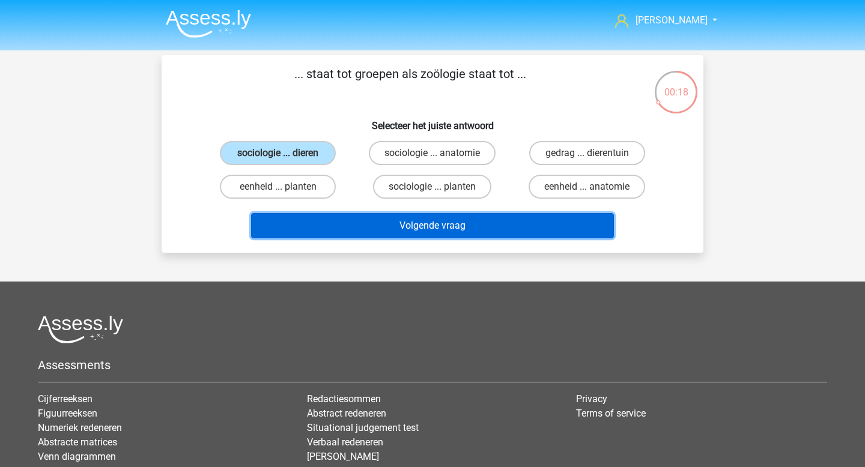
click at [412, 228] on button "Volgende vraag" at bounding box center [432, 225] width 363 height 25
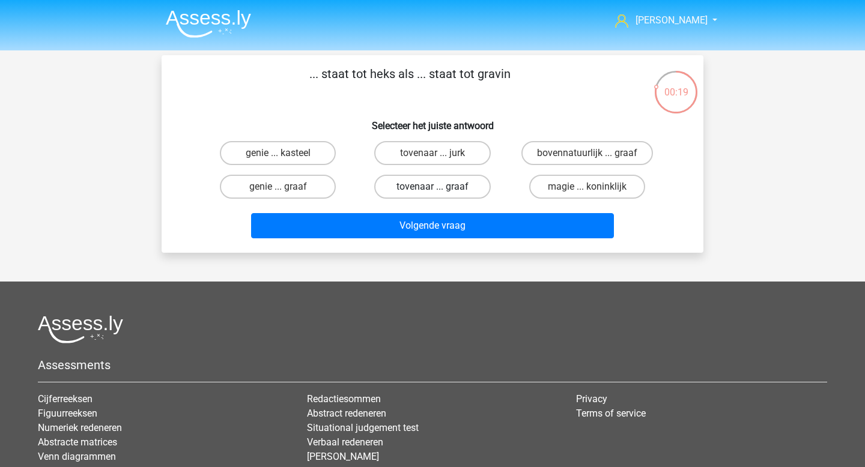
click at [434, 195] on label "tovenaar ... graaf" at bounding box center [432, 187] width 116 height 24
click at [434, 195] on input "tovenaar ... graaf" at bounding box center [437, 191] width 8 height 8
radio input "true"
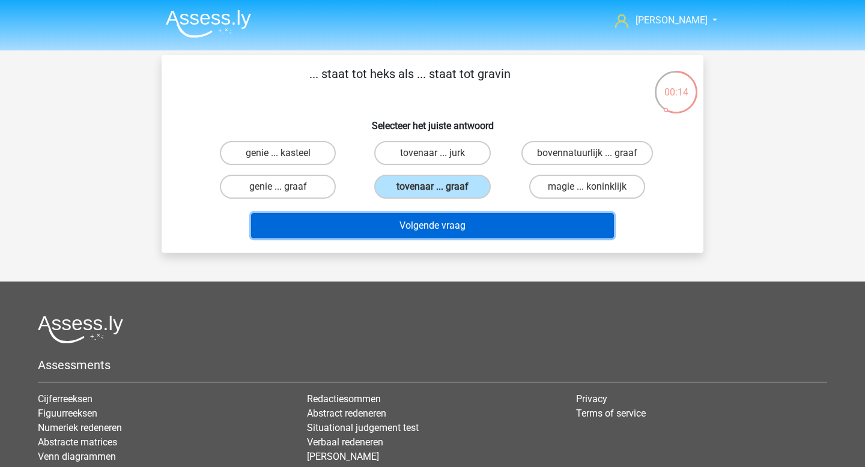
click at [465, 232] on button "Volgende vraag" at bounding box center [432, 225] width 363 height 25
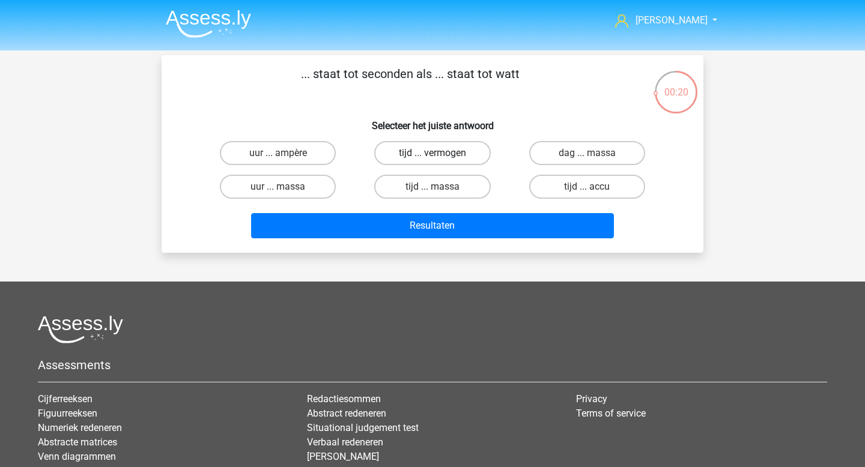
click at [467, 157] on label "tijd ... vermogen" at bounding box center [432, 153] width 116 height 24
click at [440, 157] on input "tijd ... vermogen" at bounding box center [437, 157] width 8 height 8
radio input "true"
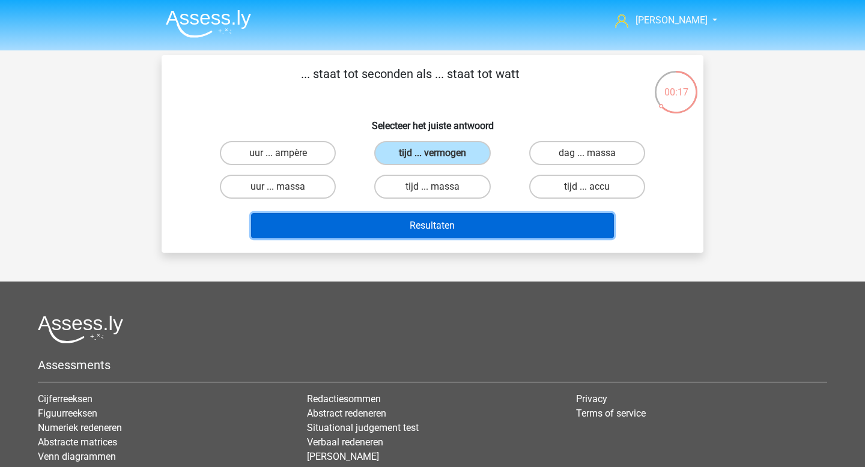
click at [466, 230] on button "Resultaten" at bounding box center [432, 225] width 363 height 25
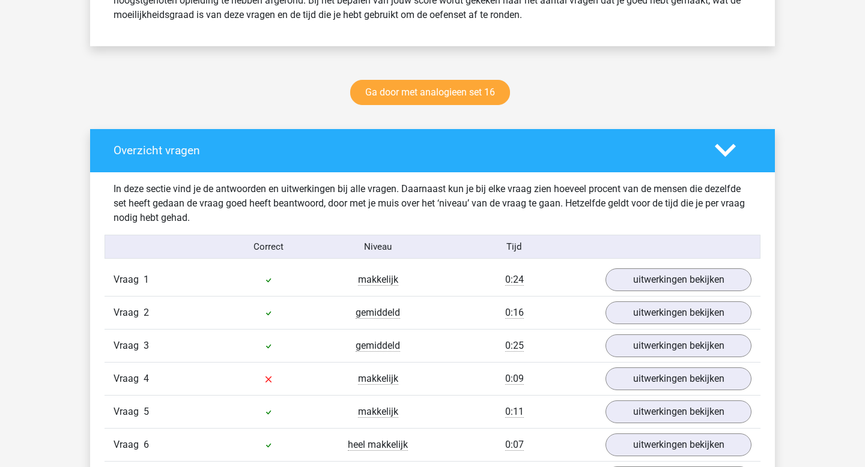
scroll to position [625, 0]
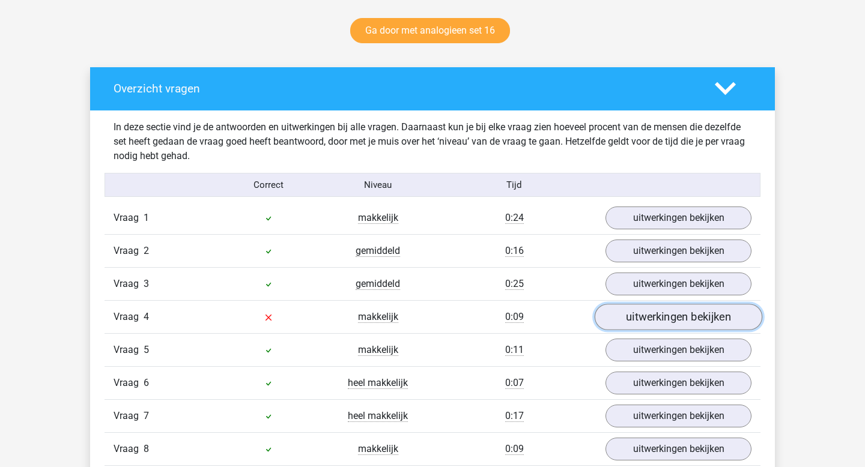
click at [676, 327] on link "uitwerkingen bekijken" at bounding box center [679, 318] width 168 height 26
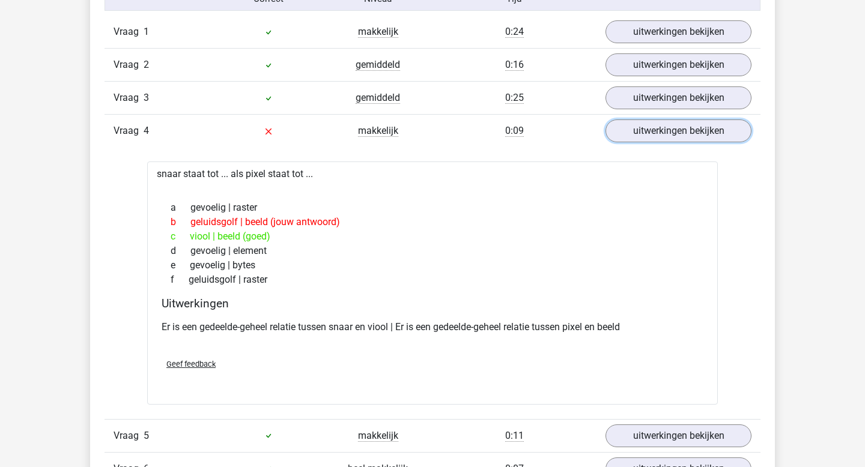
scroll to position [0, 0]
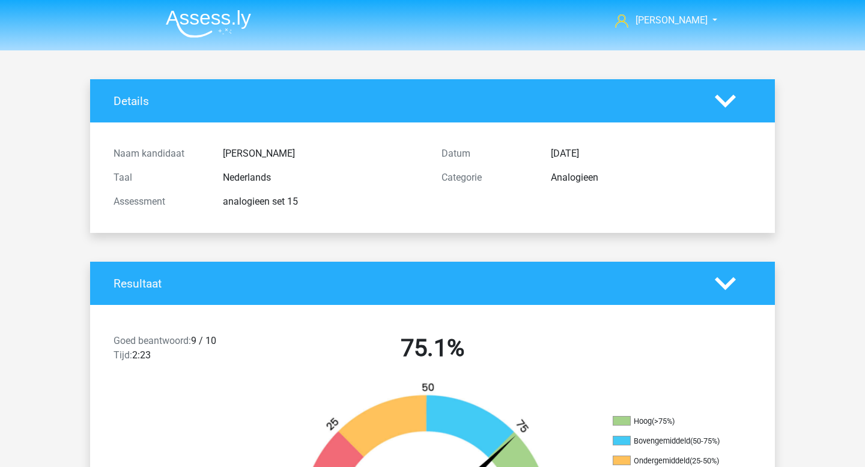
click at [210, 37] on img at bounding box center [208, 24] width 85 height 28
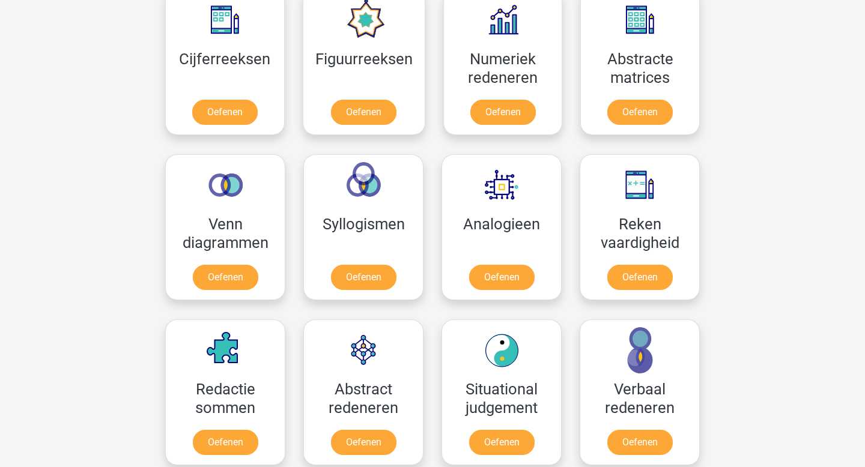
scroll to position [686, 0]
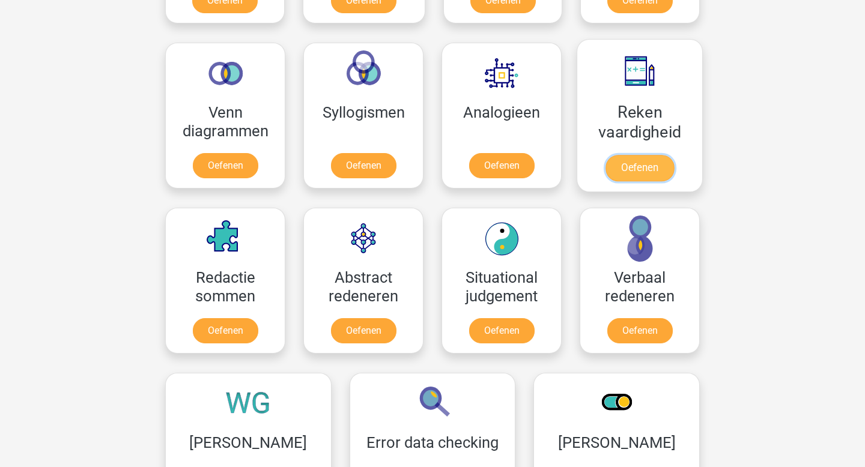
click at [651, 172] on link "Oefenen" at bounding box center [640, 168] width 68 height 26
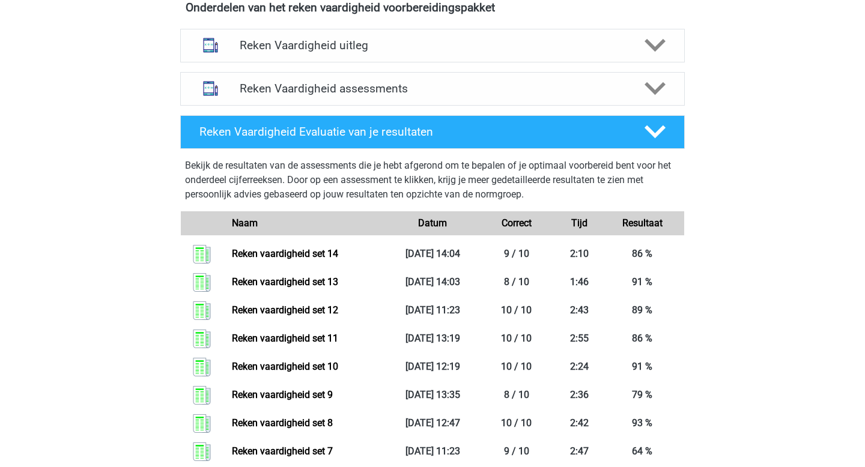
scroll to position [441, 0]
click at [352, 85] on h4 "Reken Vaardigheid assessments" at bounding box center [433, 88] width 386 height 14
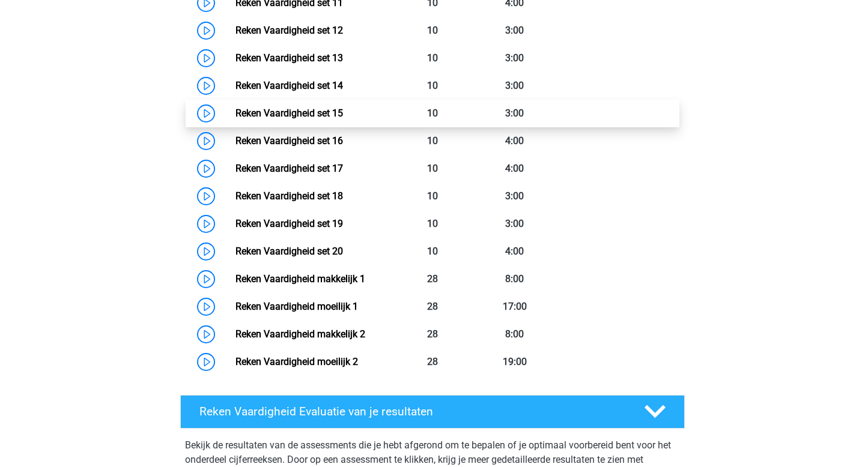
scroll to position [953, 0]
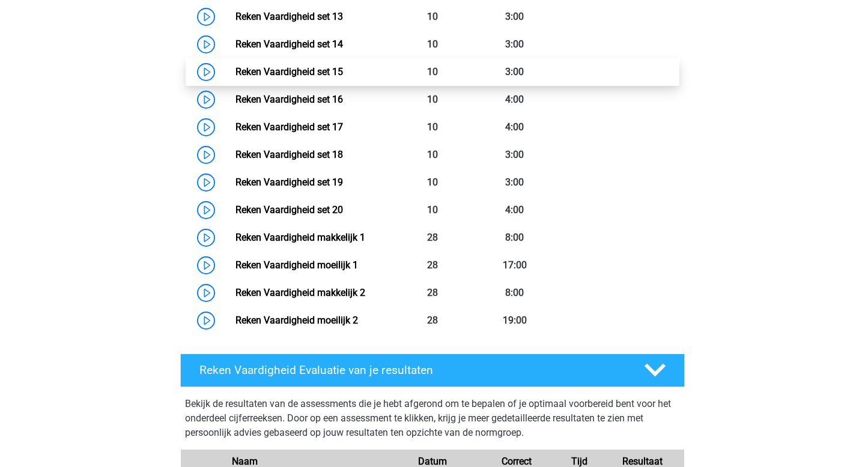
click at [343, 75] on link "Reken Vaardigheid set 15" at bounding box center [290, 71] width 108 height 11
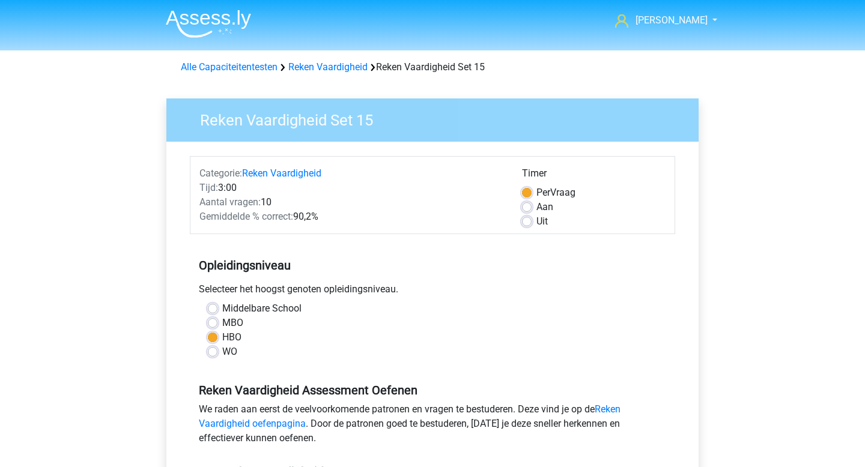
scroll to position [482, 0]
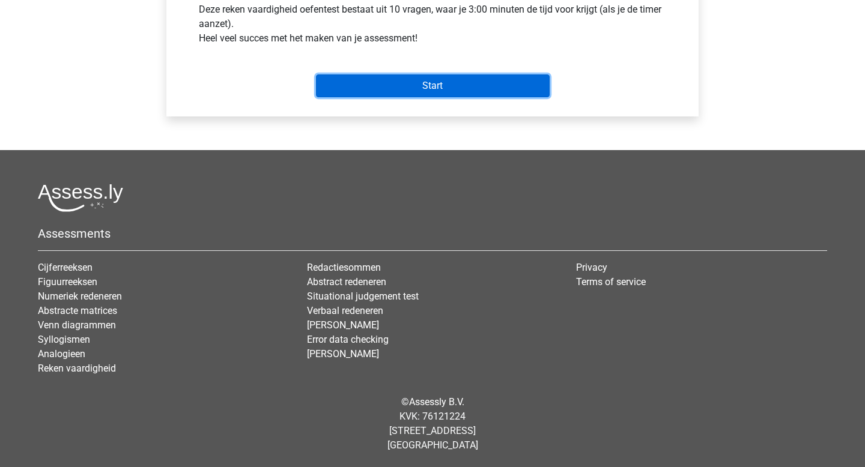
click at [460, 78] on input "Start" at bounding box center [433, 86] width 234 height 23
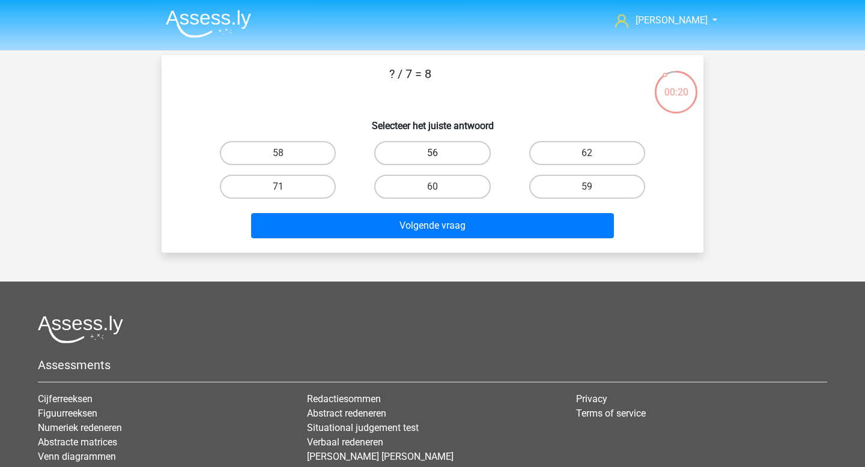
click at [450, 155] on label "56" at bounding box center [432, 153] width 116 height 24
click at [440, 155] on input "56" at bounding box center [437, 157] width 8 height 8
radio input "true"
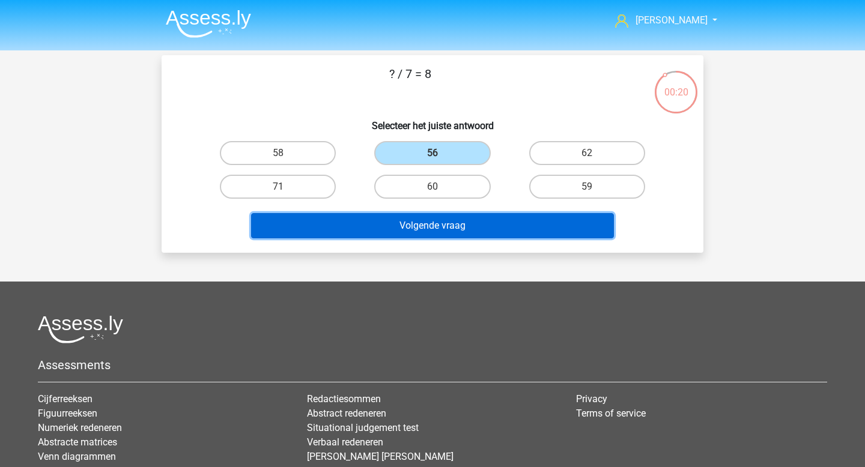
click at [426, 227] on button "Volgende vraag" at bounding box center [432, 225] width 363 height 25
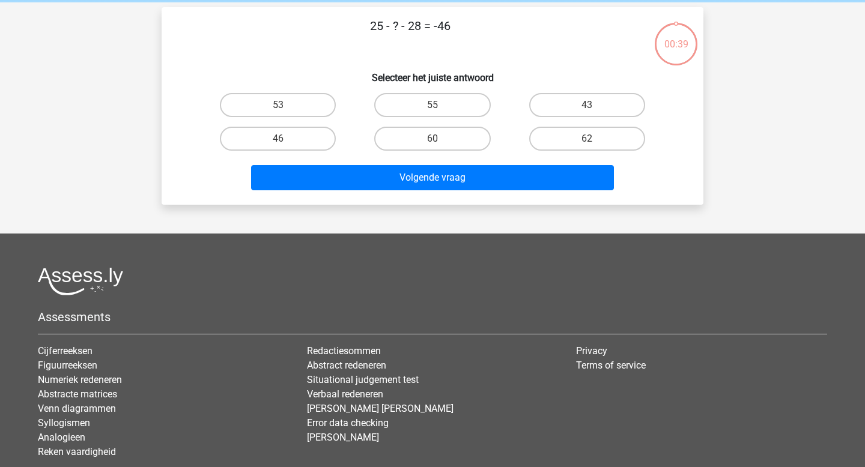
scroll to position [55, 0]
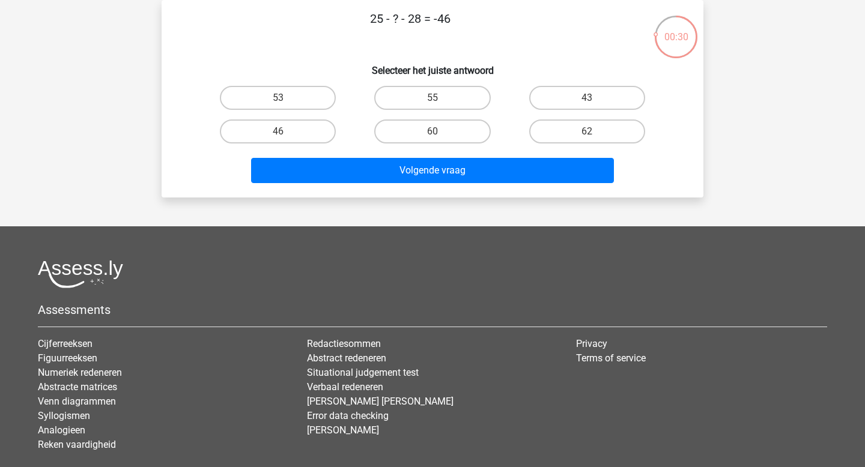
click at [613, 72] on h6 "Selecteer het juiste antwoord" at bounding box center [432, 65] width 503 height 21
click at [600, 87] on label "43" at bounding box center [587, 98] width 116 height 24
click at [595, 98] on input "43" at bounding box center [591, 102] width 8 height 8
radio input "true"
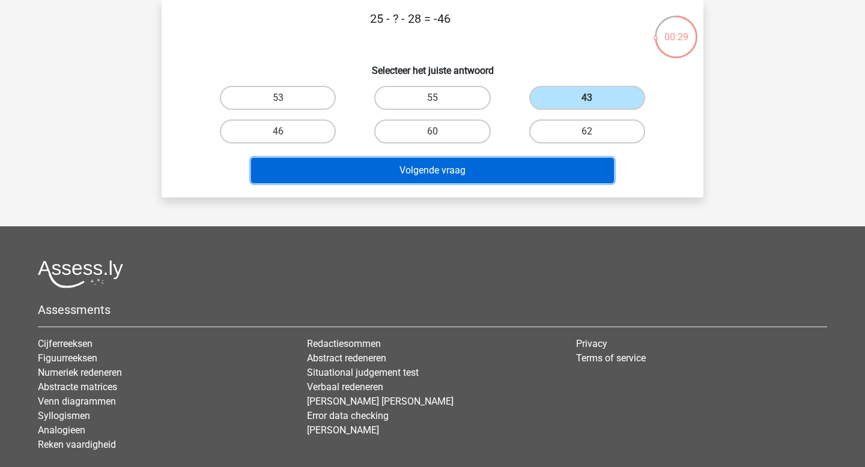
click at [454, 179] on button "Volgende vraag" at bounding box center [432, 170] width 363 height 25
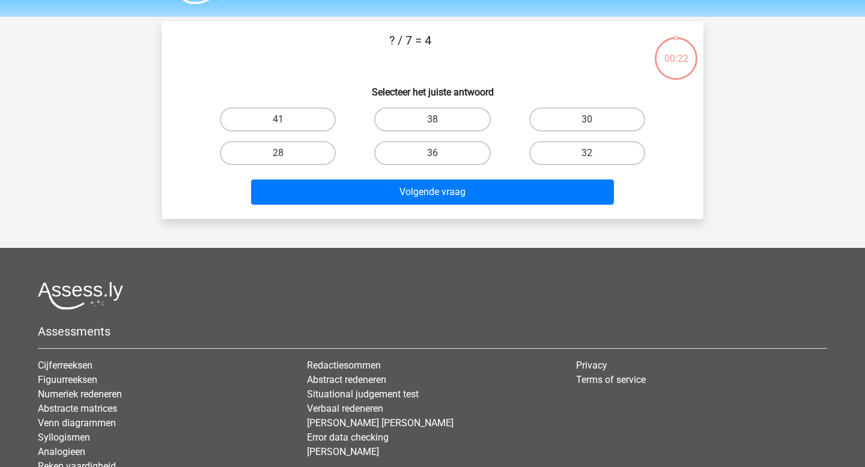
scroll to position [0, 0]
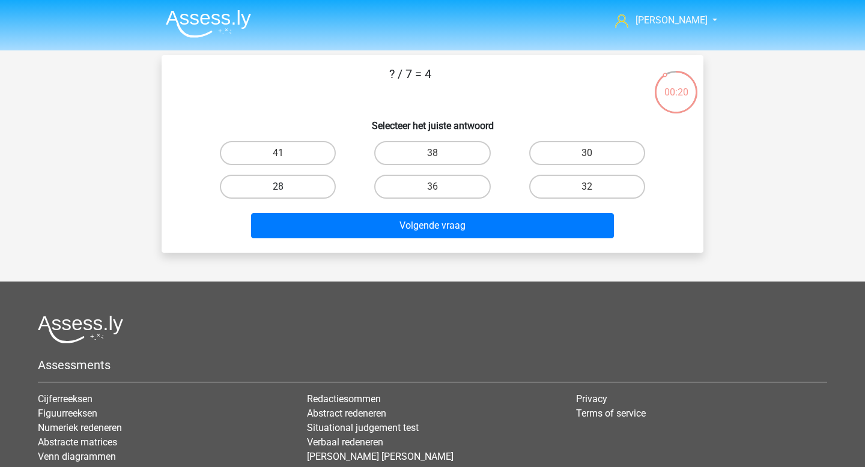
click at [290, 198] on label "28" at bounding box center [278, 187] width 116 height 24
click at [286, 195] on input "28" at bounding box center [282, 191] width 8 height 8
radio input "true"
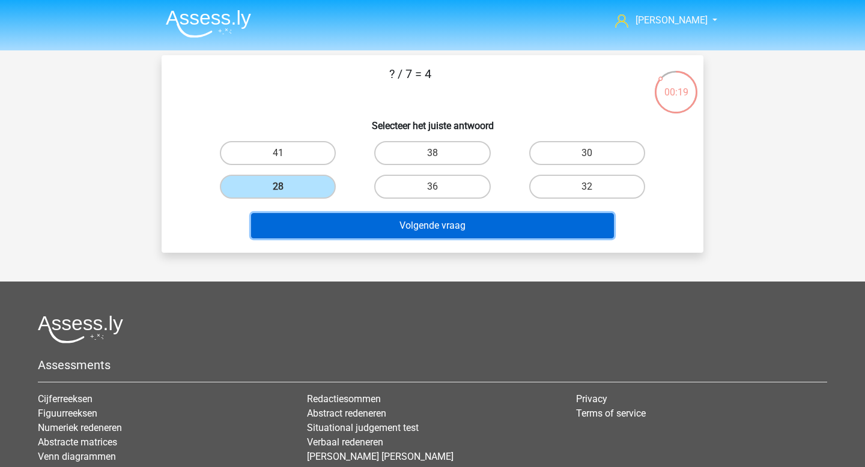
click at [353, 228] on button "Volgende vraag" at bounding box center [432, 225] width 363 height 25
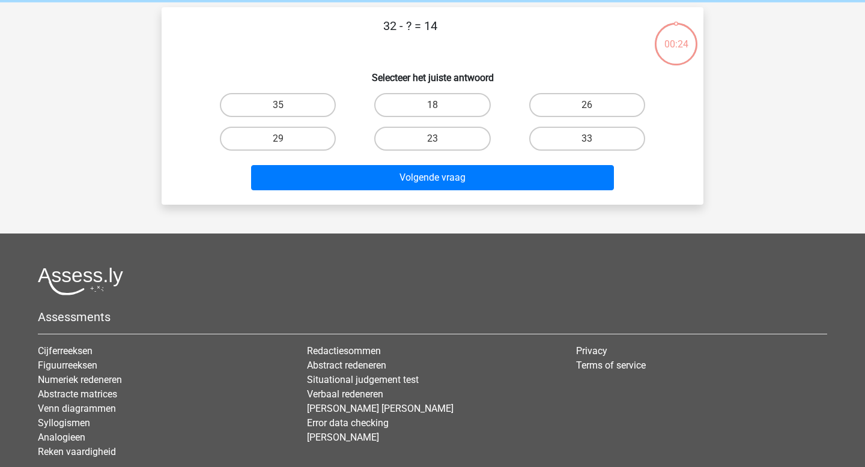
scroll to position [55, 0]
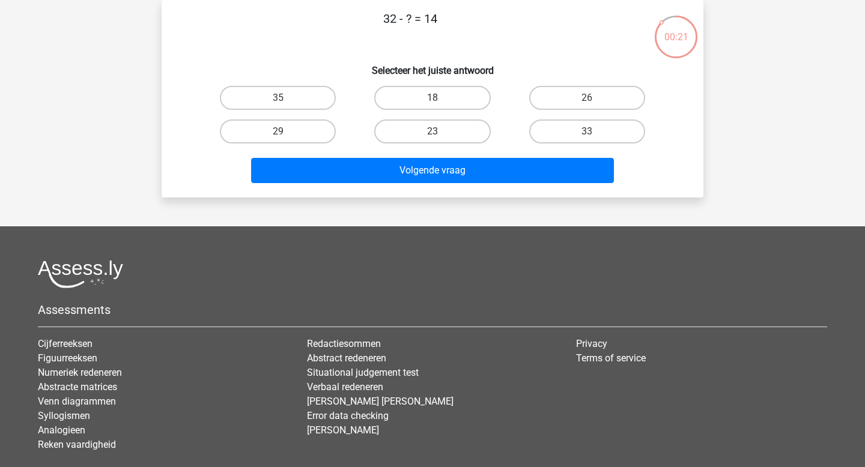
click at [433, 100] on input "18" at bounding box center [437, 102] width 8 height 8
radio input "true"
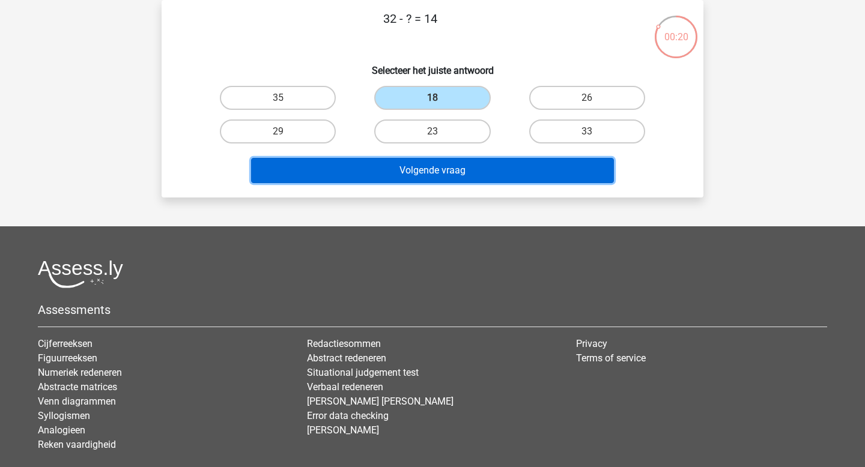
click at [409, 163] on button "Volgende vraag" at bounding box center [432, 170] width 363 height 25
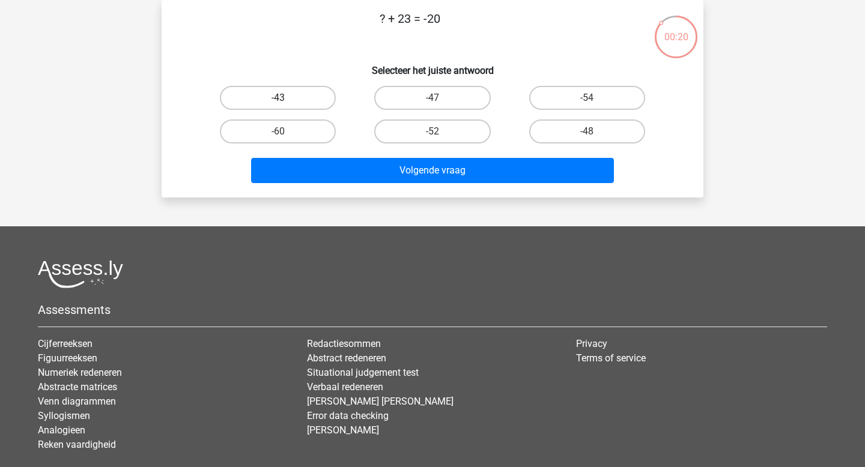
click at [312, 91] on label "-43" at bounding box center [278, 98] width 116 height 24
click at [286, 98] on input "-43" at bounding box center [282, 102] width 8 height 8
radio input "true"
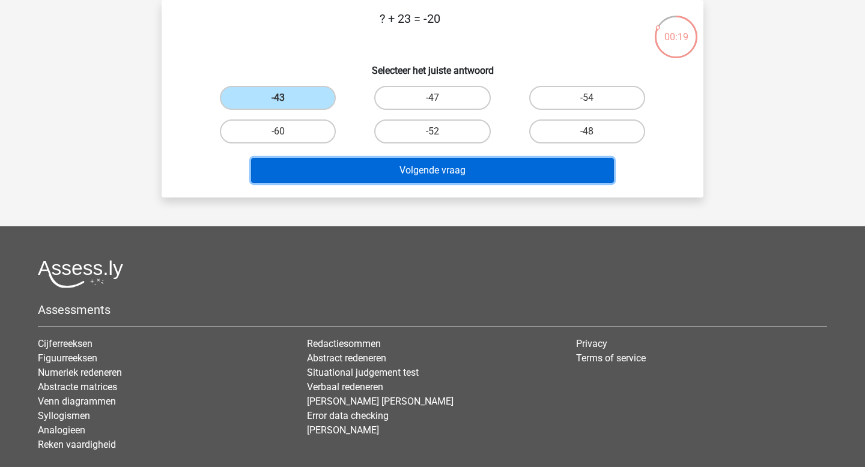
click at [357, 166] on button "Volgende vraag" at bounding box center [432, 170] width 363 height 25
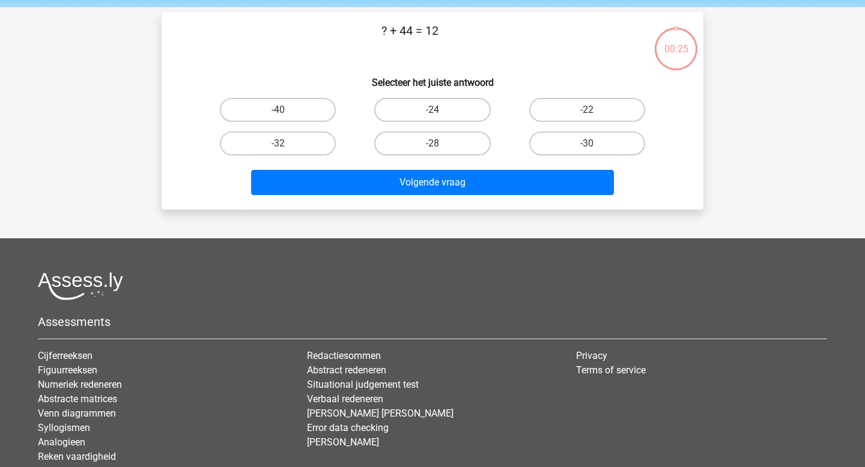
scroll to position [37, 0]
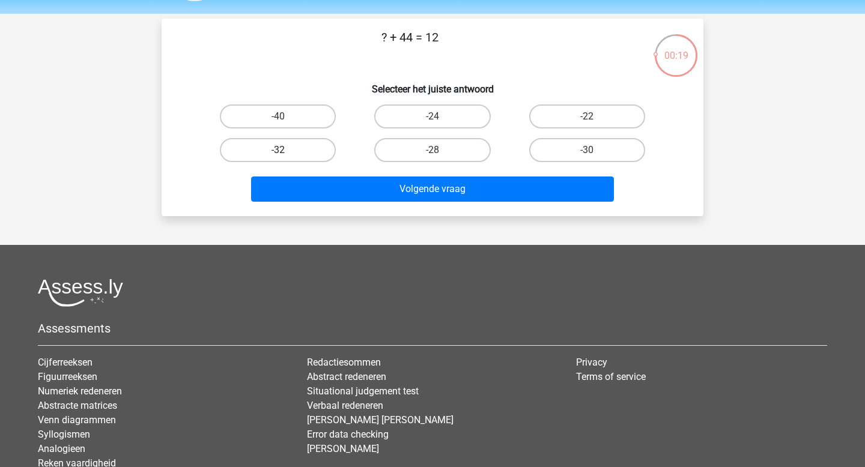
click at [310, 150] on label "-32" at bounding box center [278, 150] width 116 height 24
click at [286, 150] on input "-32" at bounding box center [282, 154] width 8 height 8
radio input "true"
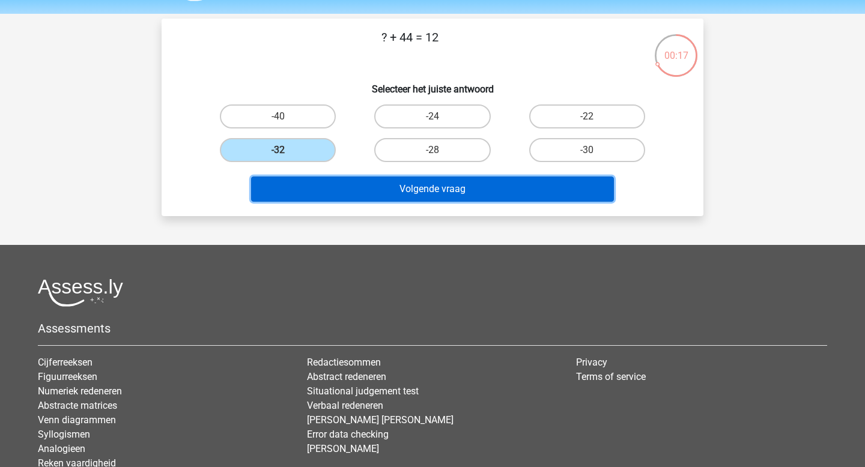
click at [439, 196] on button "Volgende vraag" at bounding box center [432, 189] width 363 height 25
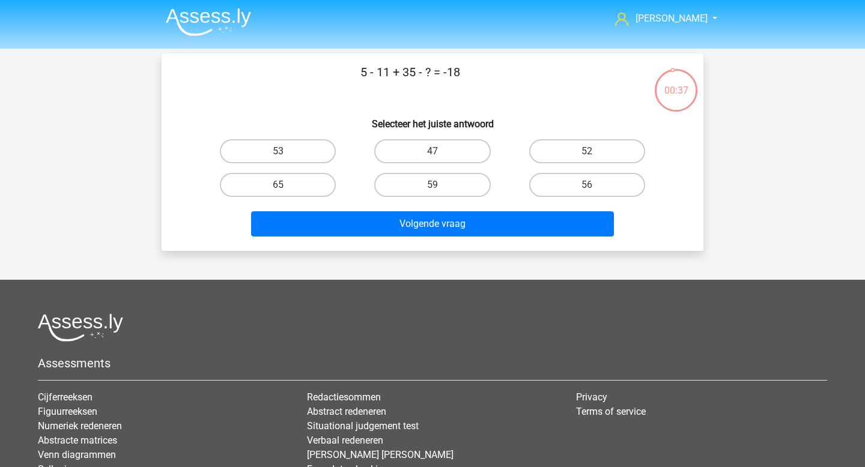
scroll to position [0, 0]
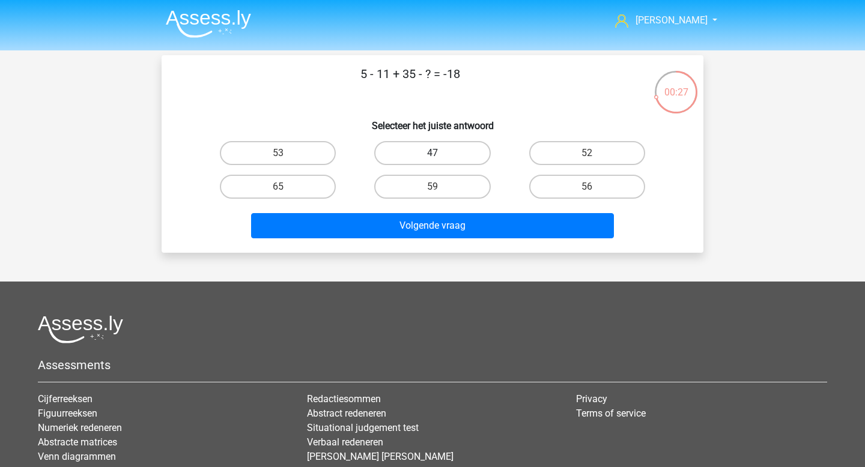
click at [437, 148] on label "47" at bounding box center [432, 153] width 116 height 24
click at [437, 153] on input "47" at bounding box center [437, 157] width 8 height 8
radio input "true"
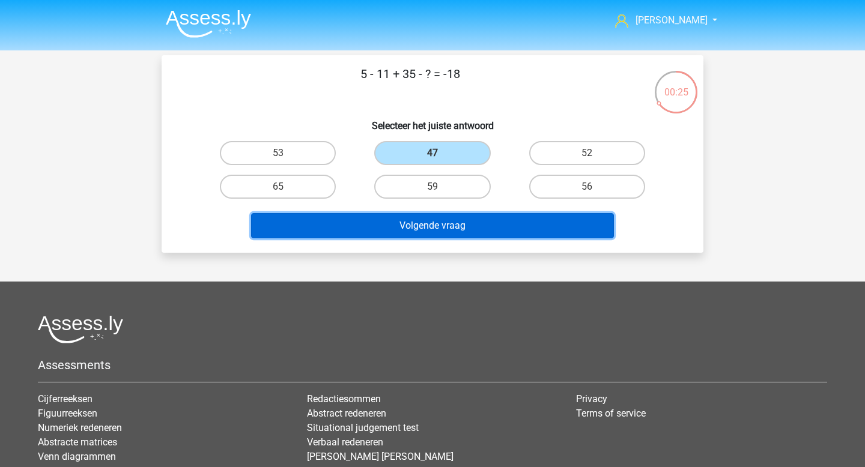
click at [439, 223] on button "Volgende vraag" at bounding box center [432, 225] width 363 height 25
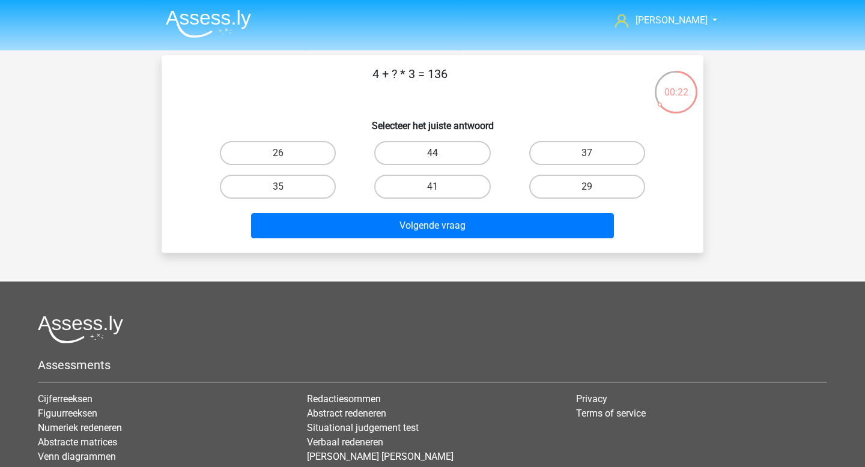
click at [454, 153] on label "44" at bounding box center [432, 153] width 116 height 24
click at [440, 153] on input "44" at bounding box center [437, 157] width 8 height 8
radio input "true"
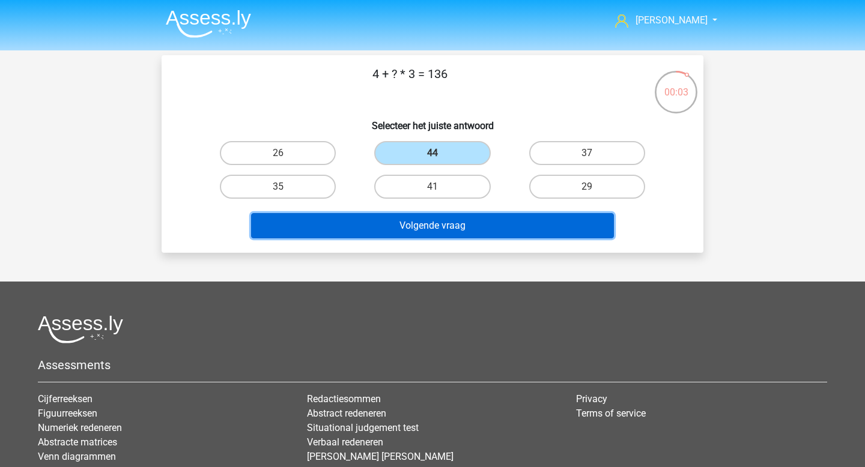
click at [524, 220] on button "Volgende vraag" at bounding box center [432, 225] width 363 height 25
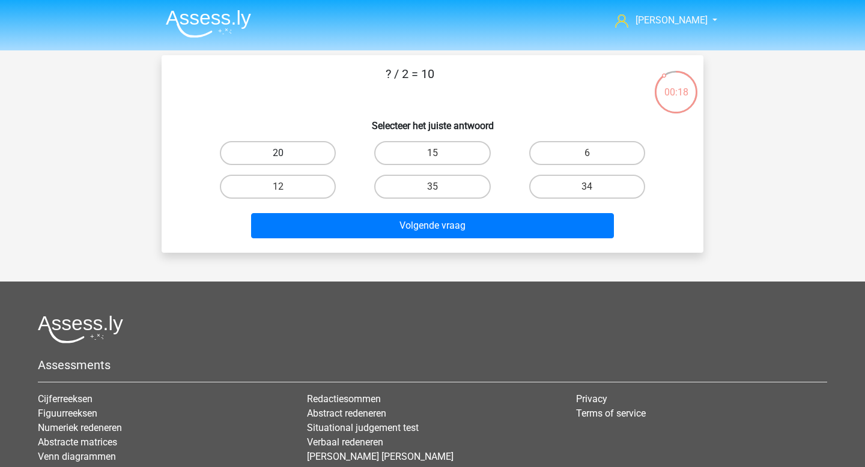
click at [306, 155] on label "20" at bounding box center [278, 153] width 116 height 24
click at [286, 155] on input "20" at bounding box center [282, 157] width 8 height 8
radio input "true"
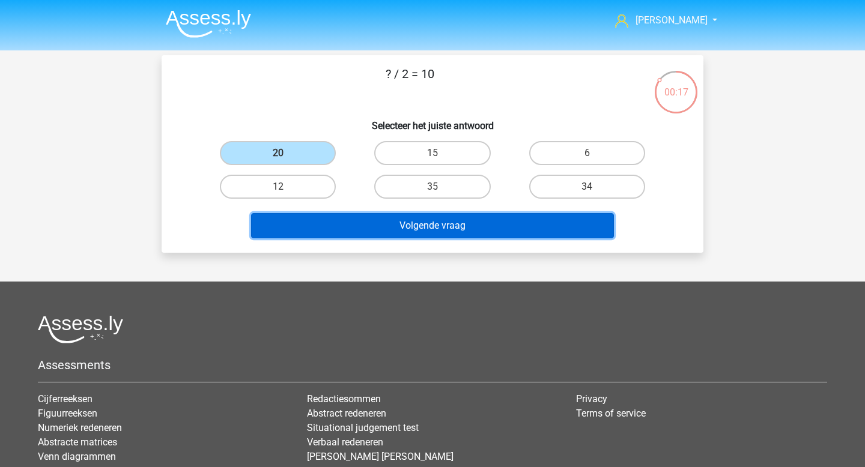
click at [379, 224] on button "Volgende vraag" at bounding box center [432, 225] width 363 height 25
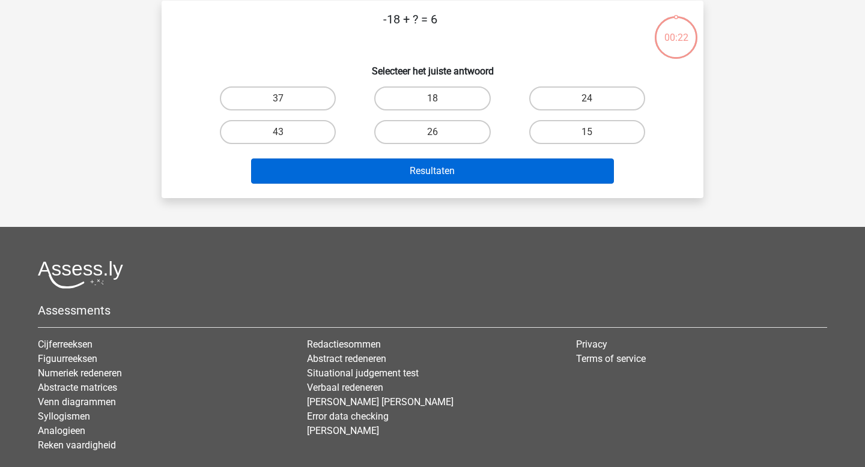
scroll to position [55, 0]
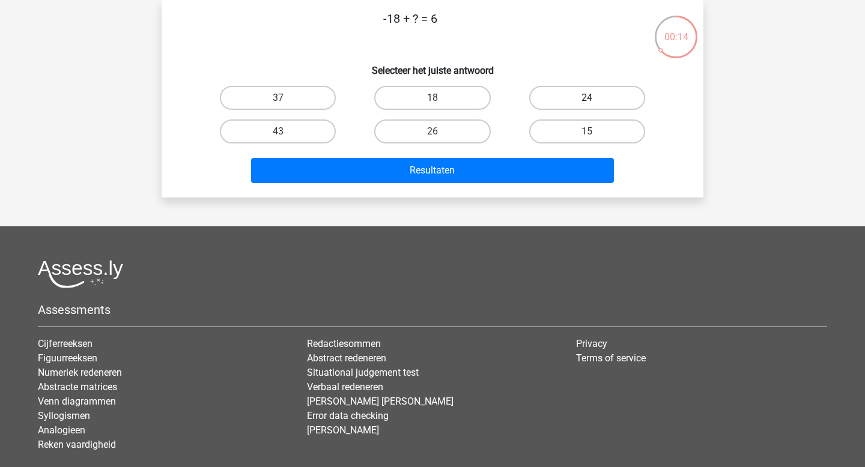
click at [574, 99] on label "24" at bounding box center [587, 98] width 116 height 24
click at [587, 99] on input "24" at bounding box center [591, 102] width 8 height 8
radio input "true"
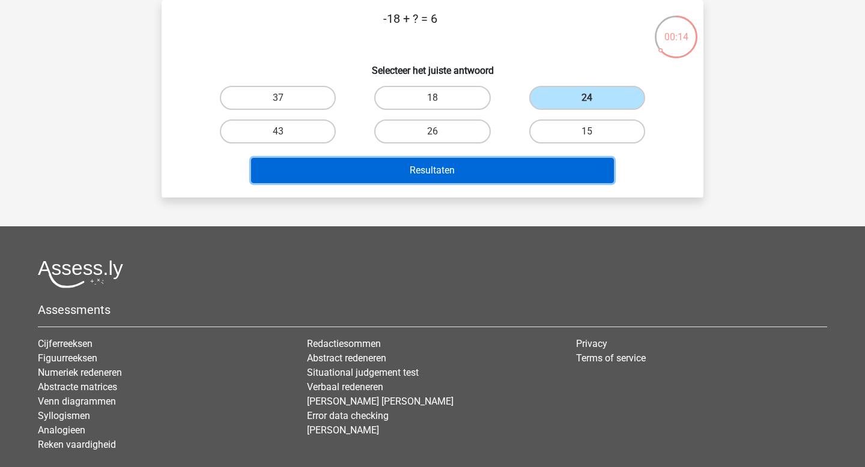
click at [470, 168] on button "Resultaten" at bounding box center [432, 170] width 363 height 25
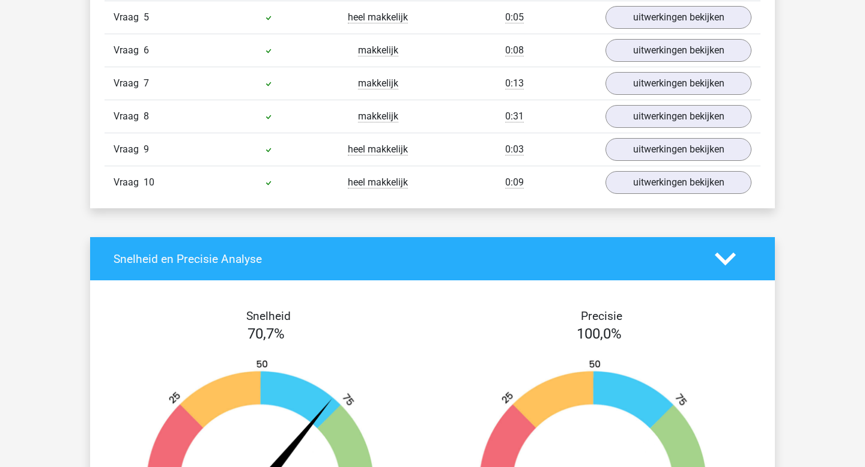
scroll to position [919, 0]
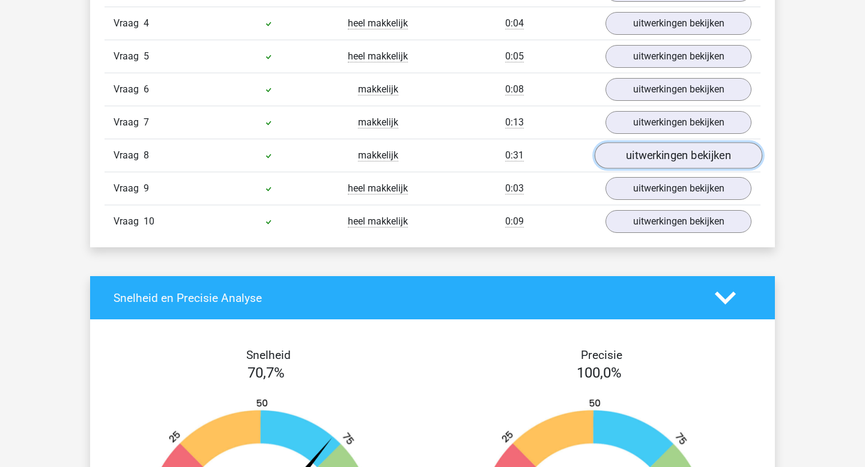
click at [639, 153] on link "uitwerkingen bekijken" at bounding box center [679, 156] width 168 height 26
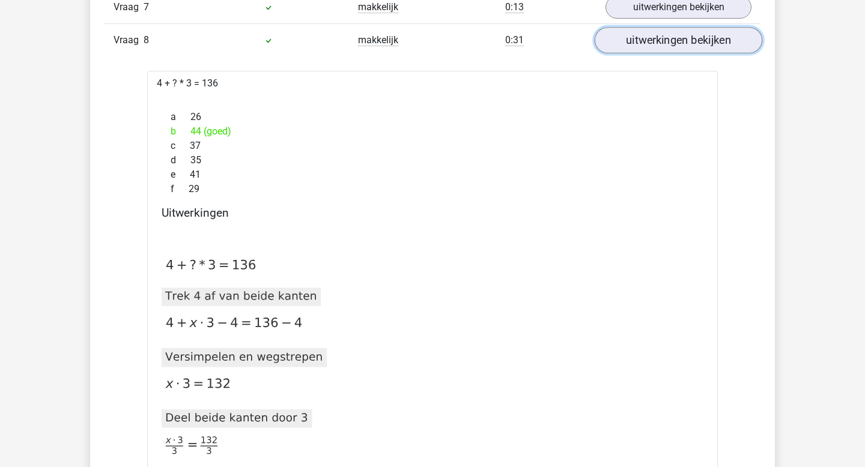
scroll to position [1036, 0]
